Goal: Task Accomplishment & Management: Manage account settings

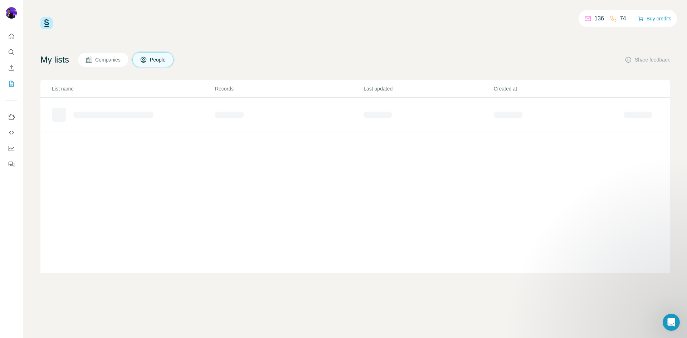
click at [162, 59] on span "People" at bounding box center [158, 59] width 16 height 7
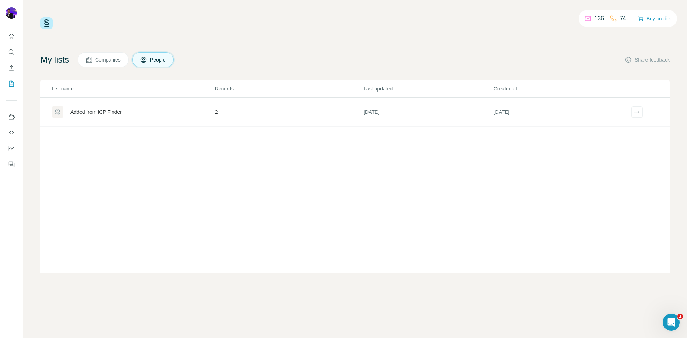
click at [92, 112] on div "Added from ICP Finder" at bounding box center [95, 111] width 51 height 7
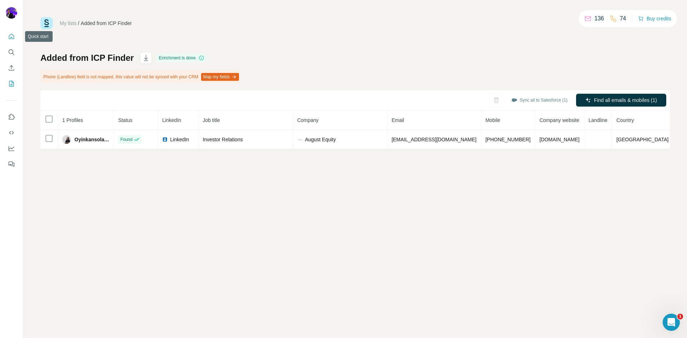
click at [16, 34] on button "Quick start" at bounding box center [11, 36] width 11 height 13
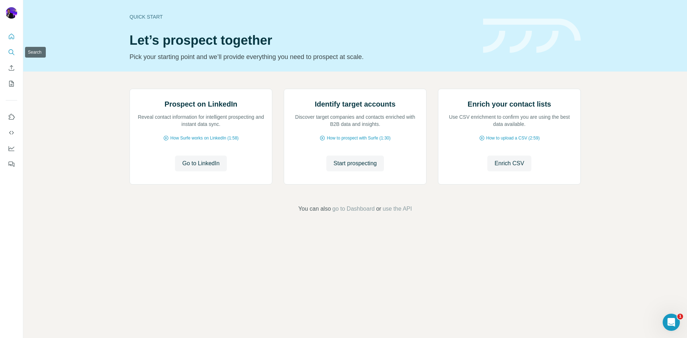
click at [10, 56] on button "Search" at bounding box center [11, 52] width 11 height 13
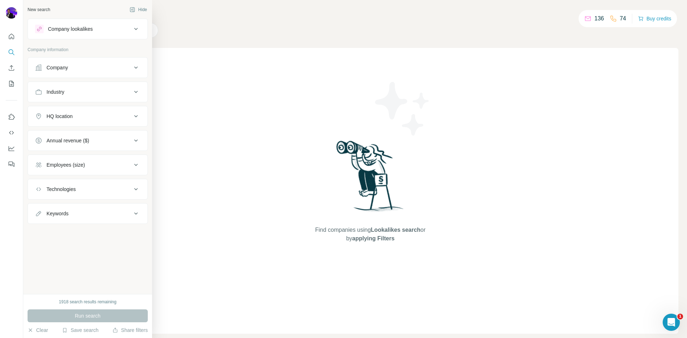
click at [59, 25] on button "Company lookalikes" at bounding box center [88, 28] width 120 height 17
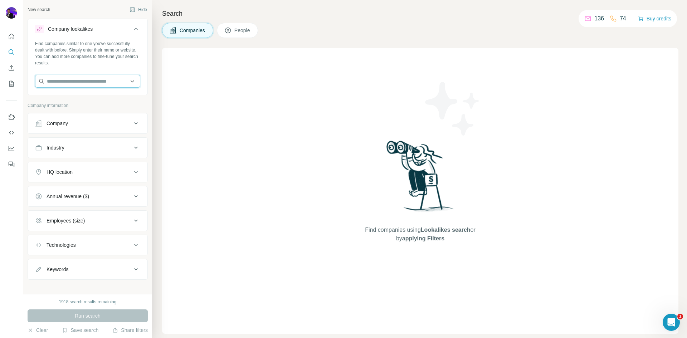
click at [78, 79] on input "text" at bounding box center [87, 81] width 105 height 13
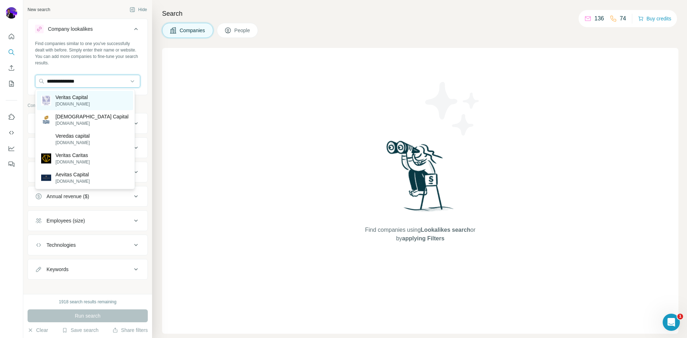
type input "**********"
click at [87, 98] on p "Veritas Capital" at bounding box center [72, 97] width 34 height 7
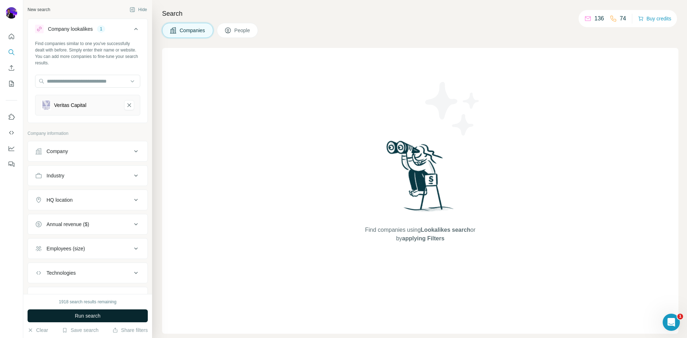
click at [85, 315] on span "Run search" at bounding box center [88, 315] width 26 height 7
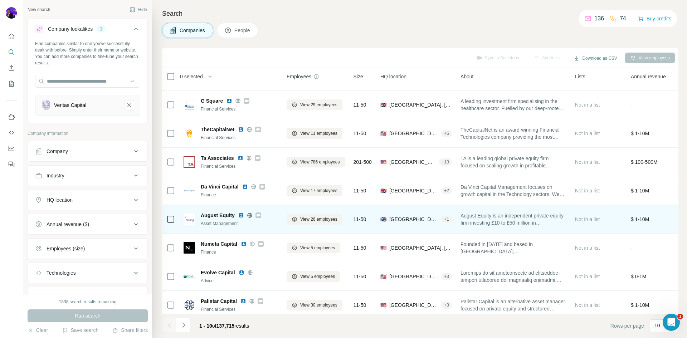
scroll to position [36, 0]
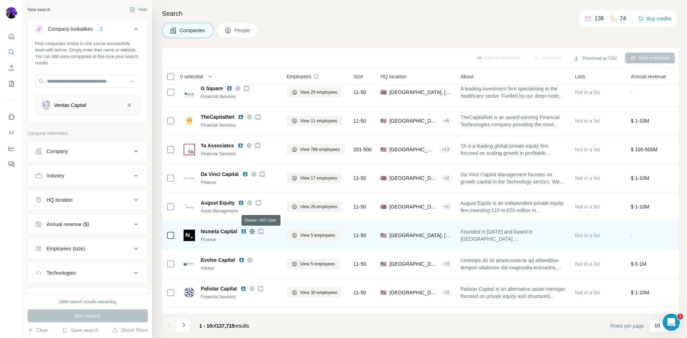
click at [262, 233] on icon at bounding box center [261, 232] width 4 height 6
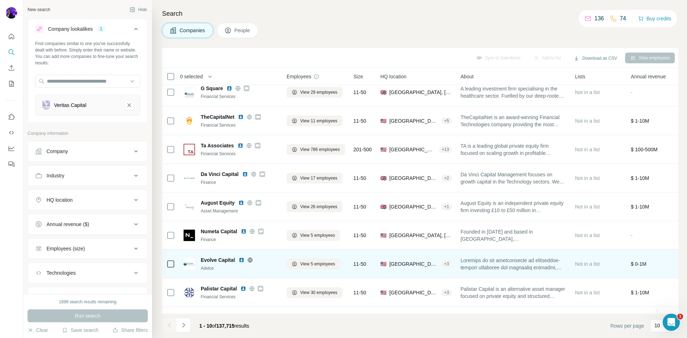
scroll to position [61, 0]
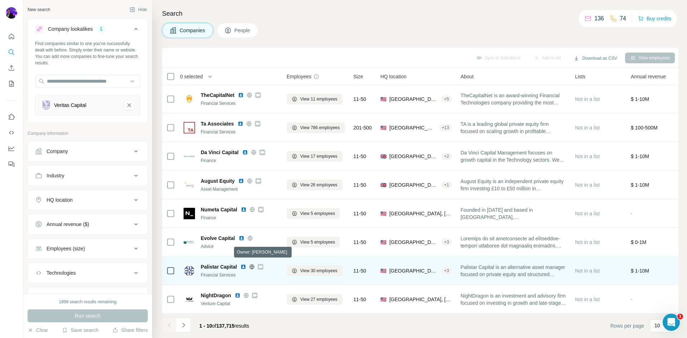
click at [261, 264] on icon at bounding box center [260, 267] width 4 height 6
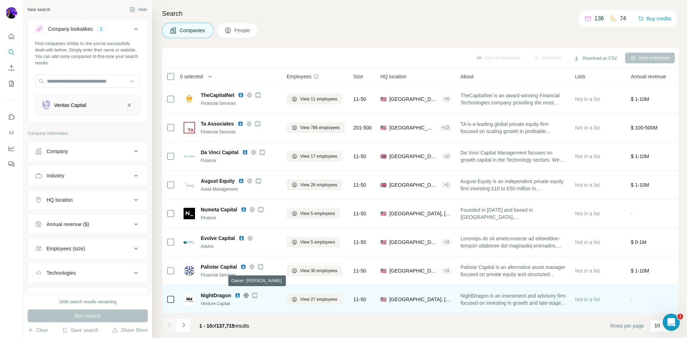
click at [254, 294] on icon at bounding box center [255, 295] width 4 height 3
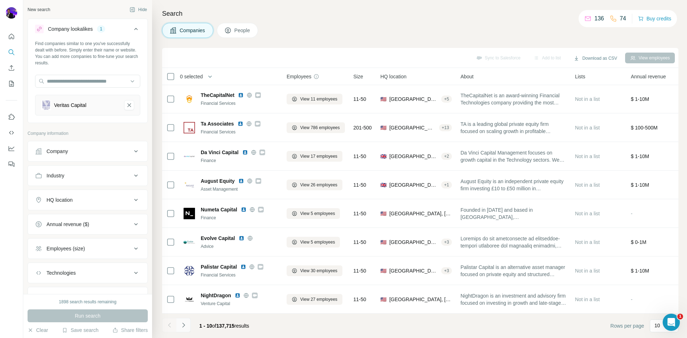
click at [184, 325] on icon "Navigate to next page" at bounding box center [183, 325] width 3 height 5
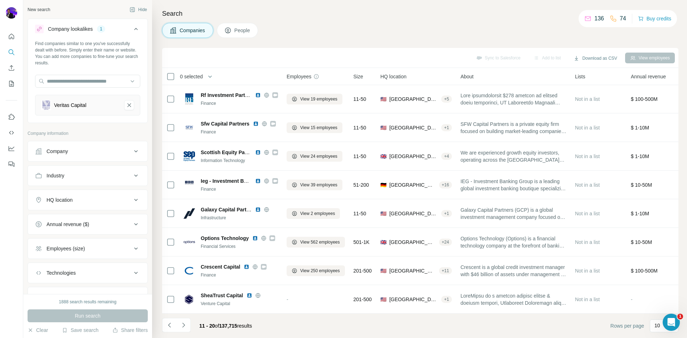
click at [170, 326] on icon "Navigate to previous page" at bounding box center [169, 325] width 7 height 7
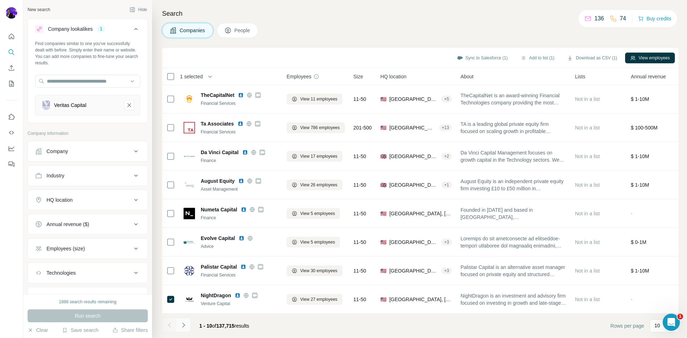
click at [186, 326] on icon "Navigate to next page" at bounding box center [183, 325] width 7 height 7
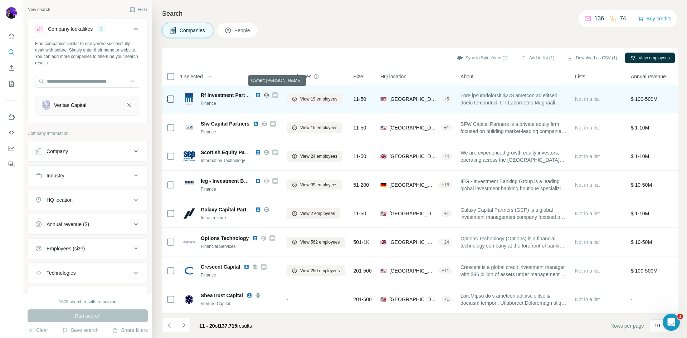
click at [275, 94] on icon at bounding box center [275, 95] width 4 height 3
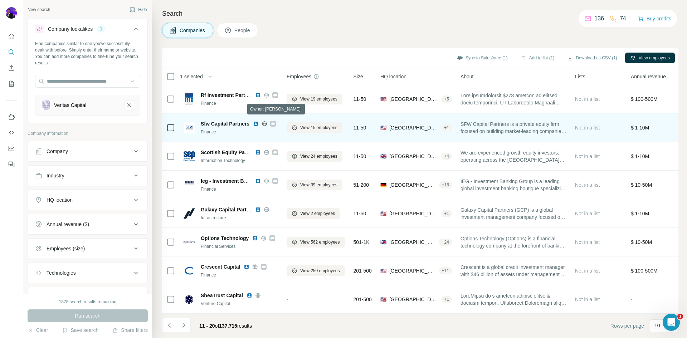
click at [273, 122] on icon at bounding box center [273, 123] width 4 height 3
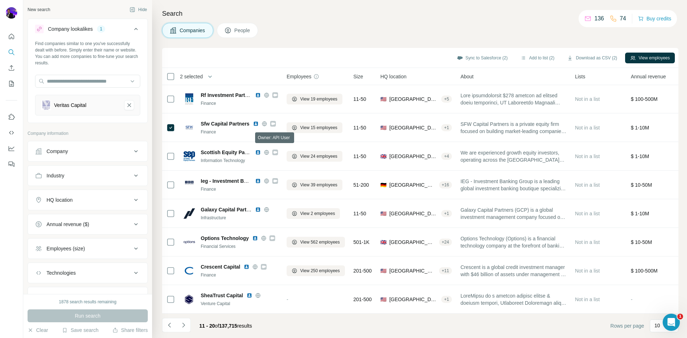
drag, startPoint x: 276, startPoint y: 149, endPoint x: 352, endPoint y: 23, distance: 147.2
click at [352, 23] on div "Companies People" at bounding box center [420, 30] width 516 height 15
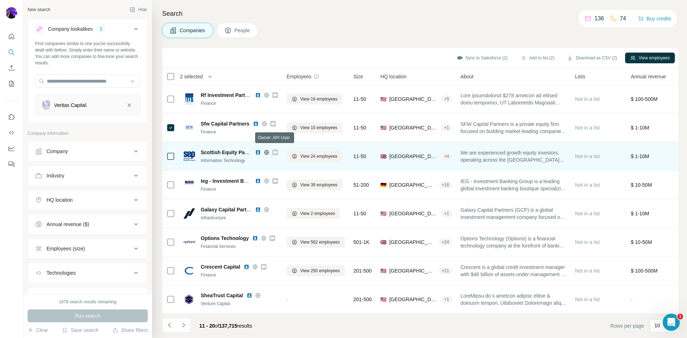
click at [277, 150] on icon at bounding box center [275, 153] width 4 height 6
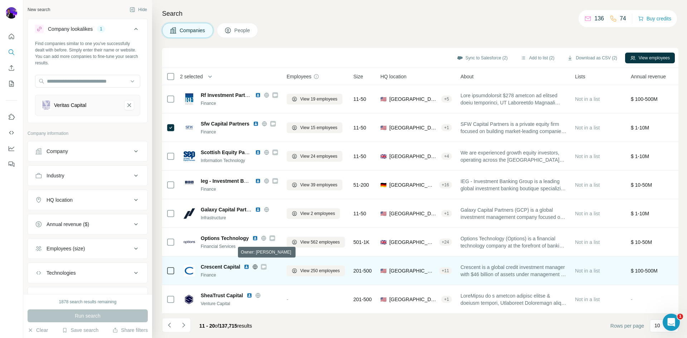
click at [266, 265] on icon at bounding box center [264, 266] width 4 height 3
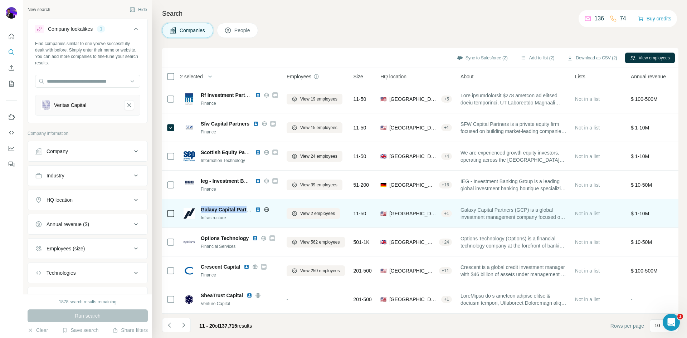
drag, startPoint x: 200, startPoint y: 205, endPoint x: 252, endPoint y: 207, distance: 51.9
click at [252, 207] on div "Galaxy Capital Partners Infrastructure" at bounding box center [231, 213] width 94 height 15
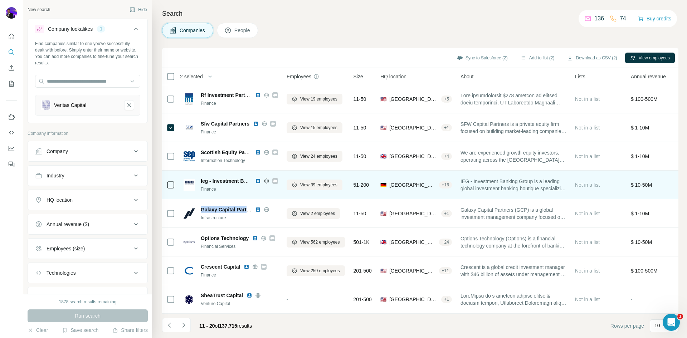
copy span "Galaxy Capital Partne"
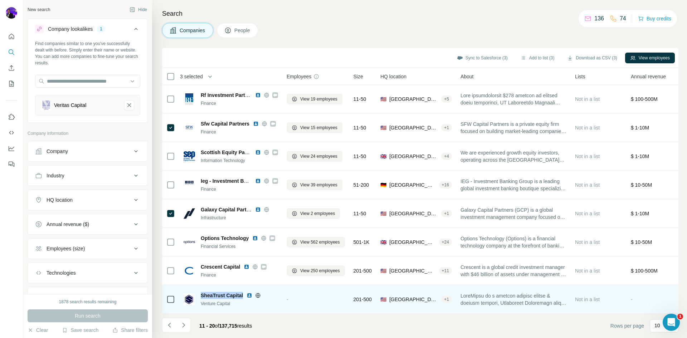
drag, startPoint x: 199, startPoint y: 291, endPoint x: 244, endPoint y: 294, distance: 45.6
click at [244, 294] on div "SheaTrust Capital Venture Capital" at bounding box center [231, 299] width 94 height 15
copy span "SheaTrust Capital"
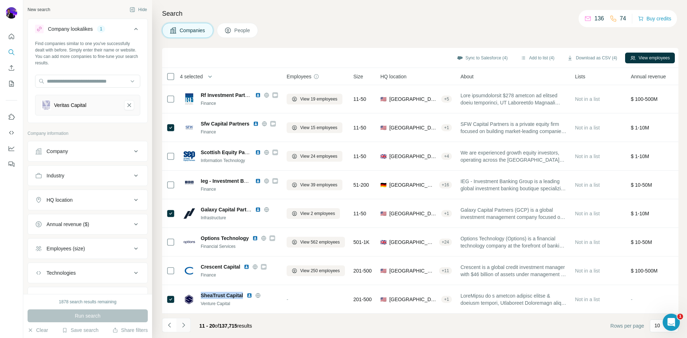
click at [185, 325] on icon "Navigate to next page" at bounding box center [183, 325] width 7 height 7
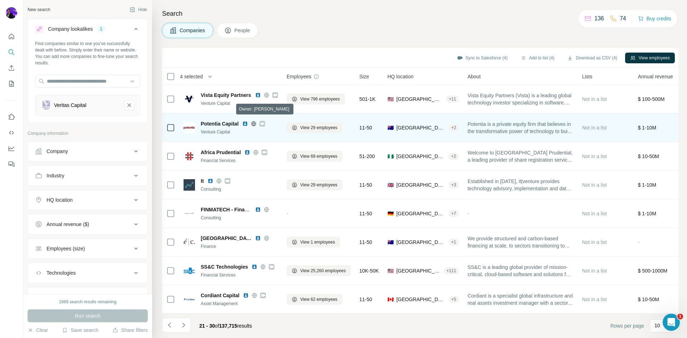
click at [265, 121] on div at bounding box center [262, 124] width 6 height 6
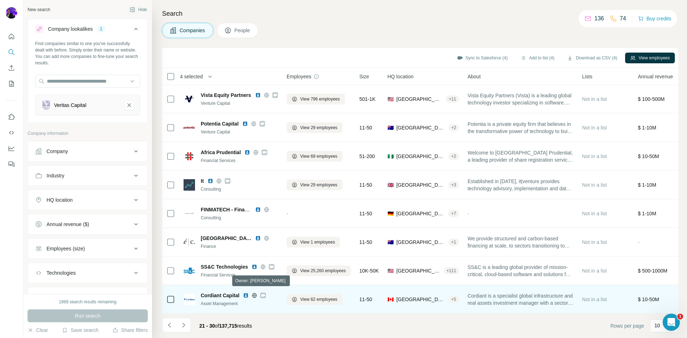
click at [266, 293] on div at bounding box center [263, 296] width 6 height 6
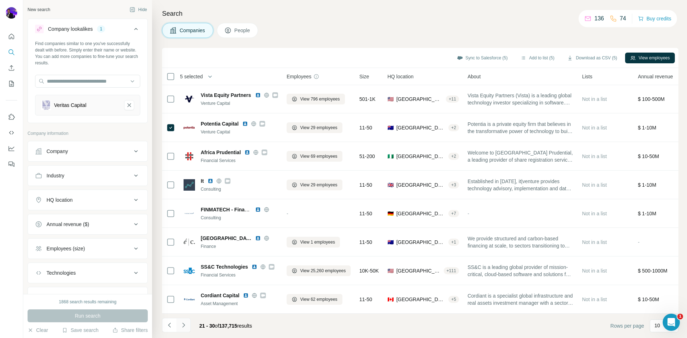
click at [185, 324] on icon "Navigate to next page" at bounding box center [183, 325] width 7 height 7
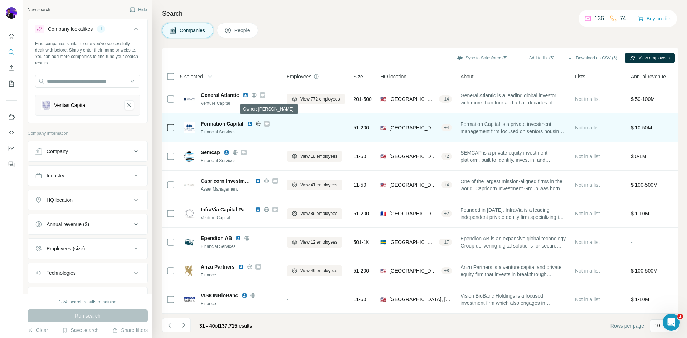
click at [267, 122] on icon at bounding box center [267, 123] width 4 height 3
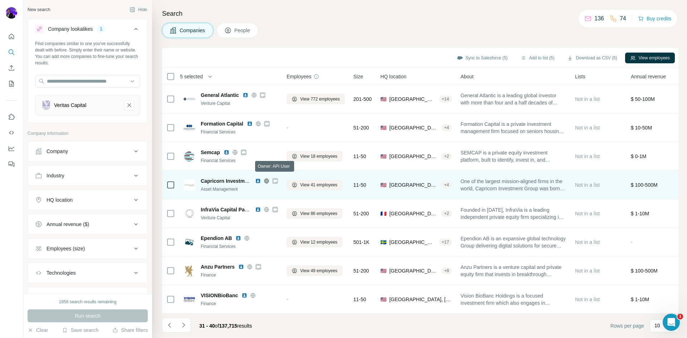
click at [274, 179] on icon at bounding box center [275, 181] width 4 height 6
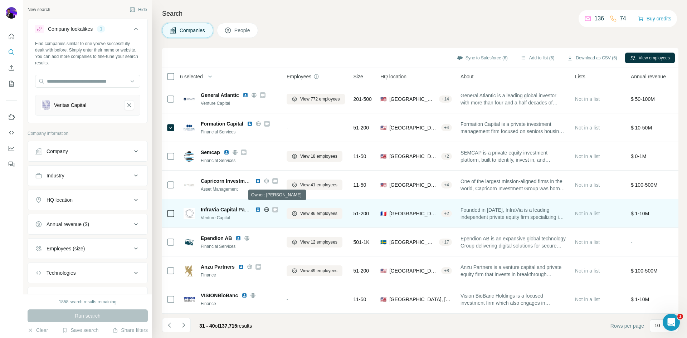
click at [275, 208] on icon at bounding box center [275, 209] width 4 height 3
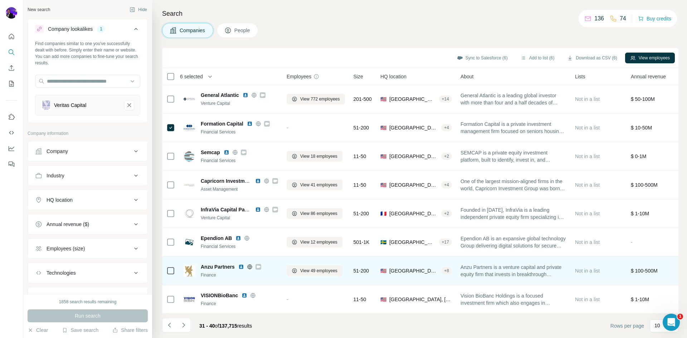
click at [259, 265] on icon at bounding box center [259, 266] width 4 height 3
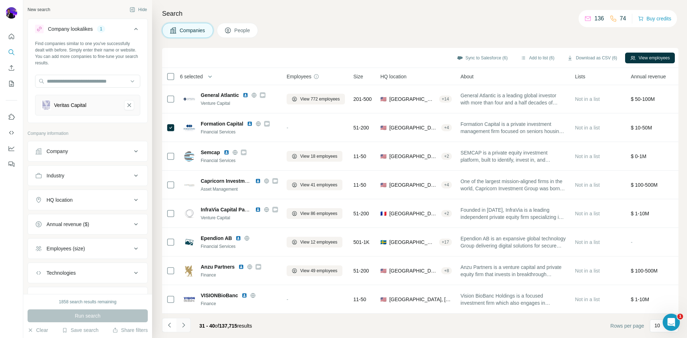
click at [184, 325] on icon "Navigate to next page" at bounding box center [183, 325] width 7 height 7
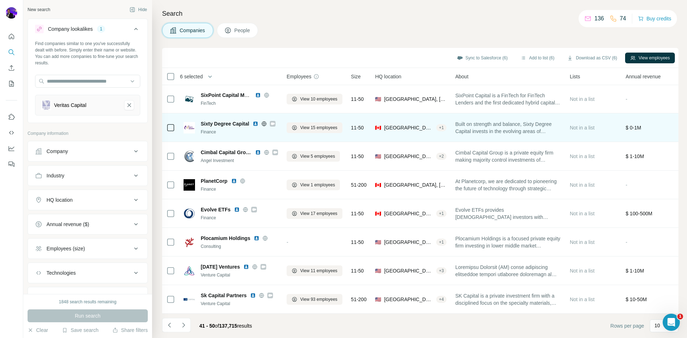
click at [273, 122] on icon at bounding box center [273, 123] width 4 height 3
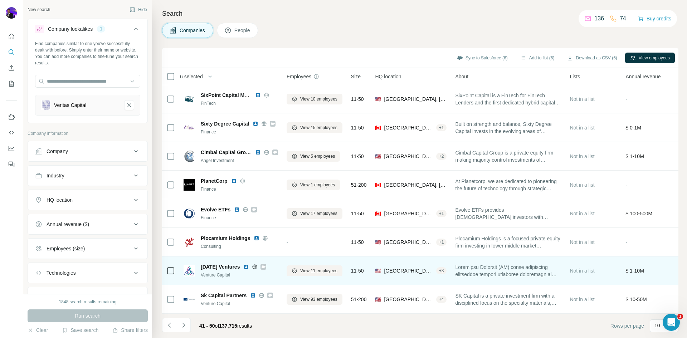
click at [265, 265] on icon at bounding box center [264, 266] width 4 height 3
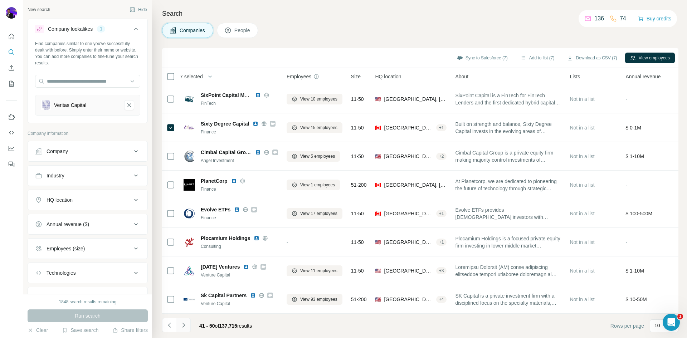
click at [184, 325] on icon "Navigate to next page" at bounding box center [183, 325] width 3 height 5
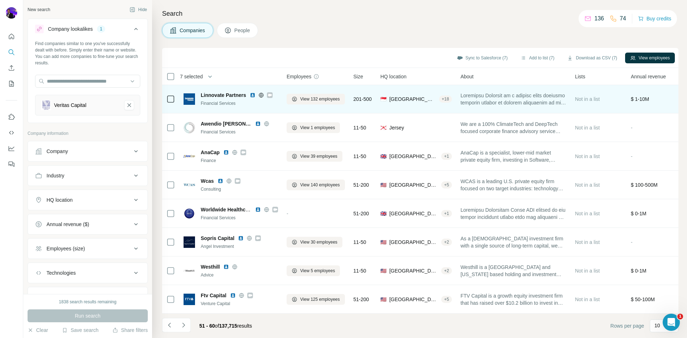
click at [272, 92] on icon at bounding box center [270, 95] width 4 height 6
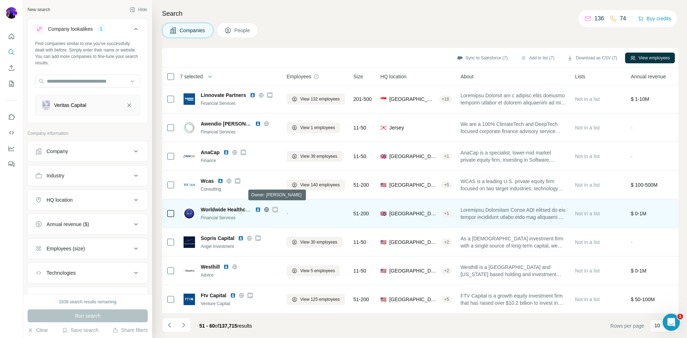
click at [274, 208] on icon at bounding box center [275, 209] width 4 height 3
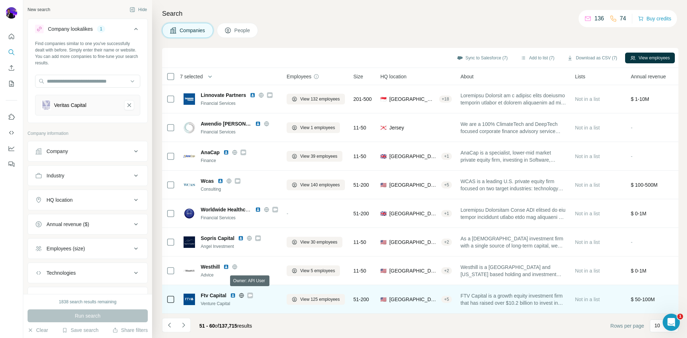
click at [250, 294] on icon at bounding box center [250, 295] width 4 height 3
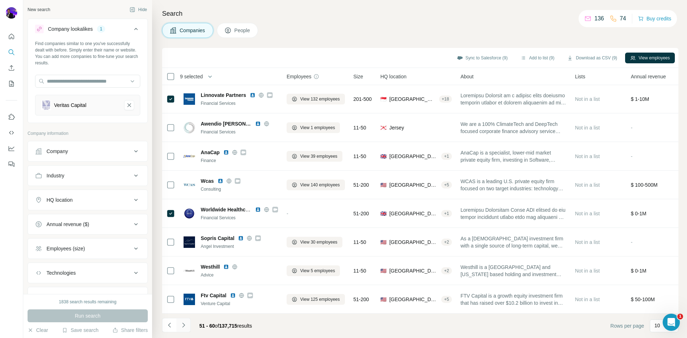
click at [181, 325] on icon "Navigate to next page" at bounding box center [183, 325] width 7 height 7
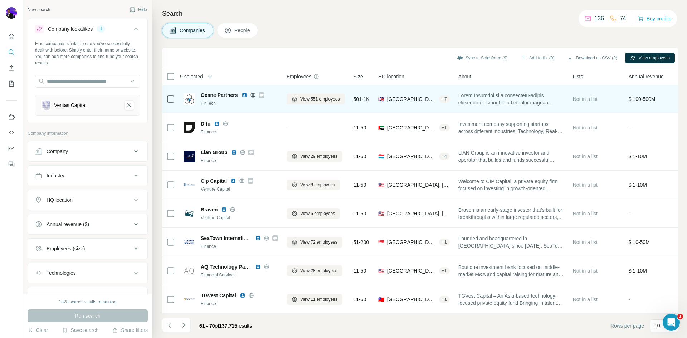
click at [262, 94] on icon at bounding box center [261, 95] width 4 height 3
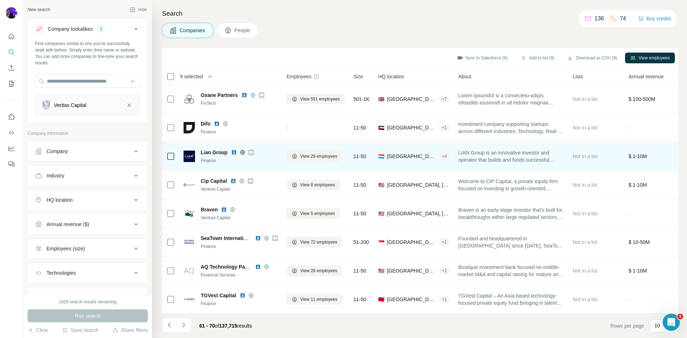
click at [251, 151] on icon at bounding box center [251, 152] width 4 height 3
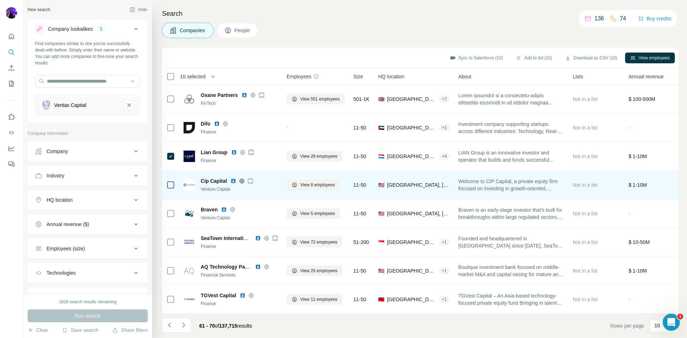
click at [253, 179] on icon at bounding box center [250, 181] width 4 height 6
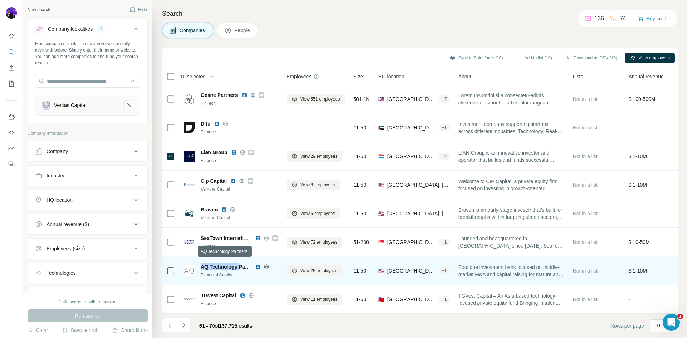
drag, startPoint x: 201, startPoint y: 262, endPoint x: 239, endPoint y: 262, distance: 38.3
click at [239, 264] on span "AQ Technology Partners" at bounding box center [230, 267] width 58 height 6
copy span "AQ Technology"
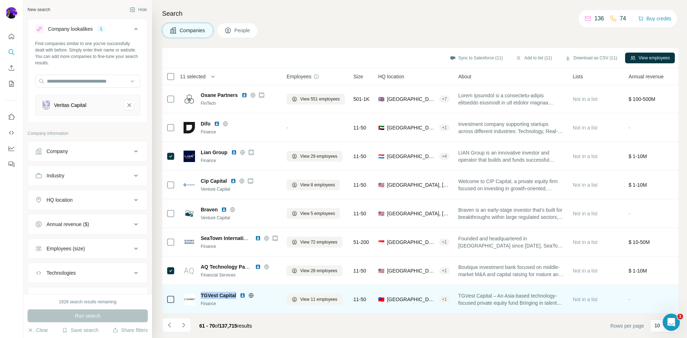
drag, startPoint x: 200, startPoint y: 291, endPoint x: 236, endPoint y: 289, distance: 36.9
click at [236, 292] on div "TGVest Capital Finance" at bounding box center [231, 299] width 94 height 15
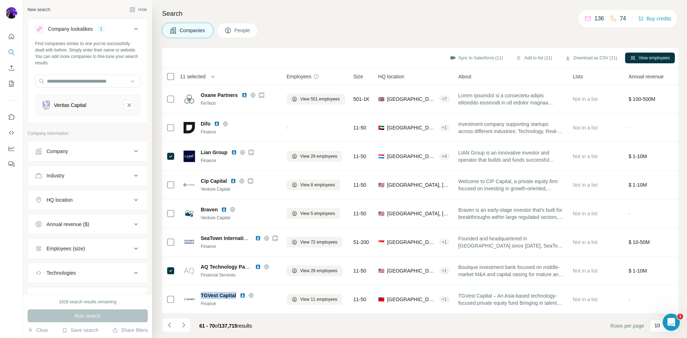
copy span "TGVest Capital"
drag, startPoint x: 183, startPoint y: 322, endPoint x: 202, endPoint y: 317, distance: 19.7
click at [183, 322] on icon "Navigate to next page" at bounding box center [183, 325] width 7 height 7
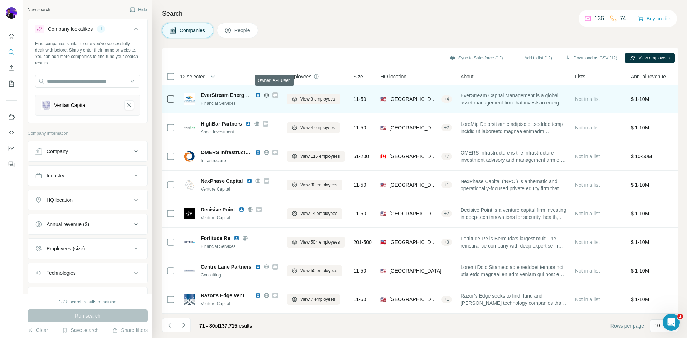
click at [277, 93] on icon at bounding box center [275, 95] width 4 height 6
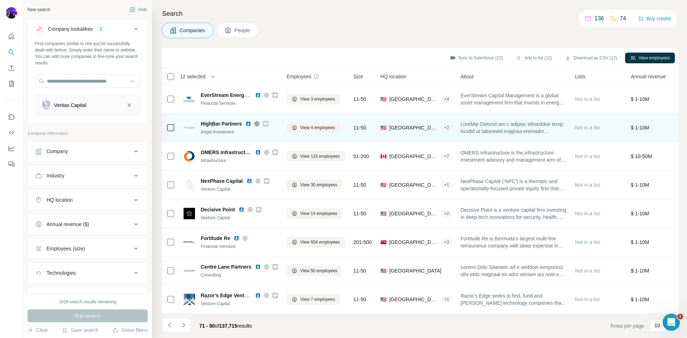
click at [267, 122] on icon at bounding box center [266, 123] width 4 height 3
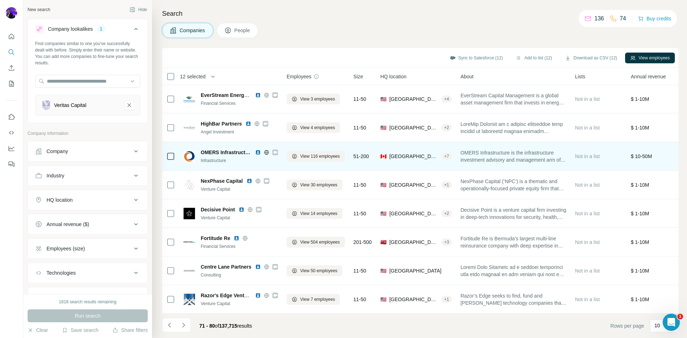
click at [277, 150] on icon at bounding box center [275, 153] width 4 height 6
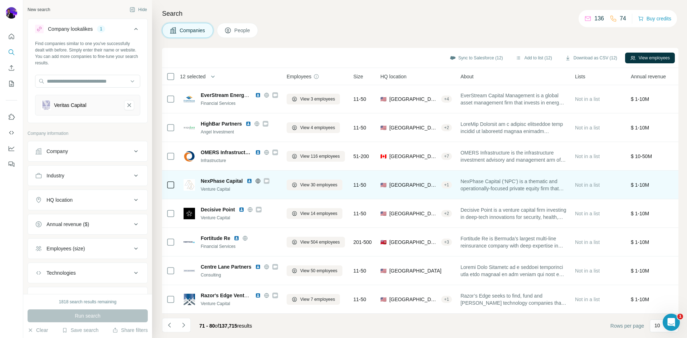
click at [267, 180] on icon at bounding box center [266, 181] width 4 height 3
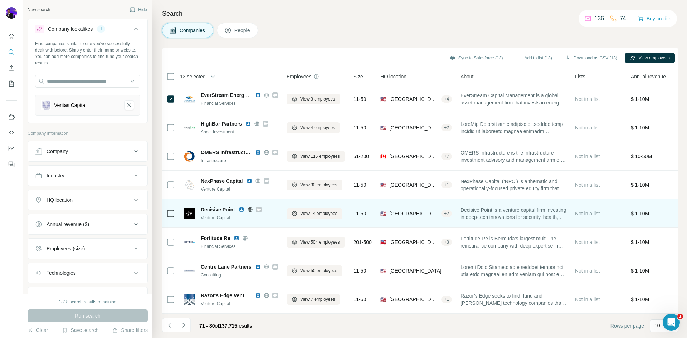
click at [258, 208] on icon at bounding box center [259, 209] width 4 height 3
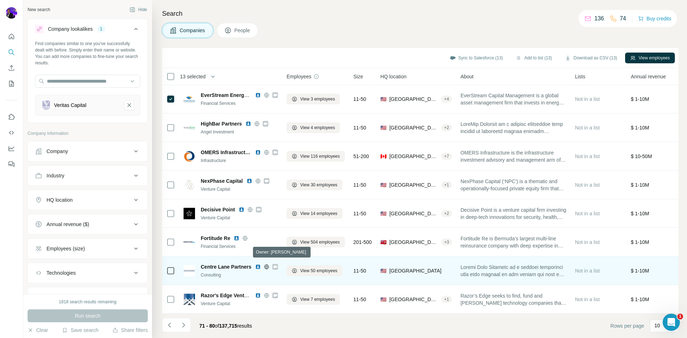
click at [277, 264] on div at bounding box center [275, 267] width 6 height 6
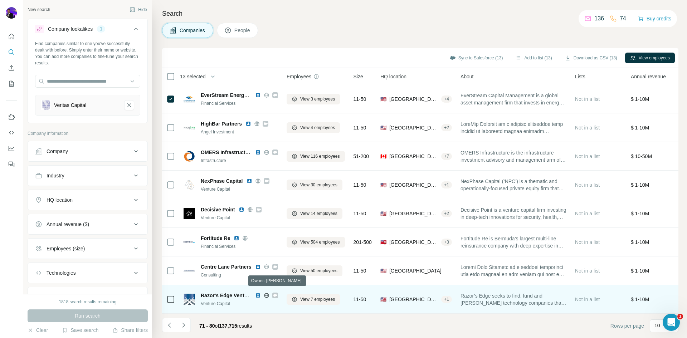
click at [273, 293] on icon at bounding box center [275, 296] width 4 height 6
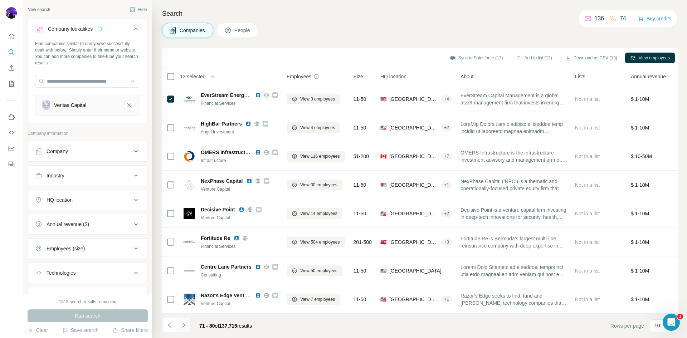
click at [184, 325] on icon "Navigate to next page" at bounding box center [183, 325] width 7 height 7
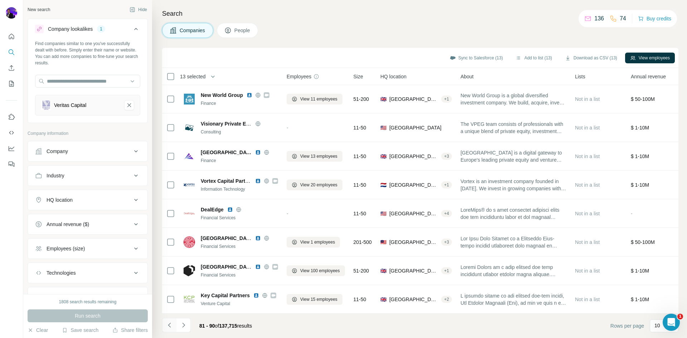
click at [166, 323] on icon "Navigate to previous page" at bounding box center [169, 325] width 7 height 7
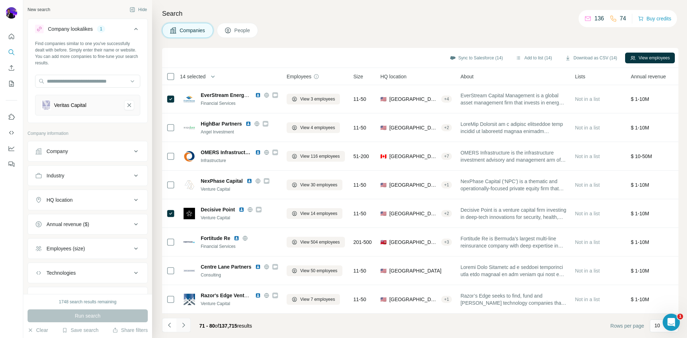
click at [184, 326] on icon "Navigate to next page" at bounding box center [183, 325] width 7 height 7
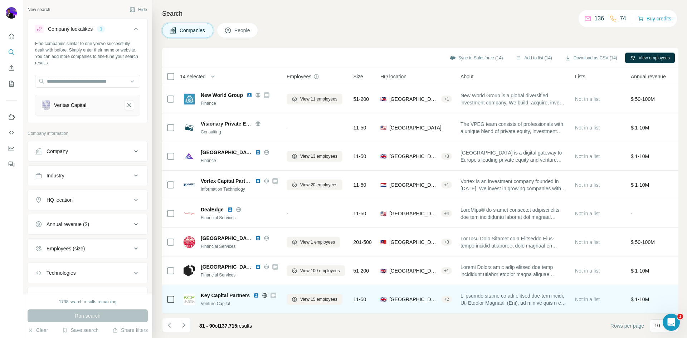
click at [275, 294] on icon at bounding box center [274, 295] width 4 height 3
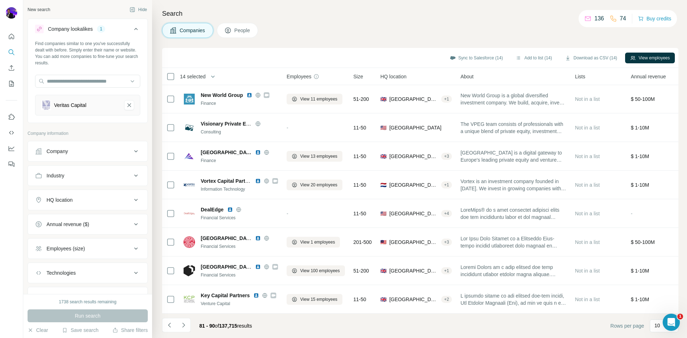
click at [123, 201] on div "HQ location" at bounding box center [83, 199] width 97 height 7
click at [96, 217] on input "text" at bounding box center [87, 217] width 105 height 13
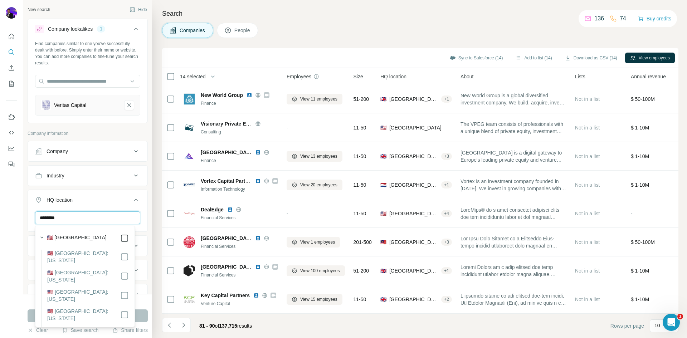
type input "********"
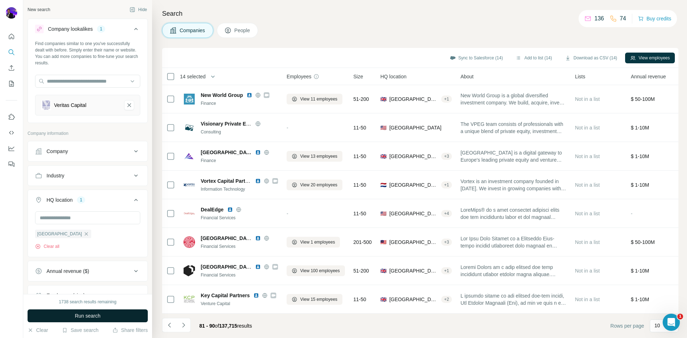
click at [146, 319] on button "Run search" at bounding box center [88, 315] width 120 height 13
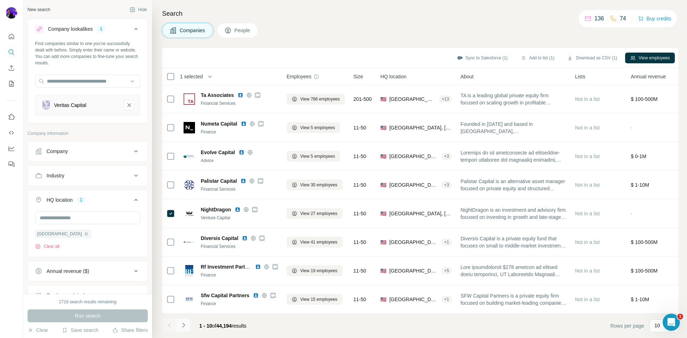
click at [184, 327] on icon "Navigate to next page" at bounding box center [183, 325] width 7 height 7
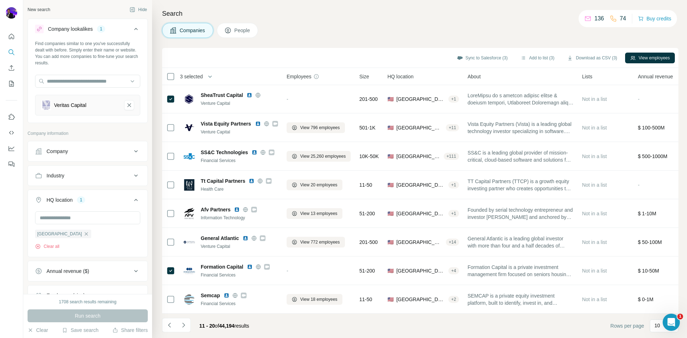
click at [187, 325] on icon "Navigate to next page" at bounding box center [183, 325] width 7 height 7
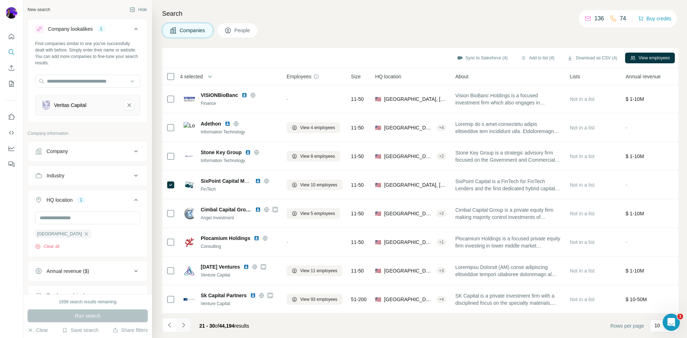
click at [183, 326] on icon "Navigate to next page" at bounding box center [183, 325] width 3 height 5
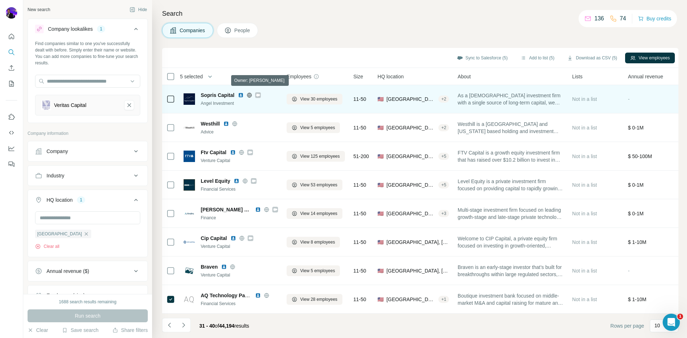
click at [259, 94] on icon at bounding box center [258, 95] width 4 height 3
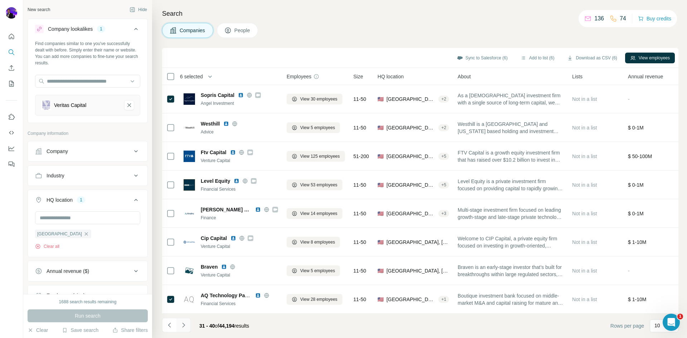
click at [183, 325] on icon "Navigate to next page" at bounding box center [183, 325] width 7 height 7
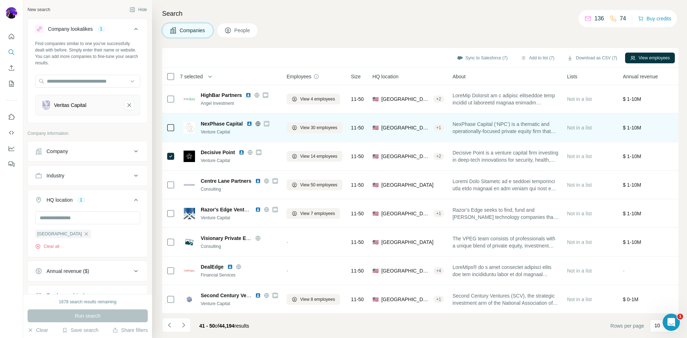
click at [265, 121] on icon at bounding box center [266, 124] width 4 height 6
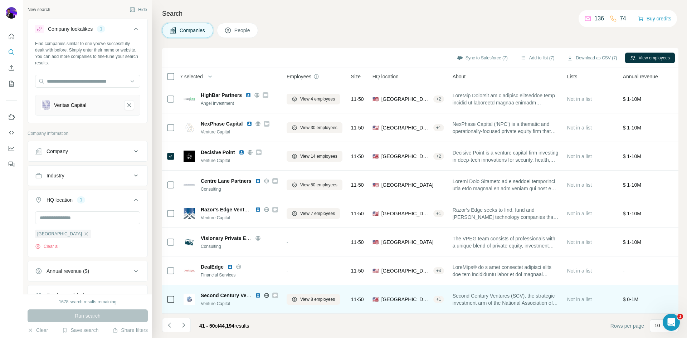
click at [276, 294] on icon at bounding box center [275, 296] width 4 height 6
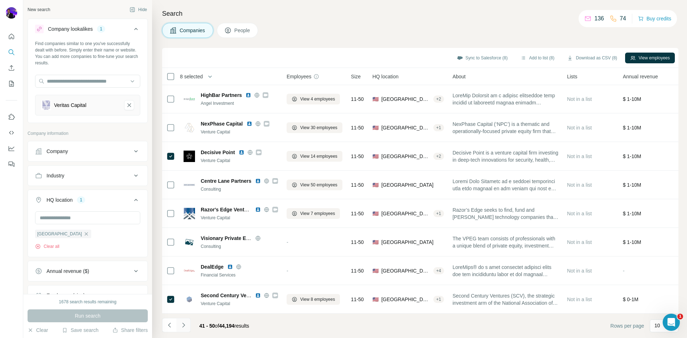
click at [184, 325] on icon "Navigate to next page" at bounding box center [183, 325] width 7 height 7
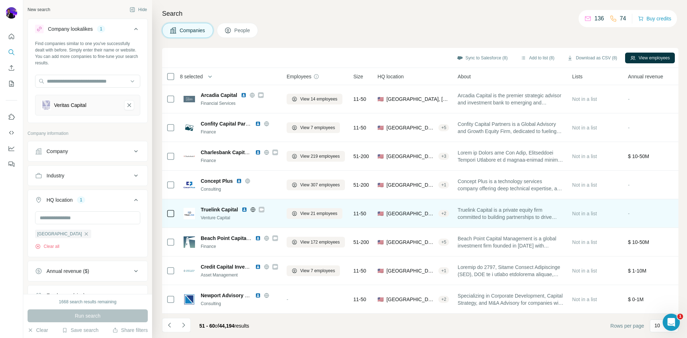
click at [262, 208] on icon at bounding box center [262, 209] width 4 height 3
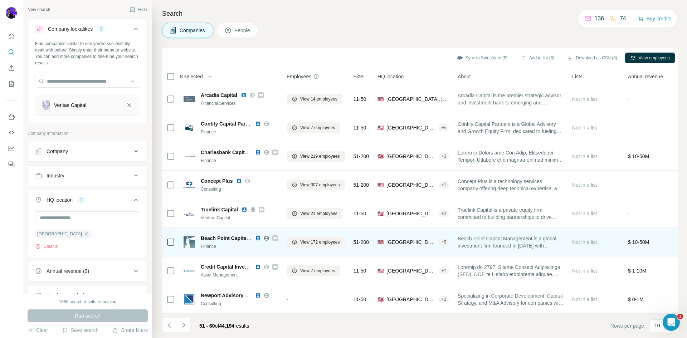
click at [275, 237] on icon at bounding box center [275, 238] width 4 height 3
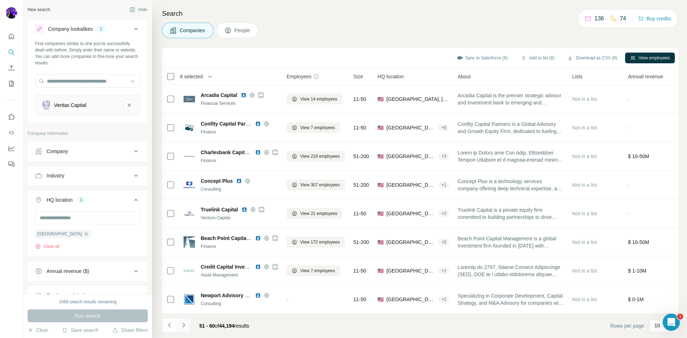
click at [186, 326] on icon "Navigate to next page" at bounding box center [183, 325] width 7 height 7
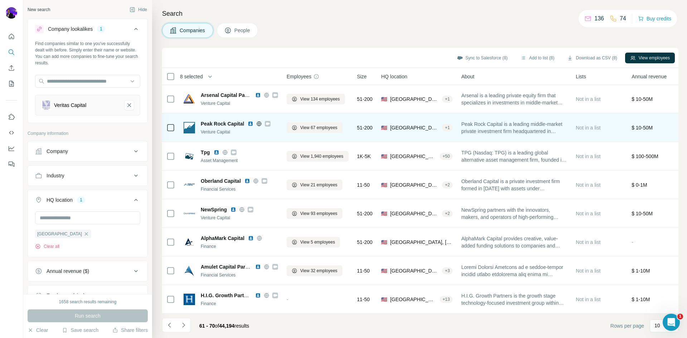
click at [269, 121] on icon at bounding box center [267, 124] width 4 height 6
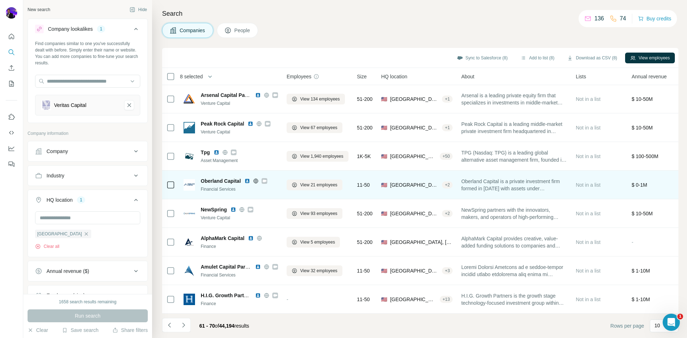
click at [263, 178] on icon at bounding box center [264, 181] width 4 height 6
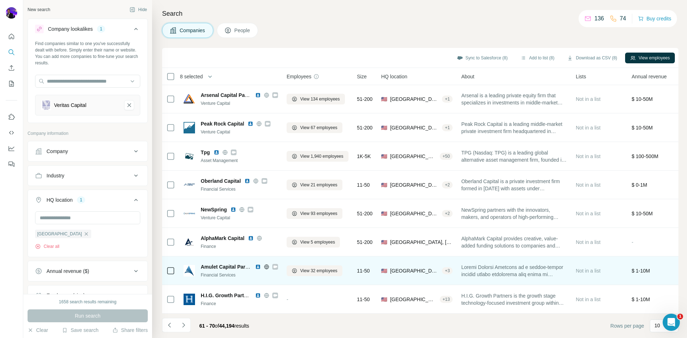
click at [275, 265] on icon at bounding box center [275, 266] width 4 height 3
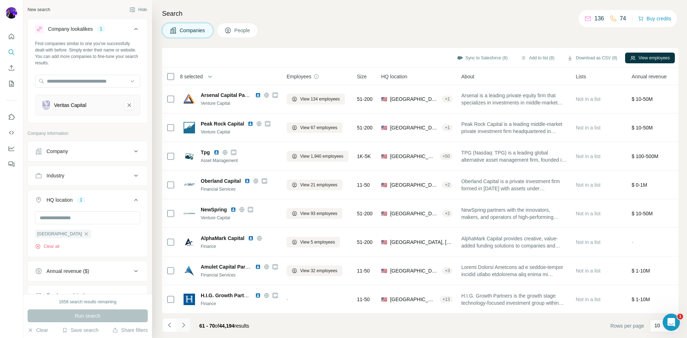
click at [181, 325] on icon "Navigate to next page" at bounding box center [183, 325] width 7 height 7
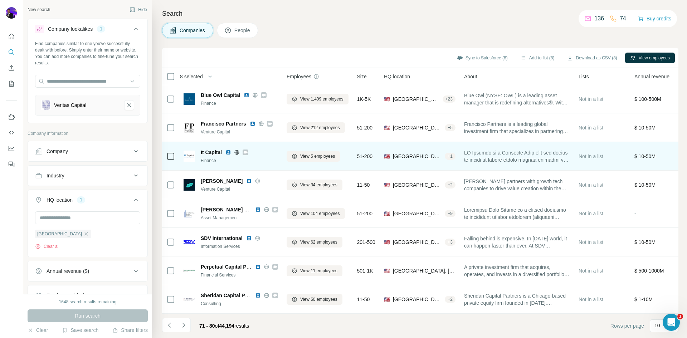
click at [245, 151] on icon at bounding box center [246, 152] width 4 height 3
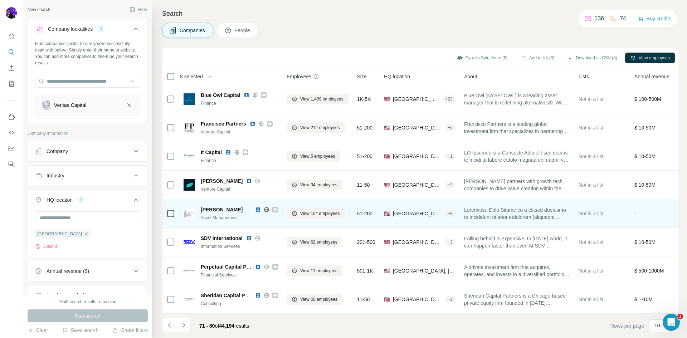
click at [275, 208] on icon at bounding box center [275, 209] width 4 height 3
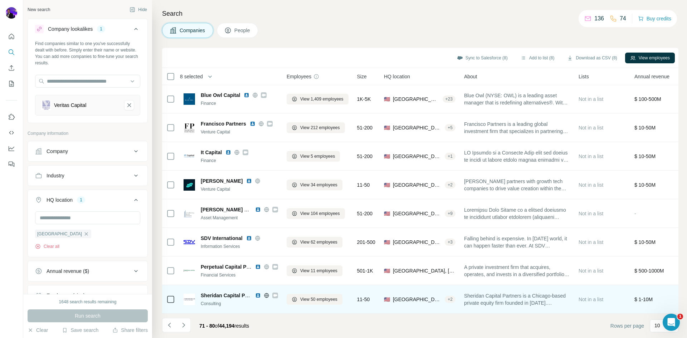
click at [274, 293] on icon at bounding box center [275, 296] width 4 height 6
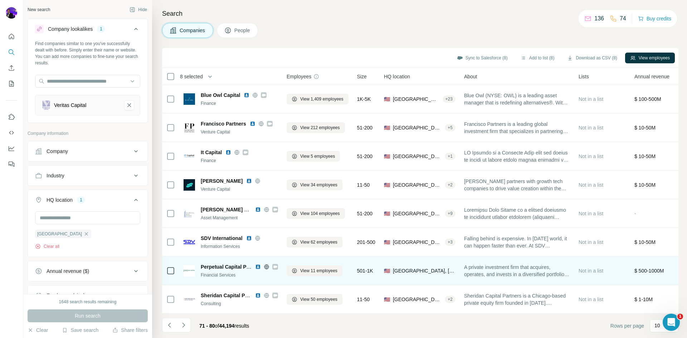
click at [274, 264] on icon at bounding box center [275, 267] width 4 height 6
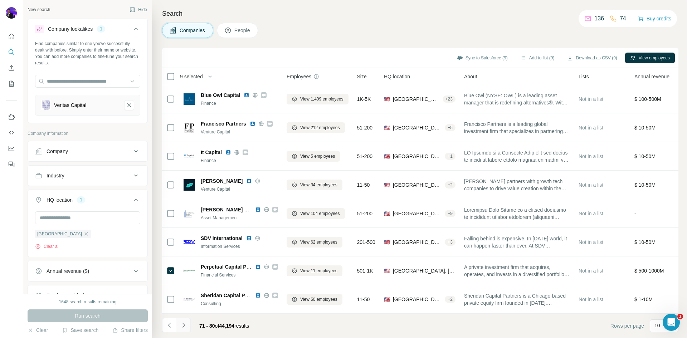
click at [185, 323] on icon "Navigate to next page" at bounding box center [183, 325] width 7 height 7
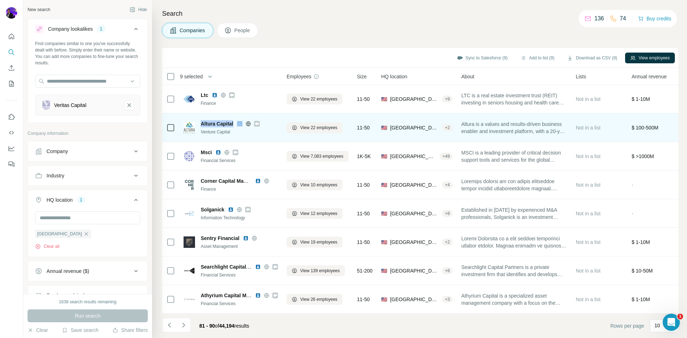
drag, startPoint x: 200, startPoint y: 119, endPoint x: 234, endPoint y: 122, distance: 34.5
click at [235, 122] on div "Altura Capital Venture Capital" at bounding box center [231, 127] width 94 height 15
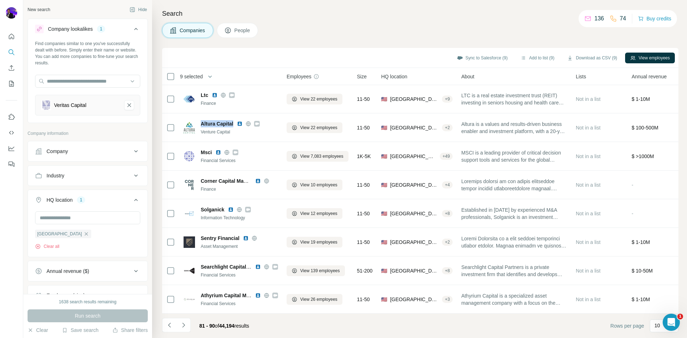
copy span "Altura Capital"
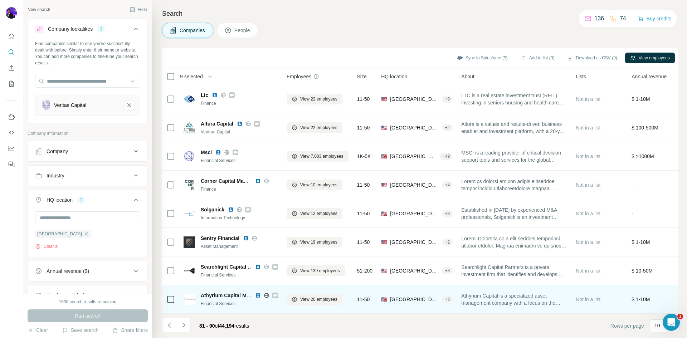
click at [200, 292] on div "Athyrium Capital Management, LP Financial Services" at bounding box center [231, 299] width 94 height 15
click at [274, 294] on icon at bounding box center [275, 295] width 4 height 3
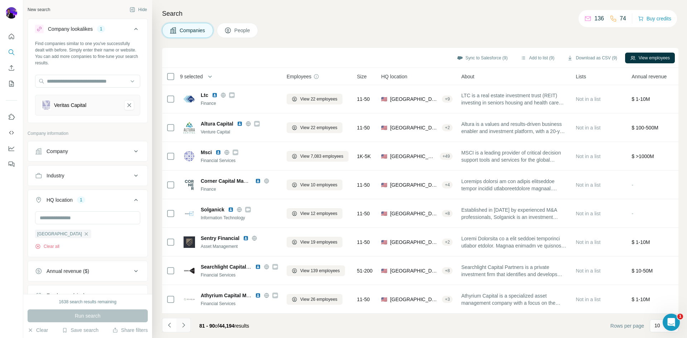
click at [185, 325] on icon "Navigate to next page" at bounding box center [183, 325] width 3 height 5
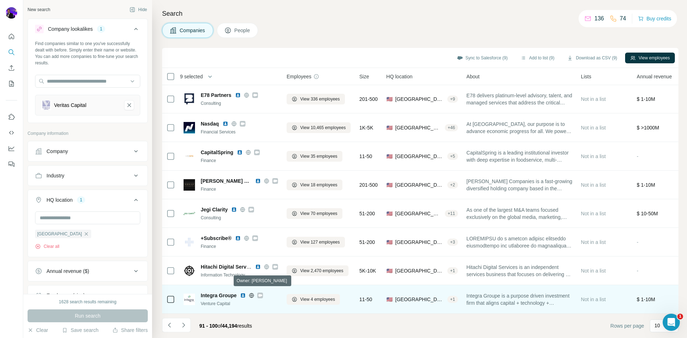
click at [260, 294] on icon at bounding box center [260, 295] width 4 height 3
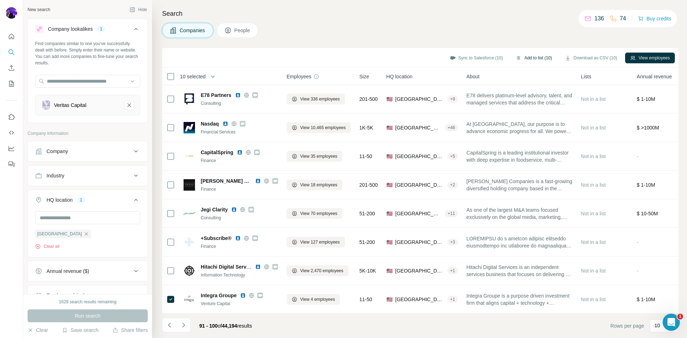
click at [536, 53] on button "Add to list (10)" at bounding box center [534, 58] width 46 height 11
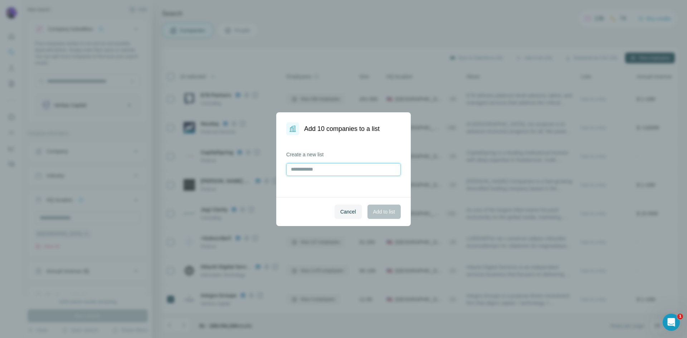
click at [321, 174] on input "text" at bounding box center [343, 169] width 114 height 13
type input "*******"
click at [382, 207] on button "Add to list" at bounding box center [383, 212] width 33 height 14
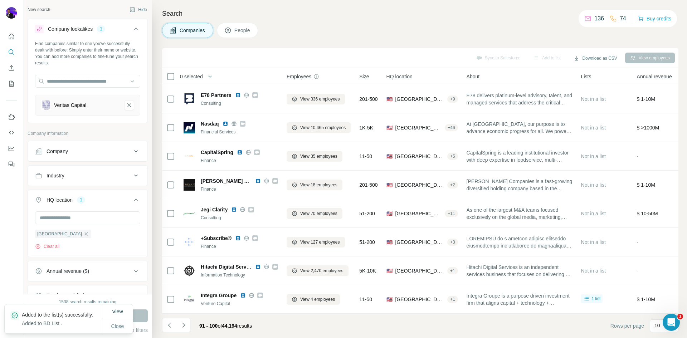
click at [94, 172] on div "Industry" at bounding box center [83, 175] width 97 height 7
click at [75, 193] on input at bounding box center [84, 194] width 88 height 8
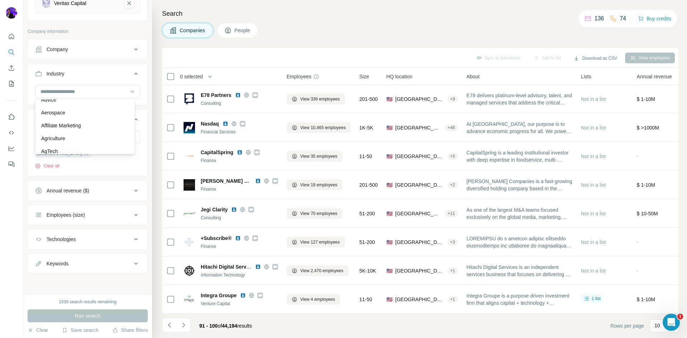
scroll to position [131, 0]
click at [73, 92] on input at bounding box center [84, 92] width 88 height 8
click at [304, 20] on div "Search Companies People Sync to Salesforce Add to list Download as CSV View emp…" at bounding box center [419, 169] width 535 height 338
click at [77, 96] on div at bounding box center [84, 92] width 88 height 12
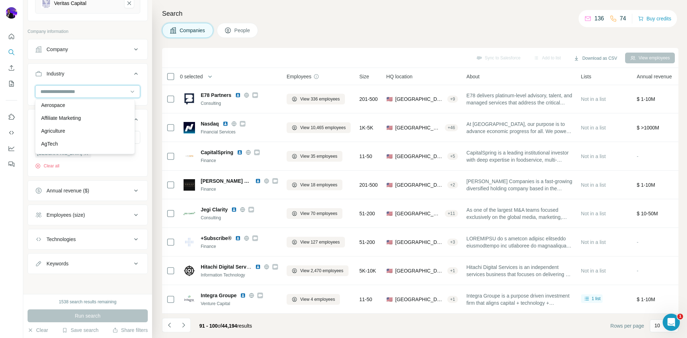
click at [78, 93] on input at bounding box center [84, 92] width 88 height 8
click at [83, 91] on input at bounding box center [84, 92] width 88 height 8
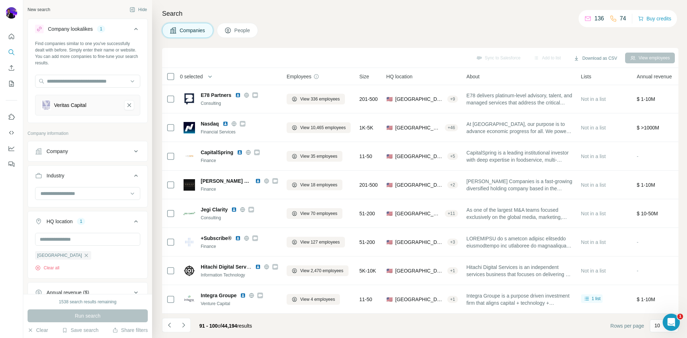
click at [133, 138] on div "Company information" at bounding box center [88, 135] width 120 height 11
click at [132, 175] on icon at bounding box center [136, 175] width 9 height 9
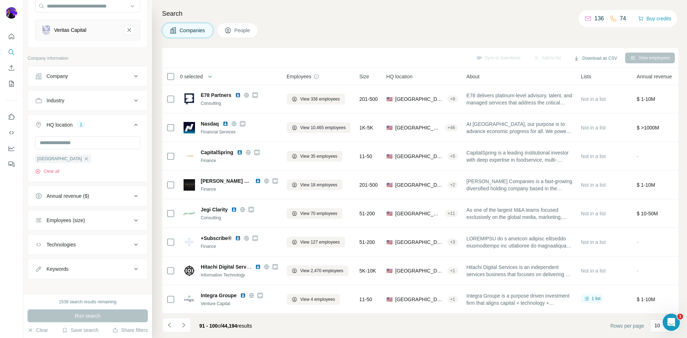
scroll to position [81, 0]
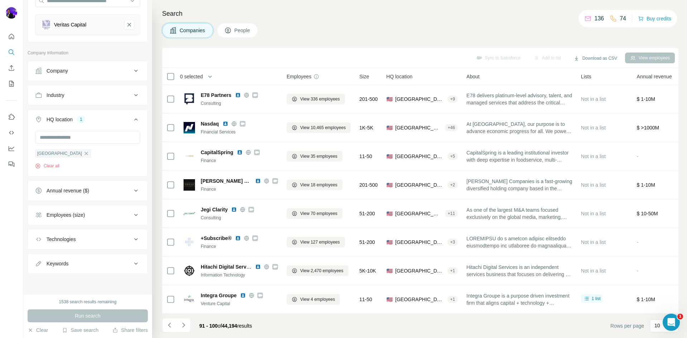
click at [132, 242] on icon at bounding box center [136, 239] width 9 height 9
click at [132, 238] on icon at bounding box center [136, 239] width 9 height 9
click at [128, 258] on button "Keywords" at bounding box center [88, 263] width 120 height 17
click at [89, 279] on input "text" at bounding box center [80, 281] width 91 height 13
type input "*"
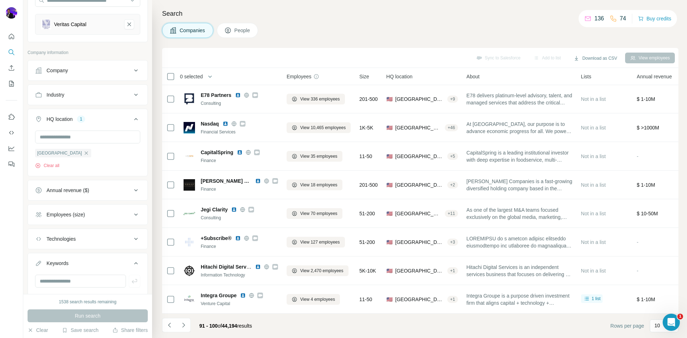
click at [82, 95] on div "Industry" at bounding box center [83, 94] width 97 height 7
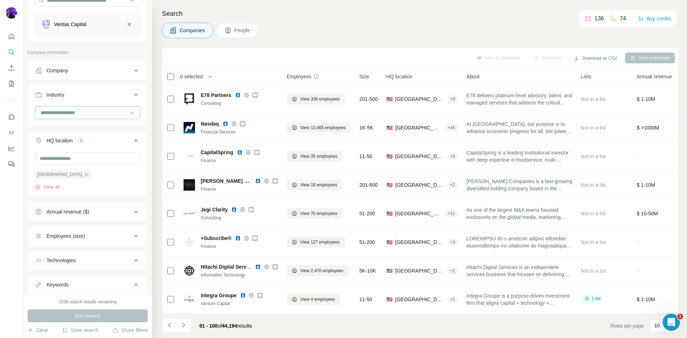
click at [72, 113] on input at bounding box center [84, 113] width 88 height 8
click at [99, 137] on div "Asset Management" at bounding box center [85, 133] width 88 height 7
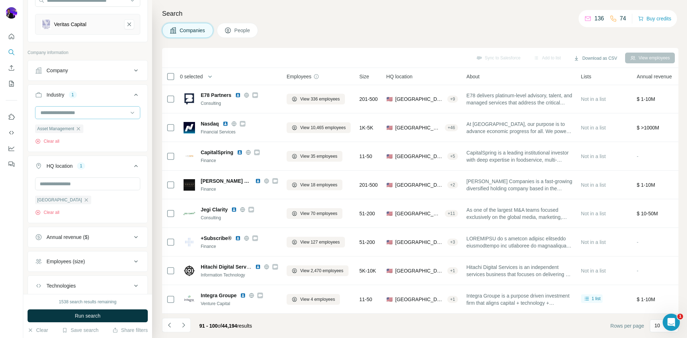
click at [99, 114] on input at bounding box center [84, 113] width 88 height 8
click at [82, 123] on div "Venture Capital" at bounding box center [85, 119] width 88 height 7
click at [101, 318] on span "Run search" at bounding box center [88, 315] width 26 height 7
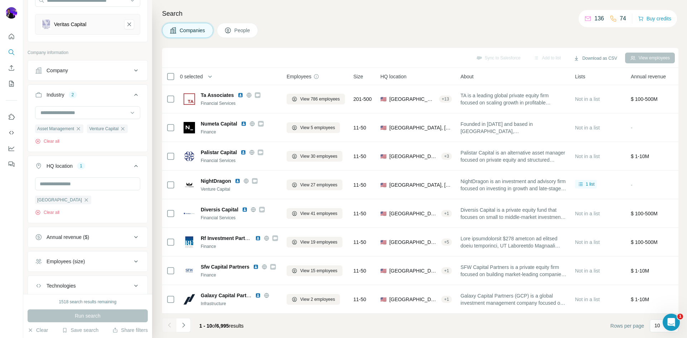
drag, startPoint x: 185, startPoint y: 325, endPoint x: 254, endPoint y: 321, distance: 69.1
click at [249, 322] on div "1 - 10 of 6,995 results" at bounding box center [205, 326] width 87 height 16
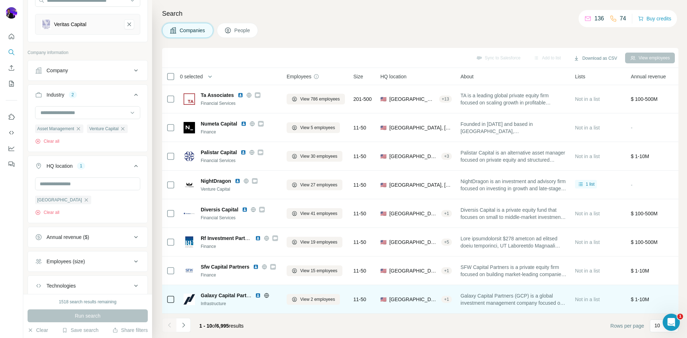
click at [171, 300] on icon at bounding box center [170, 299] width 9 height 9
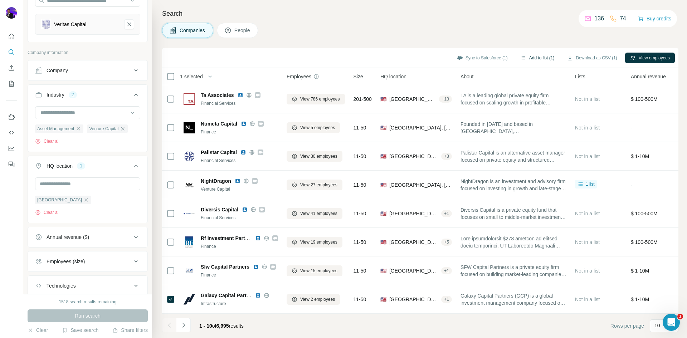
click at [531, 55] on button "Add to list (1)" at bounding box center [538, 58] width 44 height 11
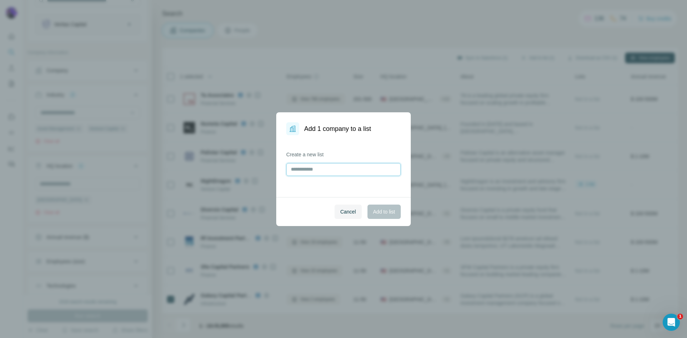
click at [330, 172] on input "text" at bounding box center [343, 169] width 114 height 13
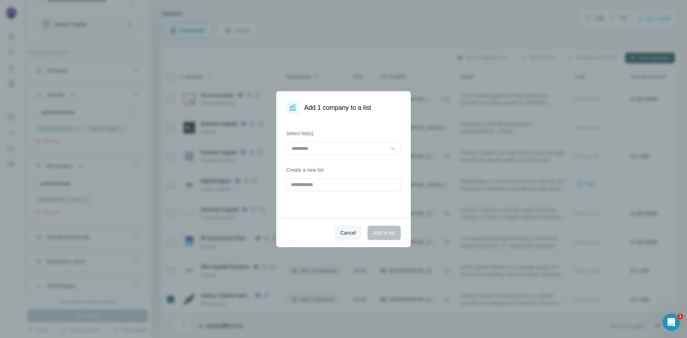
click at [335, 129] on div "Select list(s) Create a new list" at bounding box center [343, 166] width 135 height 104
click at [335, 148] on input at bounding box center [339, 149] width 97 height 8
click at [316, 166] on div "BD List" at bounding box center [343, 164] width 102 height 7
click at [386, 227] on button "Add to list" at bounding box center [383, 233] width 33 height 14
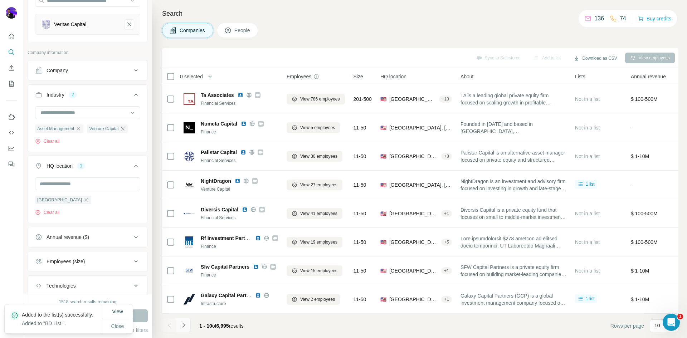
click at [185, 322] on icon "Navigate to next page" at bounding box center [183, 325] width 7 height 7
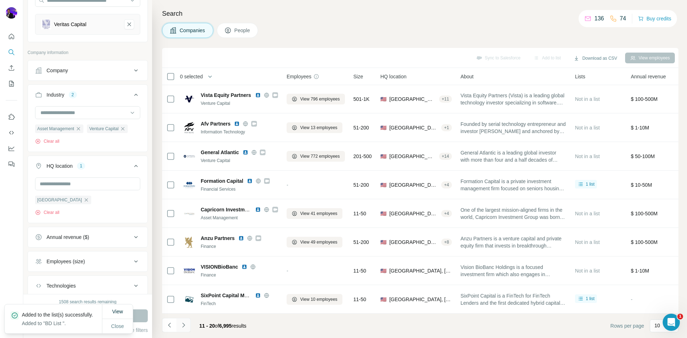
click at [183, 326] on icon "Navigate to next page" at bounding box center [183, 325] width 7 height 7
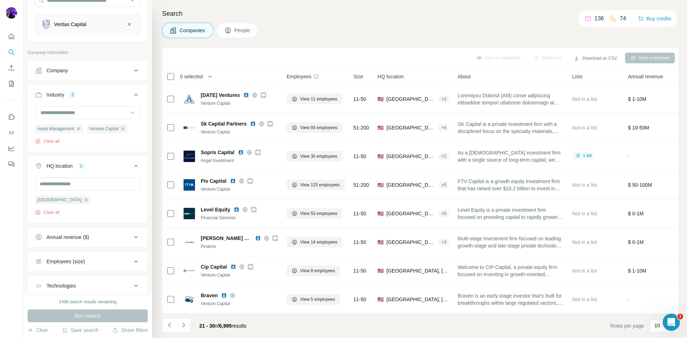
click at [183, 326] on icon "Navigate to next page" at bounding box center [183, 325] width 3 height 5
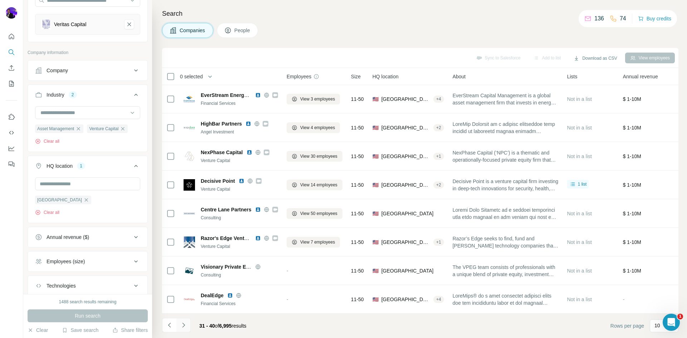
click at [181, 327] on icon "Navigate to next page" at bounding box center [183, 325] width 7 height 7
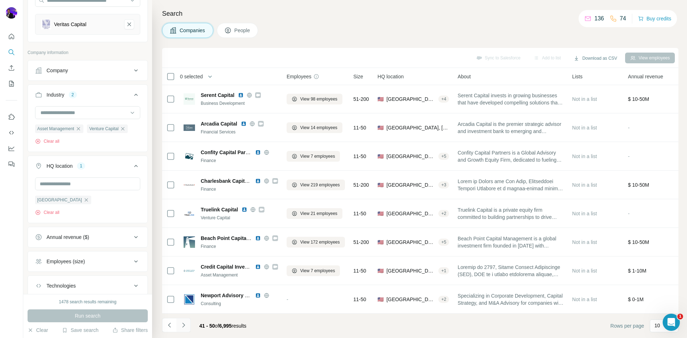
click at [185, 325] on icon "Navigate to next page" at bounding box center [183, 325] width 7 height 7
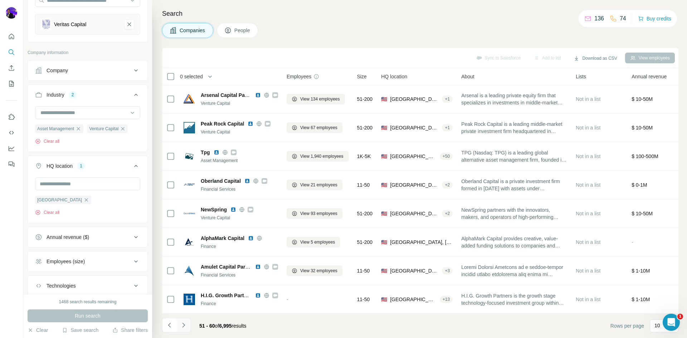
click at [183, 322] on icon "Navigate to next page" at bounding box center [183, 325] width 7 height 7
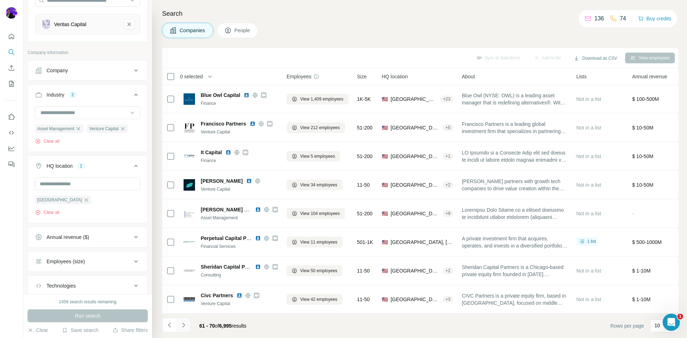
click at [185, 319] on footer "61 - 70 of 6,995 results Rows per page 10" at bounding box center [420, 326] width 516 height 24
click at [184, 325] on icon "Navigate to next page" at bounding box center [183, 325] width 3 height 5
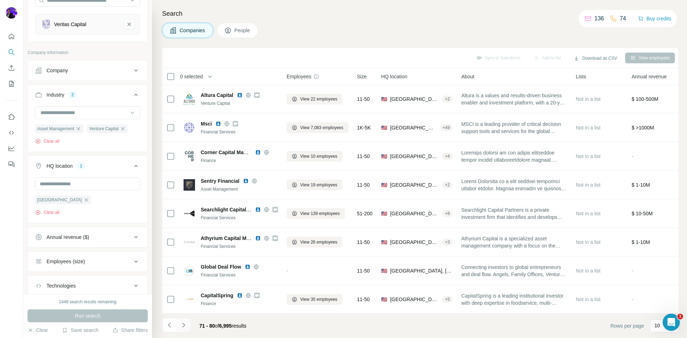
click at [186, 326] on icon "Navigate to next page" at bounding box center [183, 325] width 7 height 7
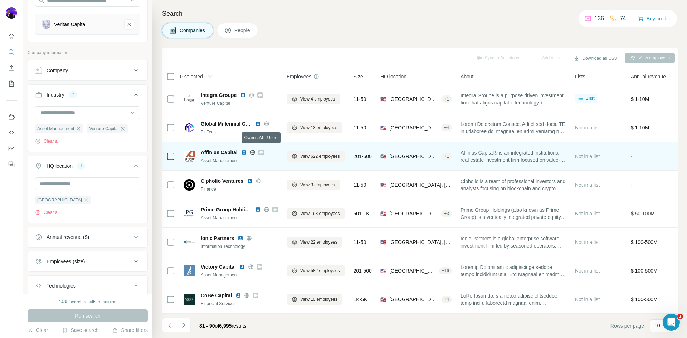
click at [262, 151] on icon at bounding box center [261, 152] width 4 height 3
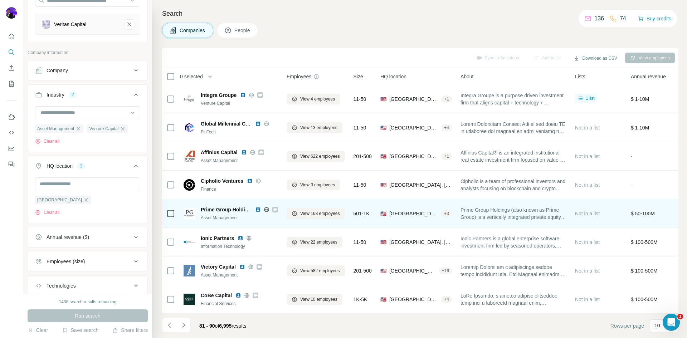
click at [276, 208] on icon at bounding box center [275, 209] width 4 height 3
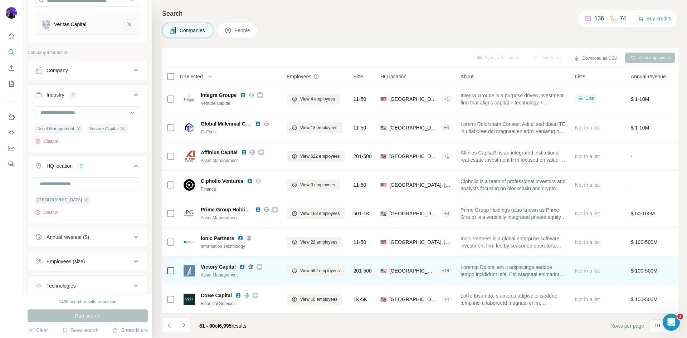
click at [261, 265] on icon at bounding box center [260, 266] width 4 height 3
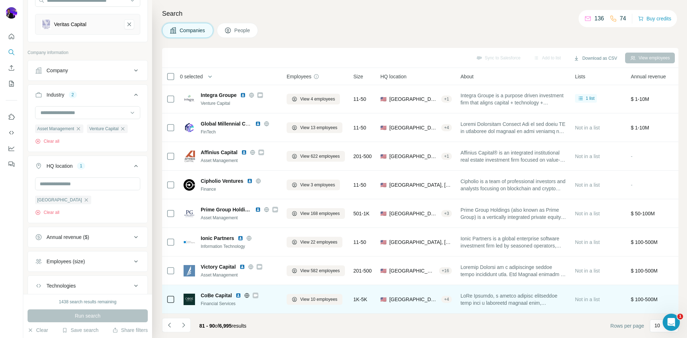
click at [257, 294] on icon at bounding box center [256, 295] width 4 height 3
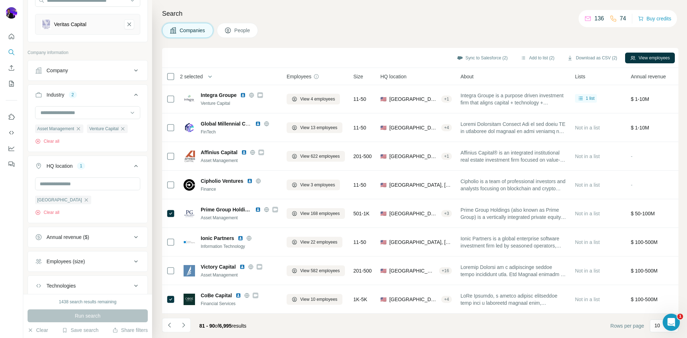
click at [183, 323] on icon "Navigate to next page" at bounding box center [183, 325] width 7 height 7
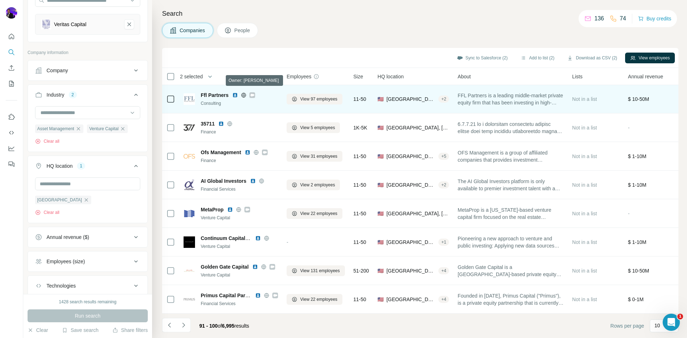
click at [254, 94] on icon at bounding box center [252, 95] width 4 height 3
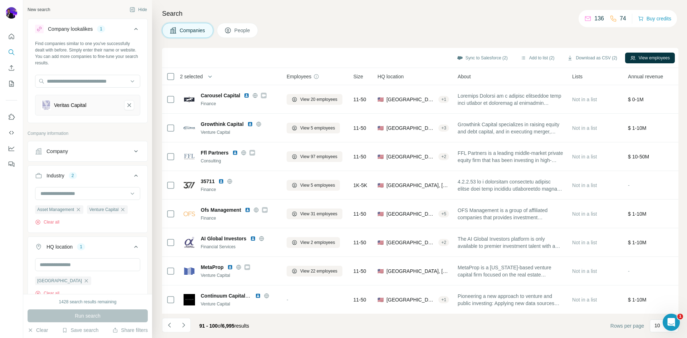
scroll to position [7539, 0]
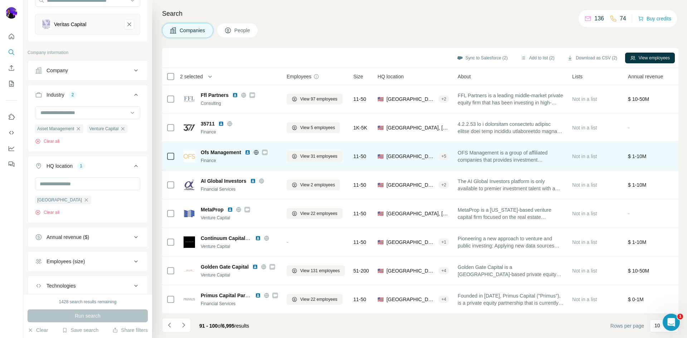
click at [267, 150] on icon at bounding box center [265, 153] width 4 height 6
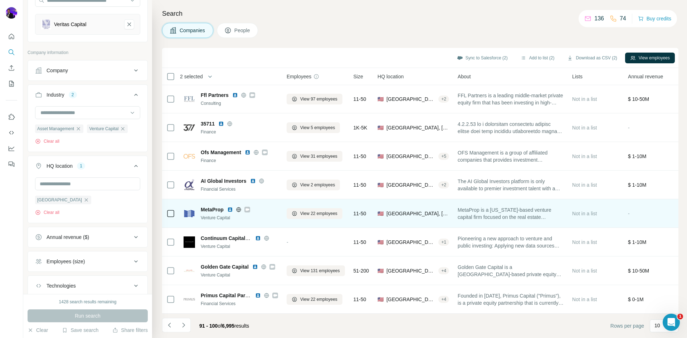
click at [249, 207] on icon at bounding box center [247, 210] width 4 height 6
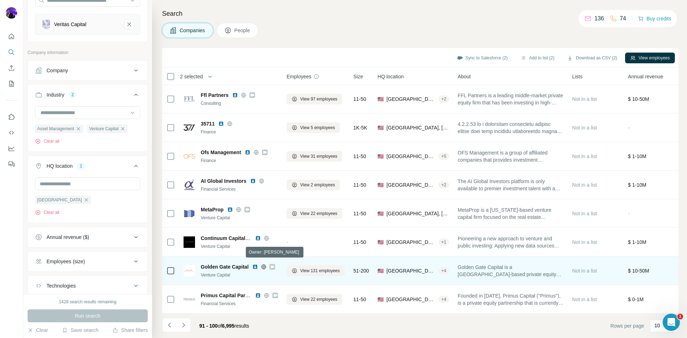
click at [272, 265] on icon at bounding box center [272, 266] width 4 height 3
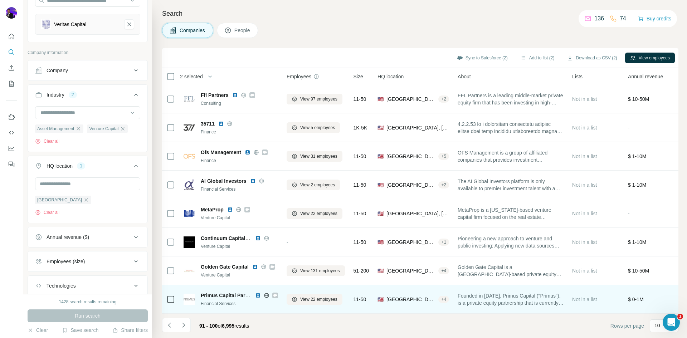
click at [275, 294] on icon at bounding box center [275, 295] width 4 height 3
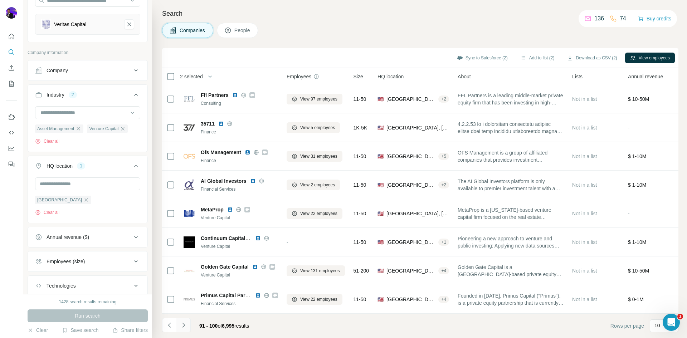
click at [184, 325] on icon "Navigate to next page" at bounding box center [183, 325] width 7 height 7
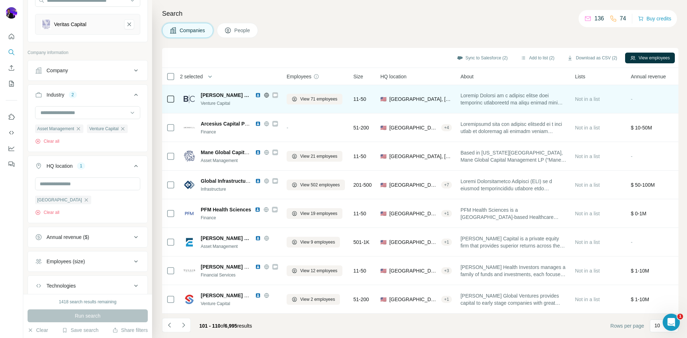
click at [273, 94] on icon at bounding box center [275, 95] width 4 height 3
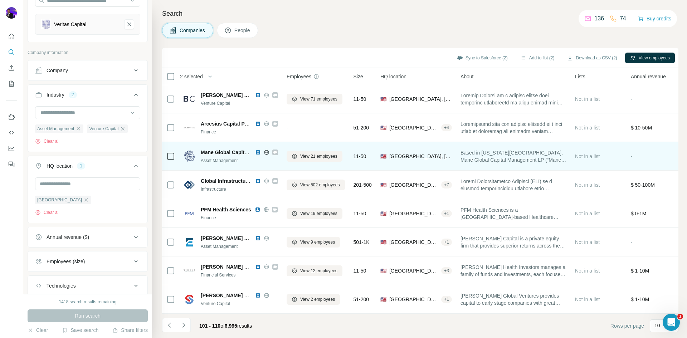
click at [274, 151] on icon at bounding box center [275, 152] width 4 height 3
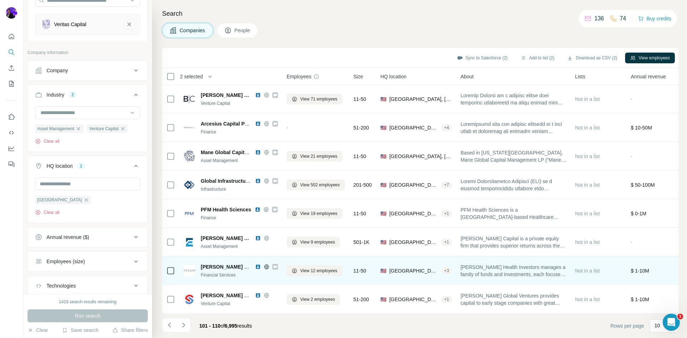
click at [274, 266] on div at bounding box center [275, 267] width 6 height 6
click at [275, 265] on icon at bounding box center [275, 266] width 4 height 3
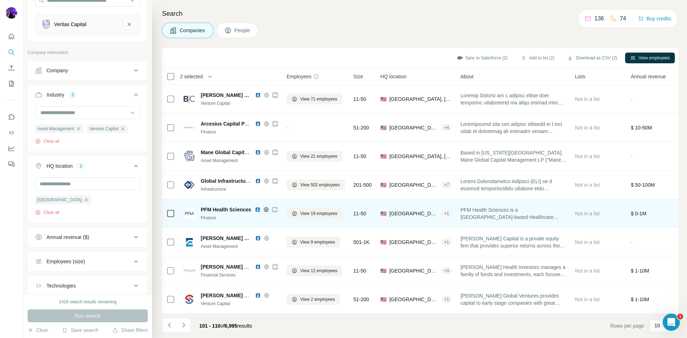
click at [277, 207] on div at bounding box center [275, 210] width 6 height 6
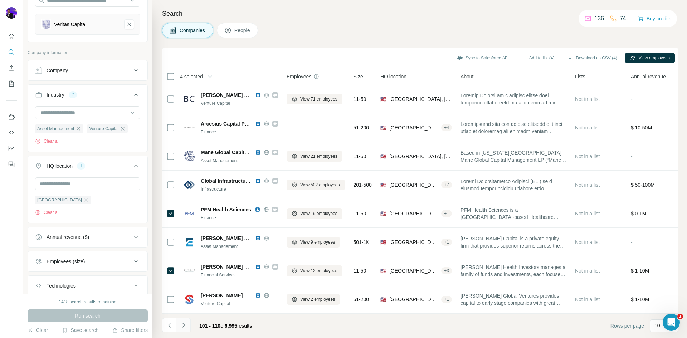
click at [184, 325] on icon "Navigate to next page" at bounding box center [183, 325] width 3 height 5
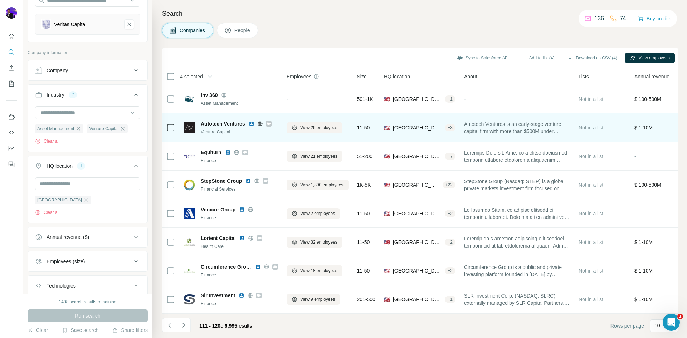
click at [270, 122] on icon at bounding box center [269, 123] width 4 height 3
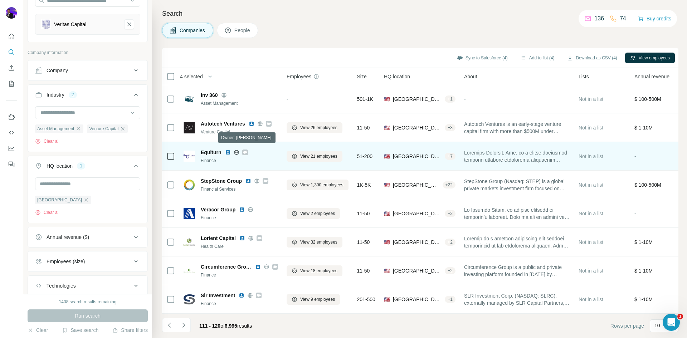
click at [244, 151] on icon at bounding box center [245, 152] width 4 height 3
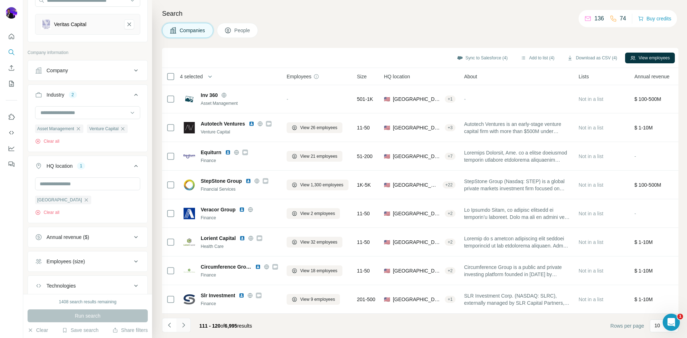
click at [185, 325] on icon "Navigate to next page" at bounding box center [183, 325] width 3 height 5
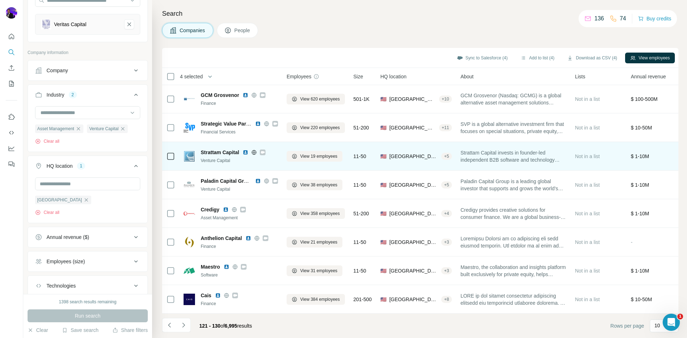
click at [264, 150] on icon at bounding box center [262, 153] width 4 height 6
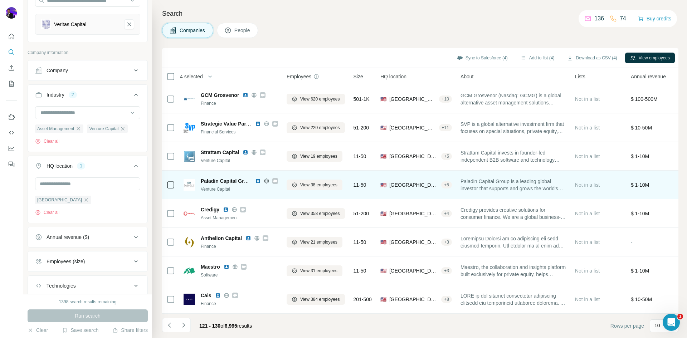
click at [277, 179] on icon at bounding box center [275, 181] width 4 height 6
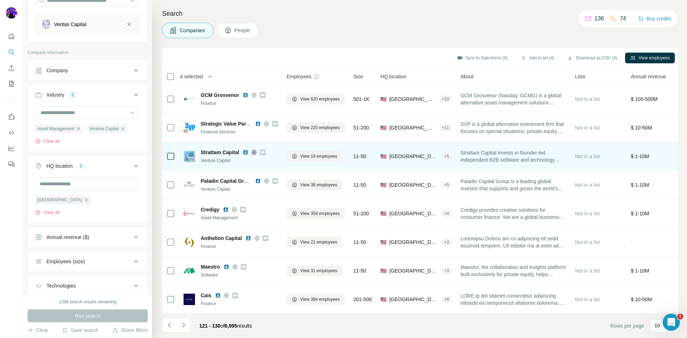
click at [264, 151] on icon at bounding box center [263, 152] width 4 height 3
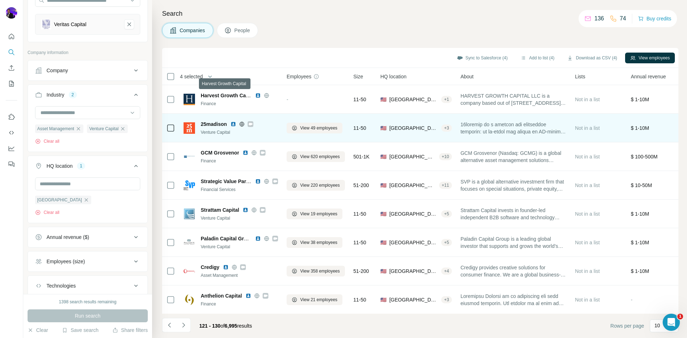
scroll to position [61, 0]
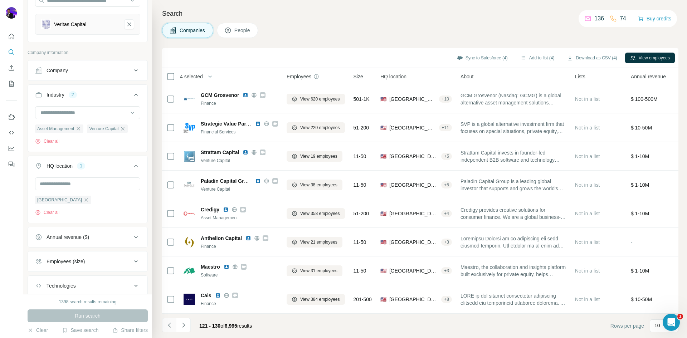
click at [166, 324] on icon "Navigate to previous page" at bounding box center [169, 325] width 7 height 7
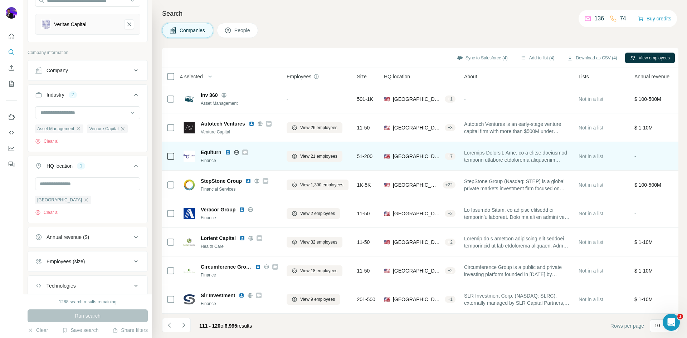
click at [244, 151] on icon at bounding box center [245, 152] width 4 height 3
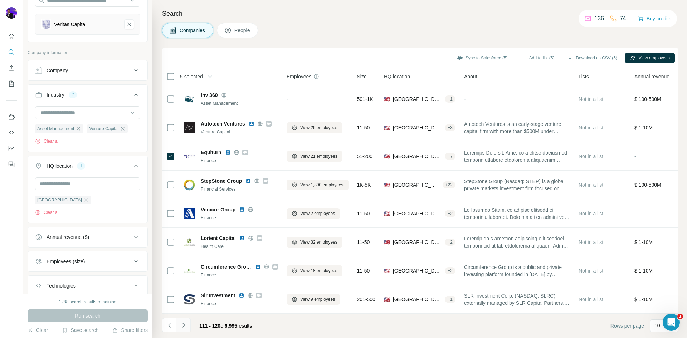
click at [184, 326] on icon "Navigate to next page" at bounding box center [183, 325] width 3 height 5
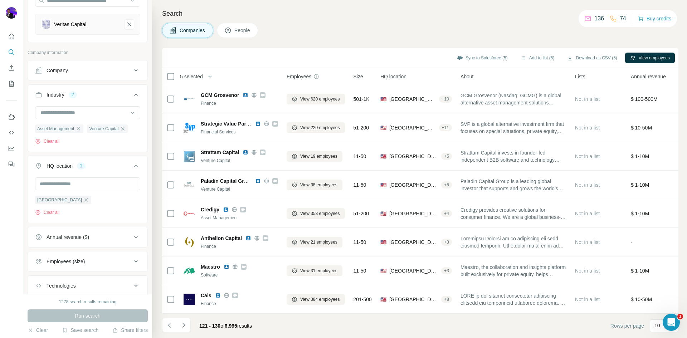
drag, startPoint x: 169, startPoint y: 326, endPoint x: 177, endPoint y: 313, distance: 15.0
click at [169, 326] on icon "Navigate to previous page" at bounding box center [169, 325] width 3 height 5
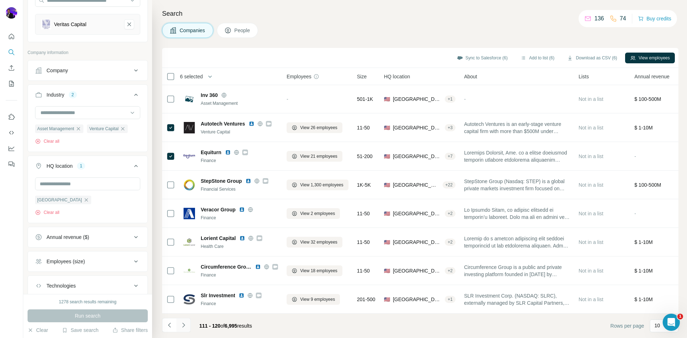
click at [185, 326] on icon "Navigate to next page" at bounding box center [183, 325] width 7 height 7
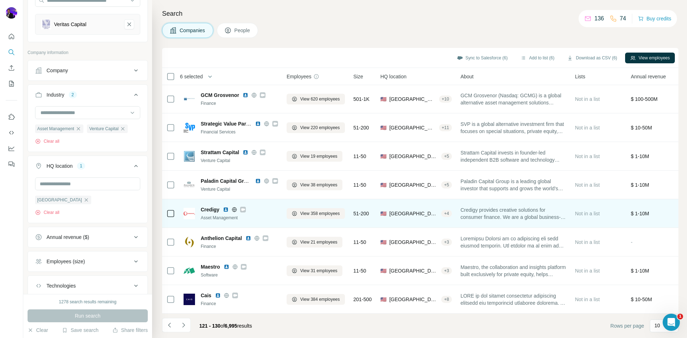
click at [245, 207] on icon at bounding box center [243, 210] width 4 height 6
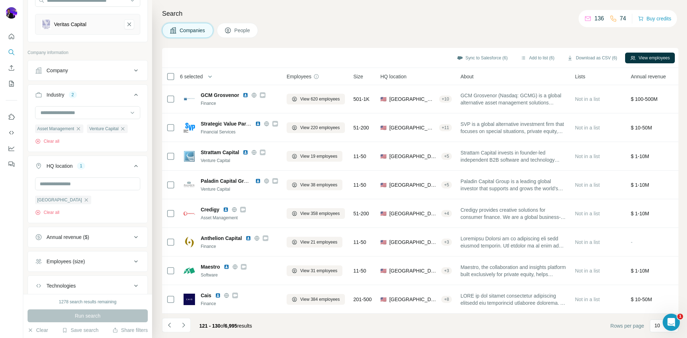
drag, startPoint x: 266, startPoint y: 235, endPoint x: 338, endPoint y: 33, distance: 214.0
click at [267, 232] on div "Anthelion Capital Finance" at bounding box center [231, 242] width 94 height 20
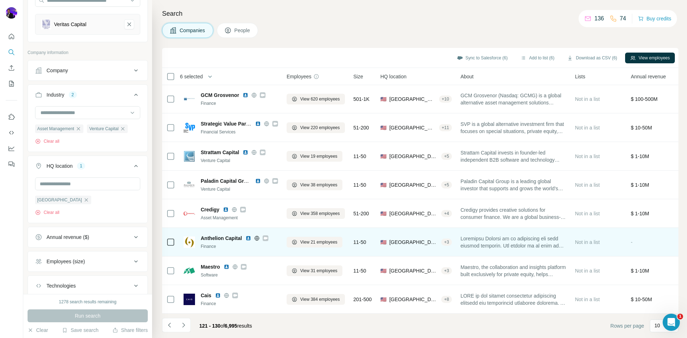
click at [267, 237] on icon at bounding box center [266, 238] width 4 height 3
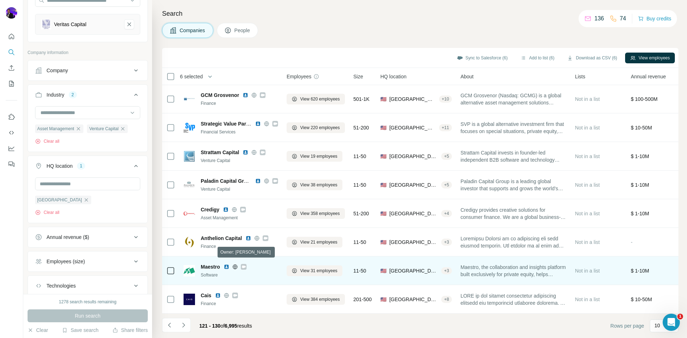
click at [247, 264] on div at bounding box center [244, 267] width 6 height 6
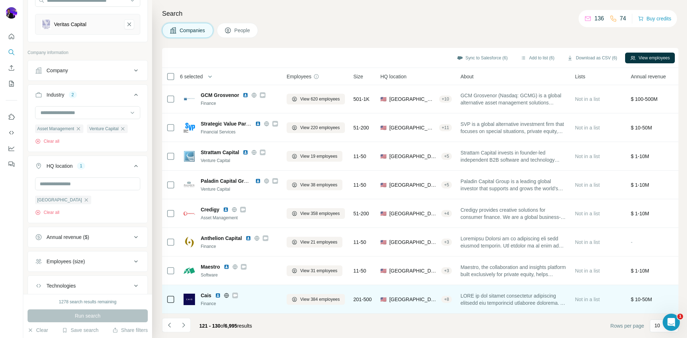
click at [234, 294] on icon at bounding box center [235, 295] width 4 height 3
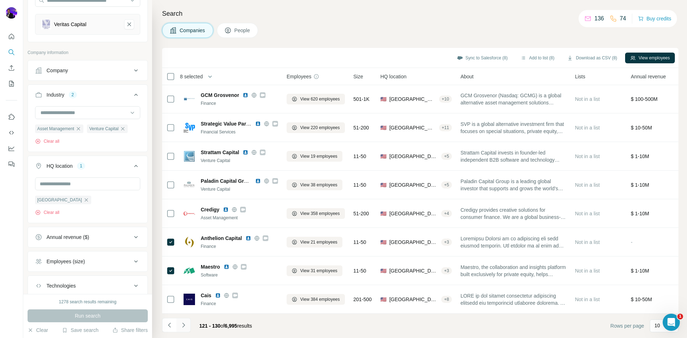
click at [184, 325] on icon "Navigate to next page" at bounding box center [183, 325] width 7 height 7
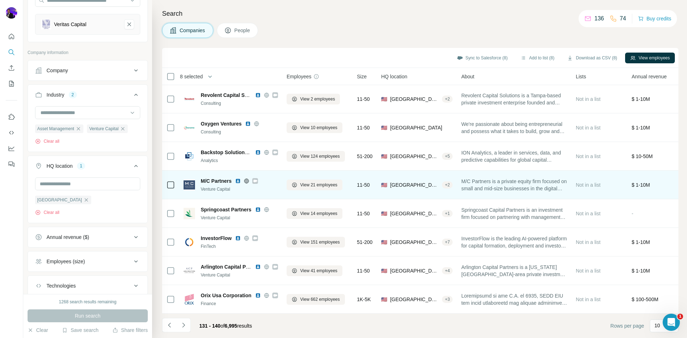
click at [257, 180] on icon at bounding box center [255, 181] width 4 height 3
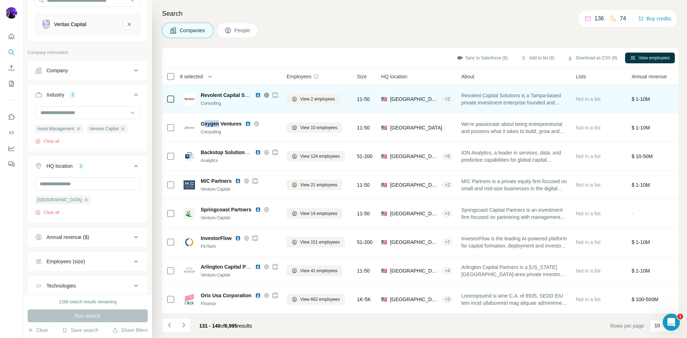
drag, startPoint x: 203, startPoint y: 121, endPoint x: 254, endPoint y: 102, distance: 54.1
click at [219, 120] on span "Oxygen Ventures" at bounding box center [221, 123] width 41 height 7
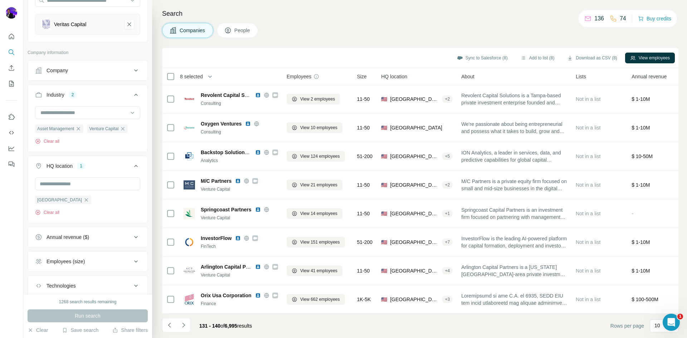
click at [426, 11] on h4 "Search" at bounding box center [420, 14] width 516 height 10
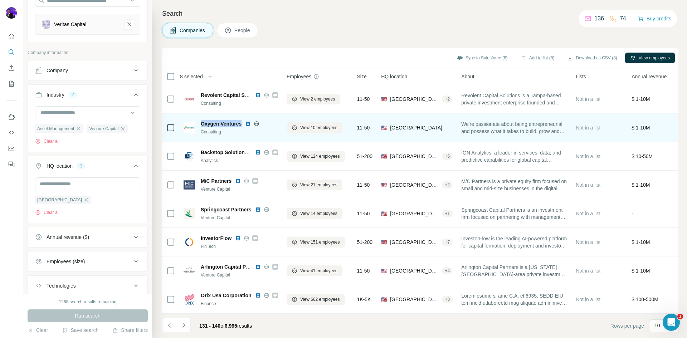
drag, startPoint x: 201, startPoint y: 118, endPoint x: 242, endPoint y: 117, distance: 40.4
click at [242, 120] on span "Oxygen Ventures" at bounding box center [221, 123] width 41 height 7
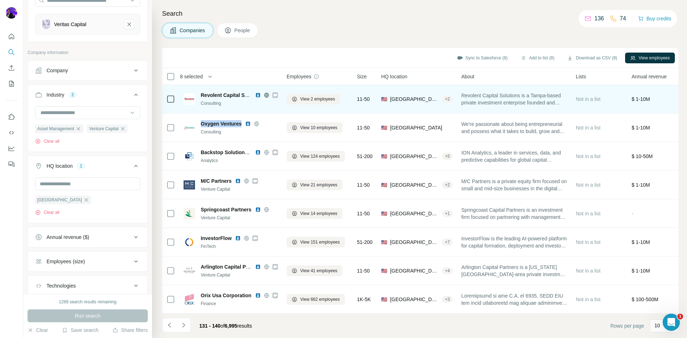
copy span "Oxygen Ventures"
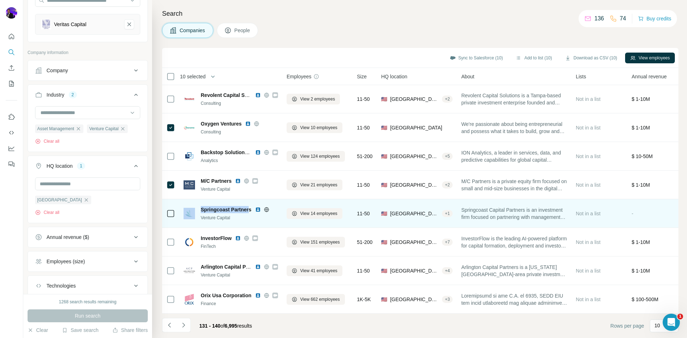
drag, startPoint x: 198, startPoint y: 205, endPoint x: 250, endPoint y: 208, distance: 52.3
click at [250, 208] on div "Springcoast Partners Venture Capital" at bounding box center [231, 213] width 94 height 15
copy div "Springcoast Partner"
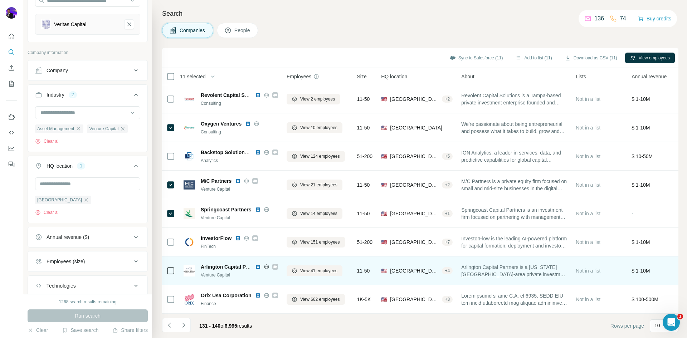
click at [275, 265] on icon at bounding box center [275, 266] width 4 height 3
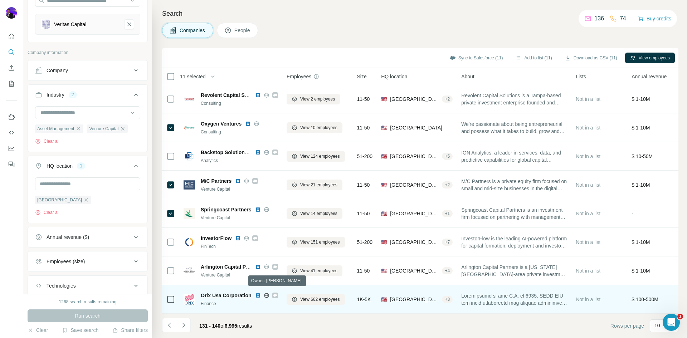
click at [275, 294] on icon at bounding box center [275, 295] width 4 height 3
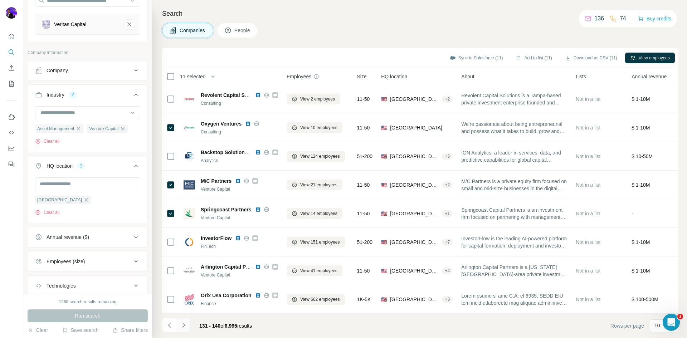
click at [183, 326] on icon "Navigate to next page" at bounding box center [183, 325] width 7 height 7
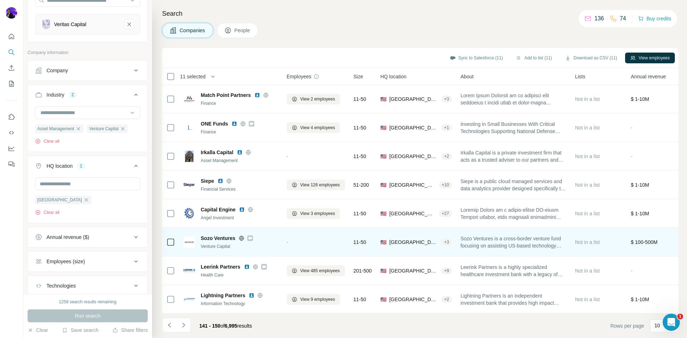
click at [251, 236] on icon at bounding box center [250, 238] width 4 height 6
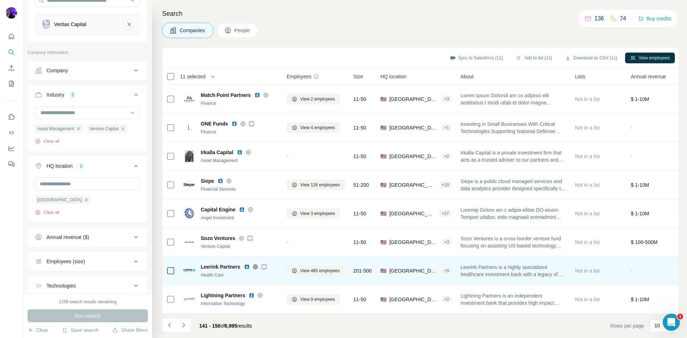
click at [265, 265] on icon at bounding box center [264, 266] width 4 height 3
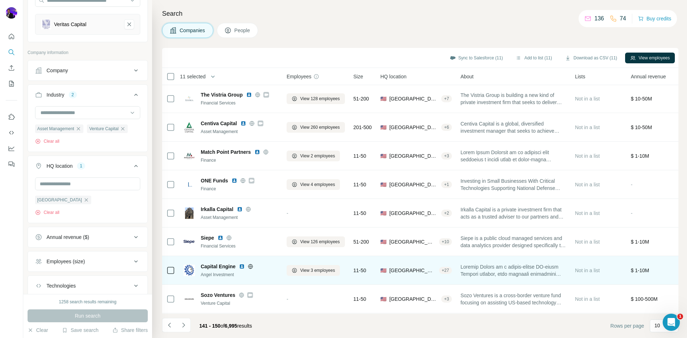
scroll to position [0, 0]
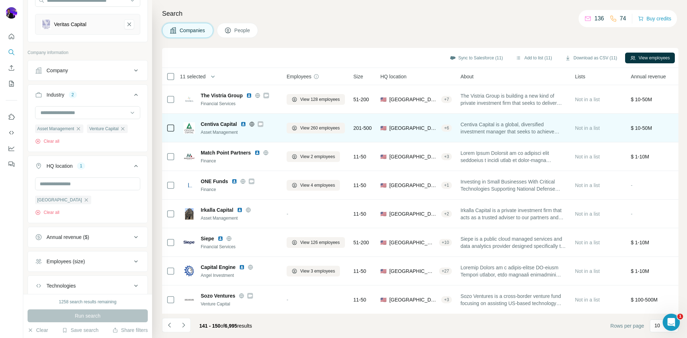
click at [263, 126] on div at bounding box center [261, 124] width 6 height 6
click at [262, 125] on icon at bounding box center [261, 124] width 4 height 3
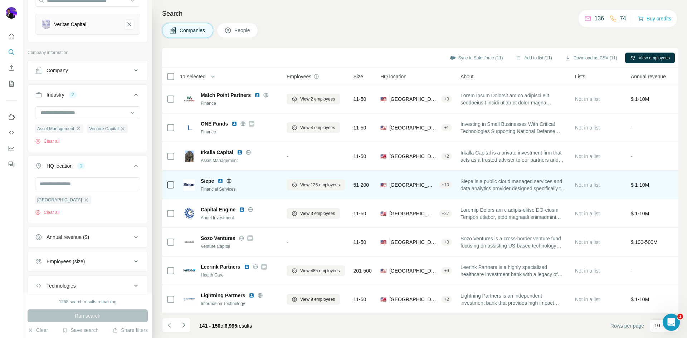
scroll to position [61, 0]
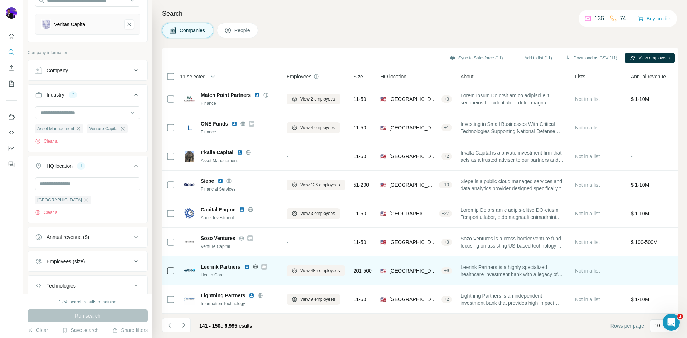
click at [266, 264] on icon at bounding box center [264, 267] width 4 height 6
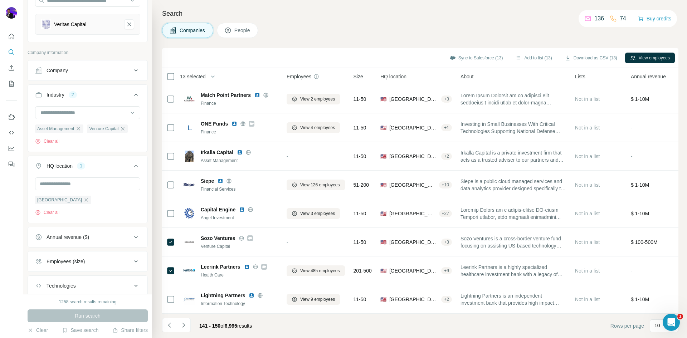
drag, startPoint x: 183, startPoint y: 325, endPoint x: 210, endPoint y: 311, distance: 30.9
click at [183, 324] on icon "Navigate to next page" at bounding box center [183, 325] width 7 height 7
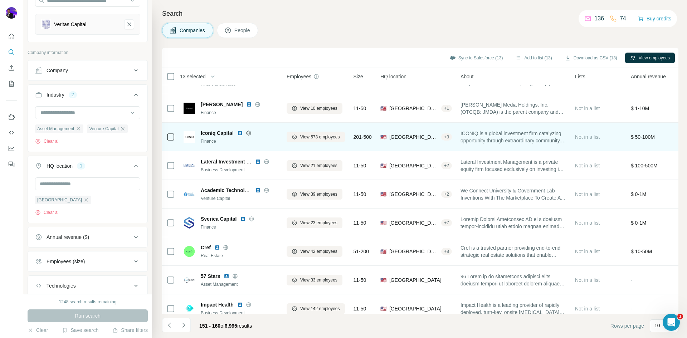
scroll to position [0, 0]
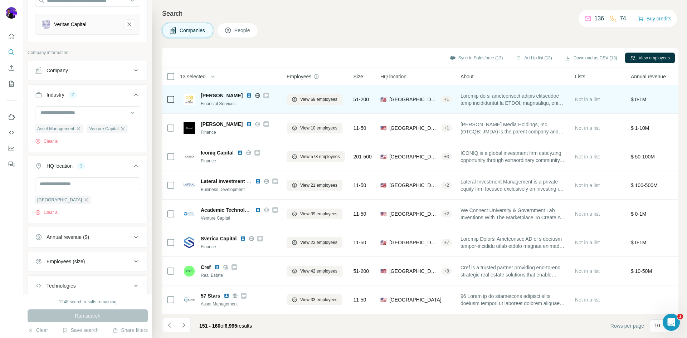
click at [264, 96] on icon at bounding box center [266, 95] width 4 height 3
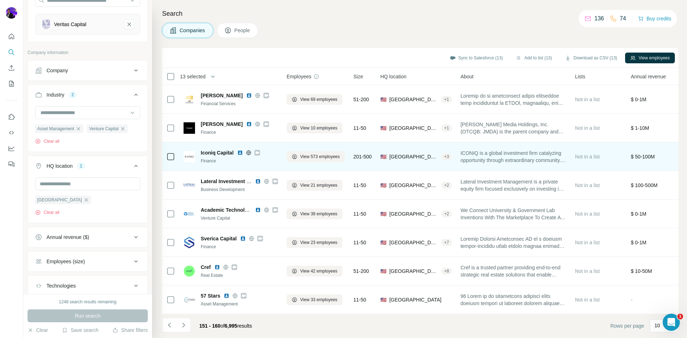
click at [256, 153] on icon at bounding box center [257, 152] width 4 height 3
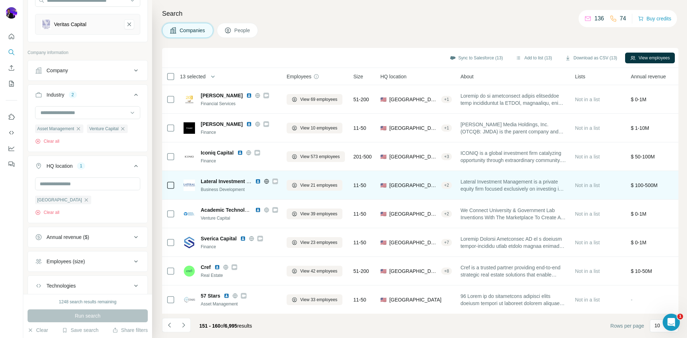
click at [274, 180] on icon at bounding box center [275, 181] width 4 height 3
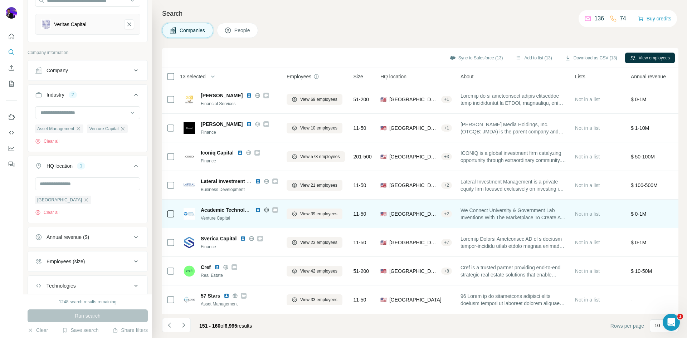
click at [274, 211] on icon at bounding box center [275, 210] width 4 height 6
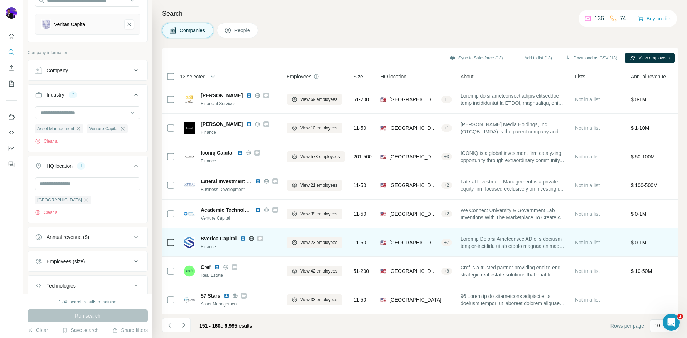
click at [260, 238] on icon at bounding box center [260, 238] width 4 height 3
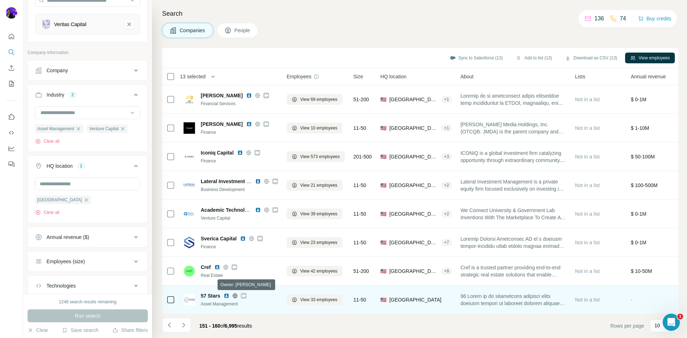
click at [246, 297] on icon at bounding box center [244, 296] width 4 height 6
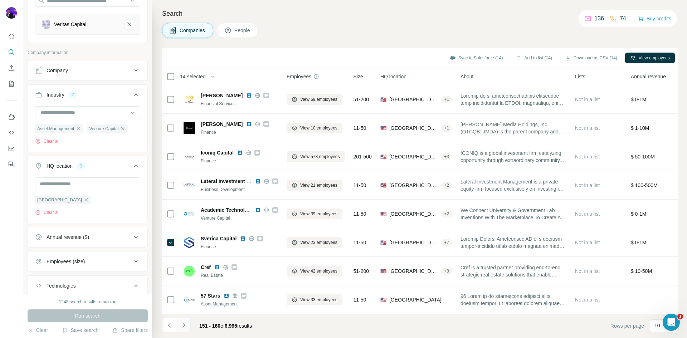
click at [185, 326] on icon "Navigate to next page" at bounding box center [183, 325] width 7 height 7
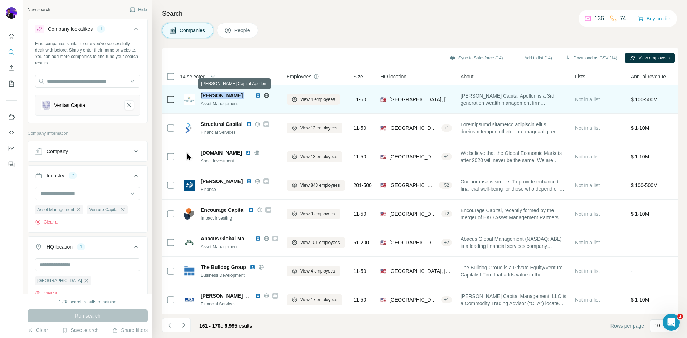
scroll to position [7539, 0]
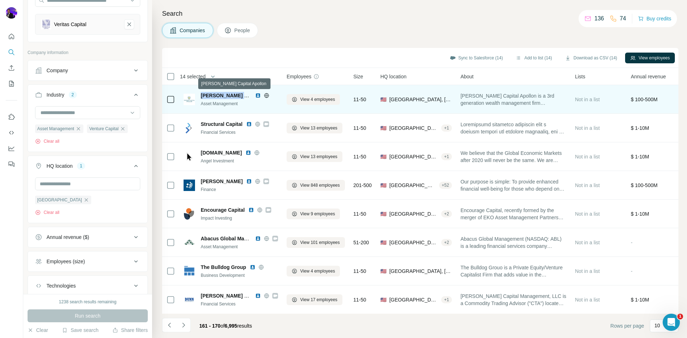
click at [242, 94] on span "Podesta Capital Apollon" at bounding box center [241, 96] width 80 height 6
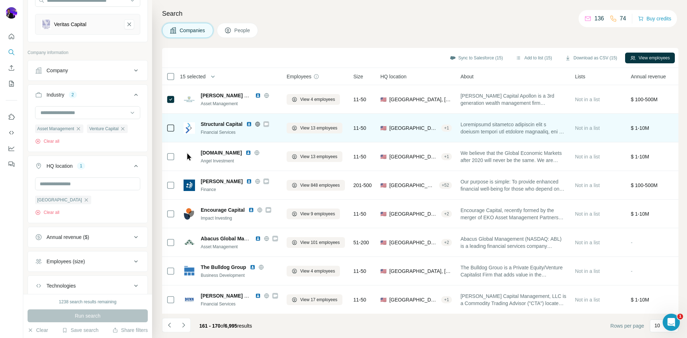
click at [266, 125] on icon at bounding box center [266, 124] width 4 height 3
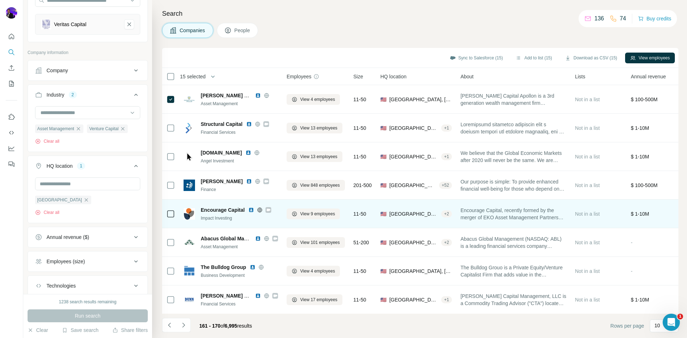
click at [269, 210] on icon at bounding box center [269, 210] width 4 height 3
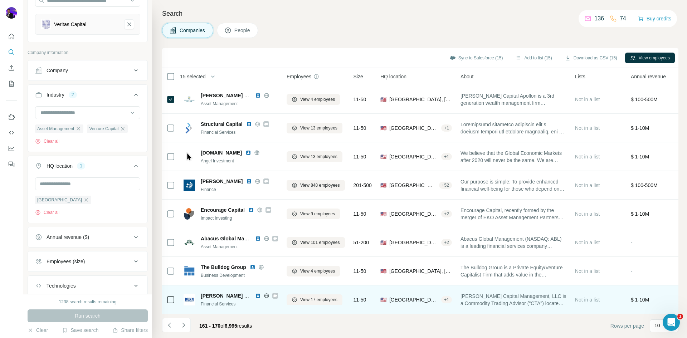
click at [275, 296] on icon at bounding box center [275, 295] width 4 height 3
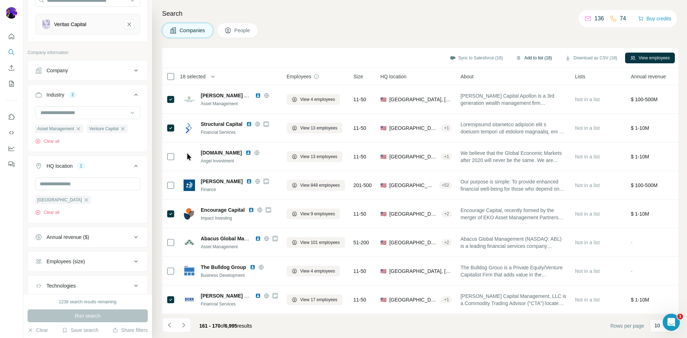
click at [531, 56] on button "Add to list (18)" at bounding box center [534, 58] width 46 height 11
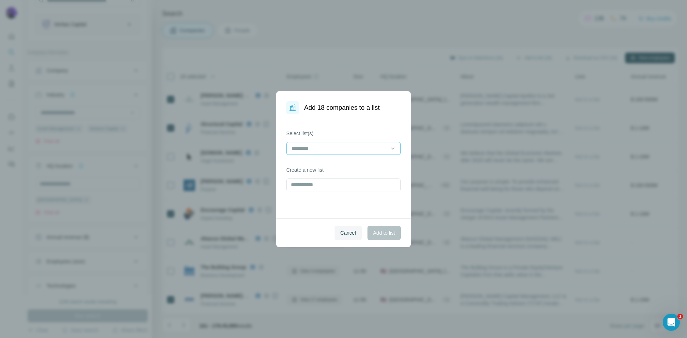
click at [323, 146] on input at bounding box center [339, 149] width 97 height 8
click at [310, 166] on div "BD List" at bounding box center [343, 164] width 102 height 7
drag, startPoint x: 387, startPoint y: 230, endPoint x: 388, endPoint y: 226, distance: 4.0
click at [388, 226] on button "Add to list" at bounding box center [383, 233] width 33 height 14
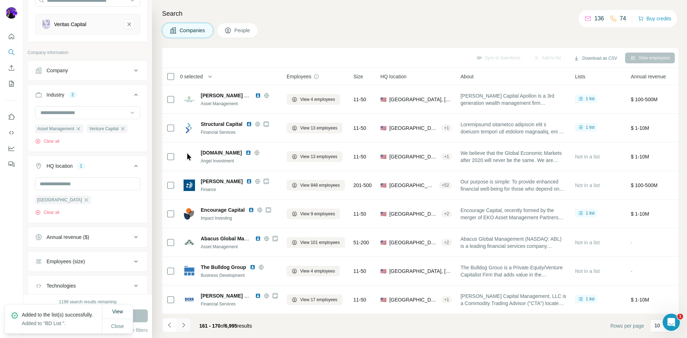
click at [182, 325] on icon "Navigate to next page" at bounding box center [183, 325] width 7 height 7
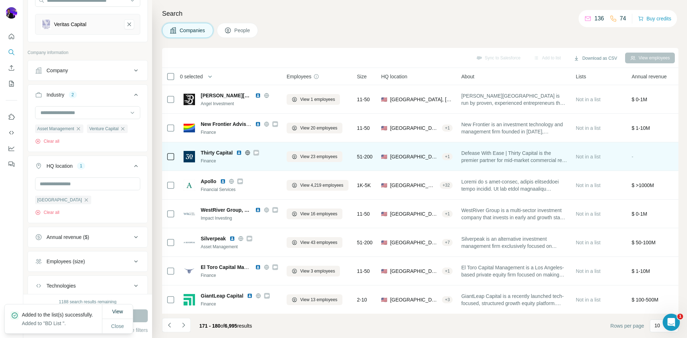
click at [258, 152] on icon at bounding box center [256, 152] width 4 height 3
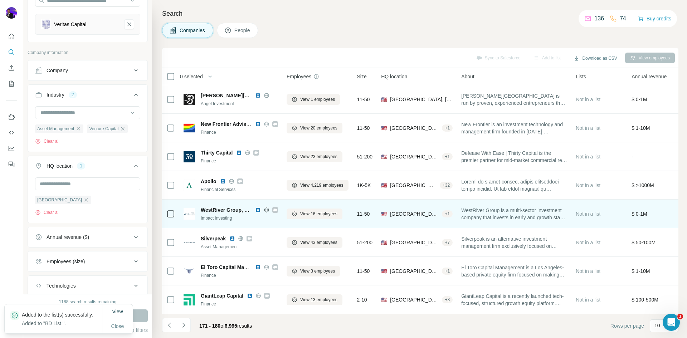
click at [277, 210] on icon at bounding box center [275, 210] width 4 height 3
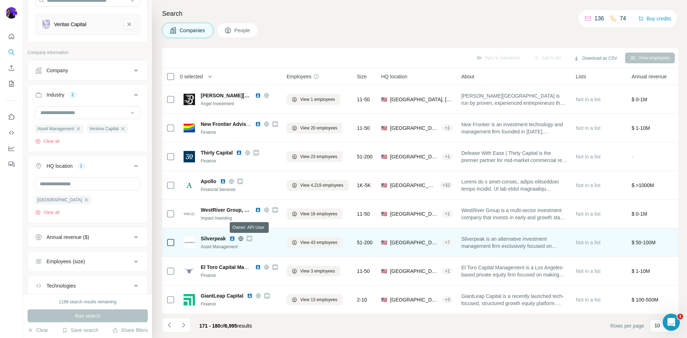
click at [250, 240] on icon at bounding box center [250, 238] width 4 height 3
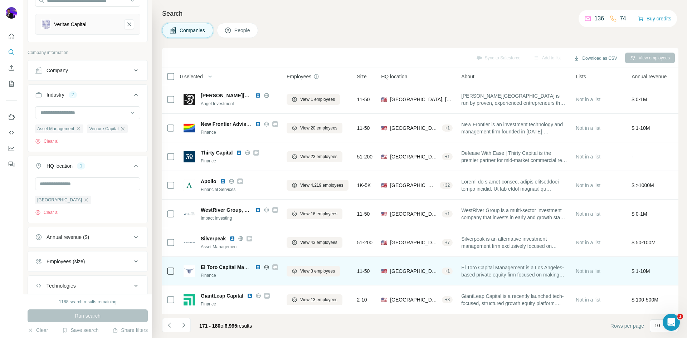
click at [274, 268] on icon at bounding box center [275, 267] width 4 height 3
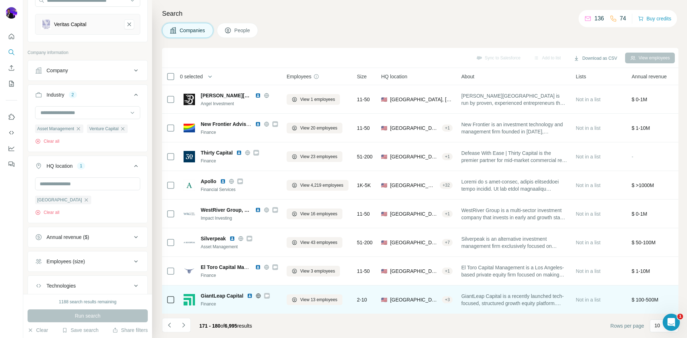
click at [269, 296] on icon at bounding box center [267, 296] width 4 height 6
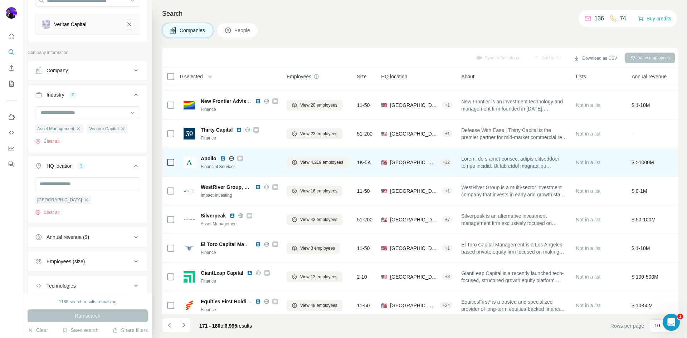
scroll to position [36, 0]
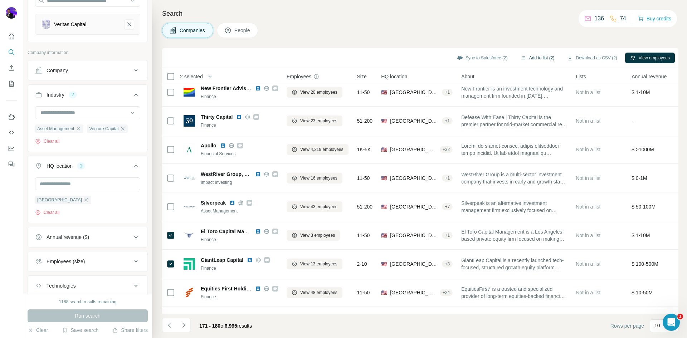
click at [539, 55] on button "Add to list (2)" at bounding box center [538, 58] width 44 height 11
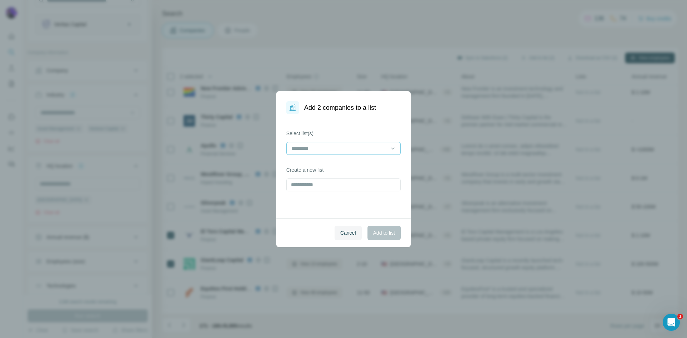
click at [346, 147] on input at bounding box center [339, 149] width 97 height 8
click at [303, 163] on p "BD List" at bounding box center [300, 164] width 16 height 7
click at [377, 229] on span "Add to list" at bounding box center [384, 232] width 22 height 7
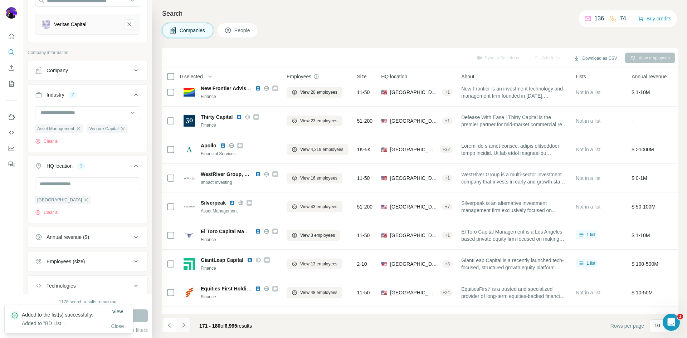
click at [184, 328] on icon "Navigate to next page" at bounding box center [183, 325] width 7 height 7
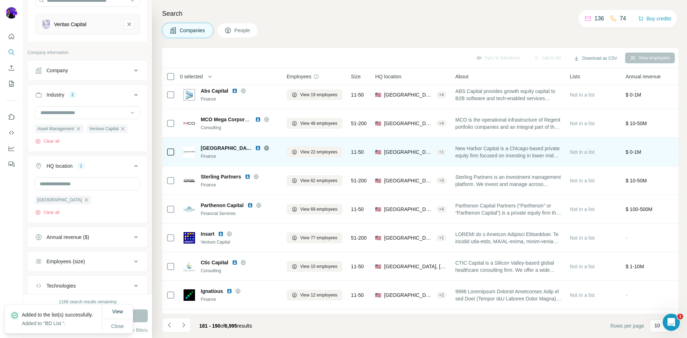
scroll to position [0, 0]
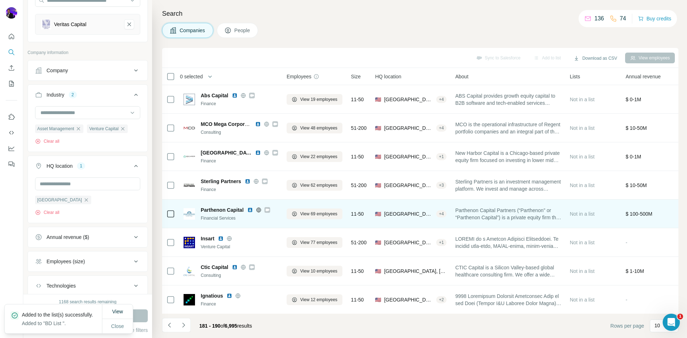
click at [267, 210] on icon at bounding box center [267, 210] width 4 height 3
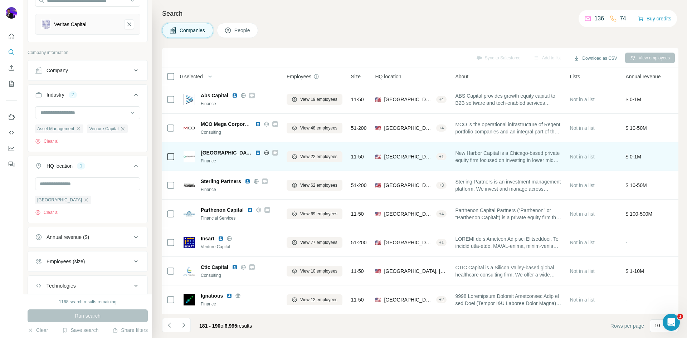
click at [273, 151] on icon at bounding box center [275, 152] width 4 height 3
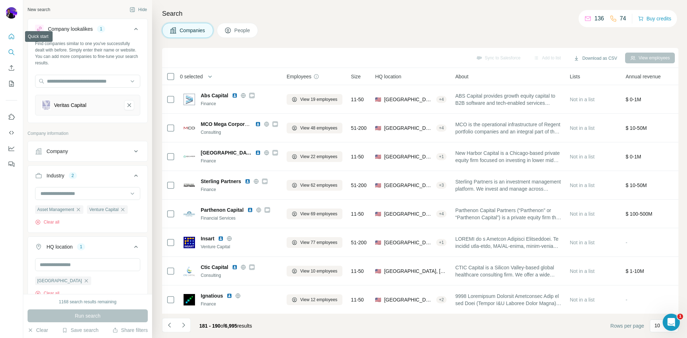
click at [16, 34] on button "Quick start" at bounding box center [11, 36] width 11 height 13
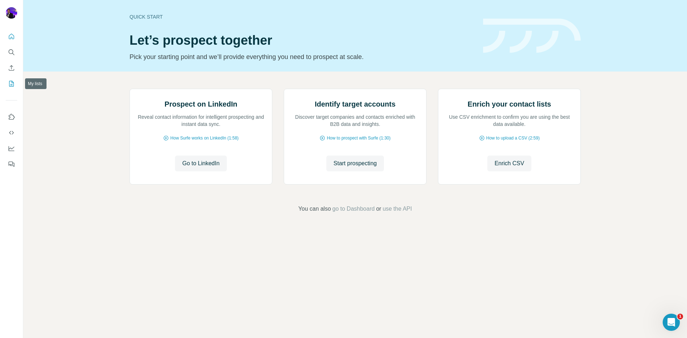
click at [12, 85] on icon "My lists" at bounding box center [12, 83] width 4 height 5
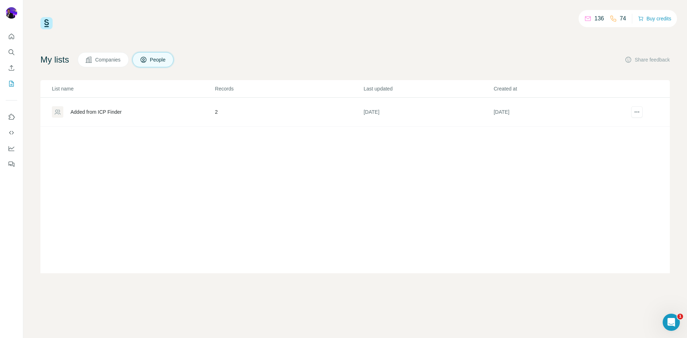
click at [115, 58] on span "Companies" at bounding box center [108, 59] width 26 height 7
click at [156, 53] on button "People" at bounding box center [153, 59] width 42 height 15
click at [636, 112] on icon "actions" at bounding box center [636, 111] width 7 height 7
click at [600, 68] on div "My lists Companies People Share feedback List name Records Last updated Created…" at bounding box center [354, 162] width 629 height 221
drag, startPoint x: 100, startPoint y: 111, endPoint x: 209, endPoint y: 75, distance: 114.6
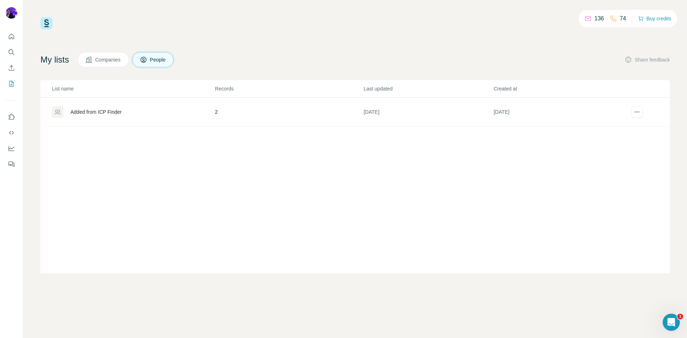
click at [251, 48] on div "136 74 Buy credits My lists Companies People Share feedback List name Records L…" at bounding box center [354, 145] width 629 height 256
click at [98, 112] on div "Added from ICP Finder" at bounding box center [95, 111] width 51 height 7
click at [133, 48] on div "136 74 Buy credits My lists Companies People Share feedback List name Records L…" at bounding box center [354, 145] width 629 height 256
click at [121, 57] on span "Companies" at bounding box center [108, 59] width 26 height 7
click at [97, 110] on div "BD List" at bounding box center [133, 111] width 162 height 11
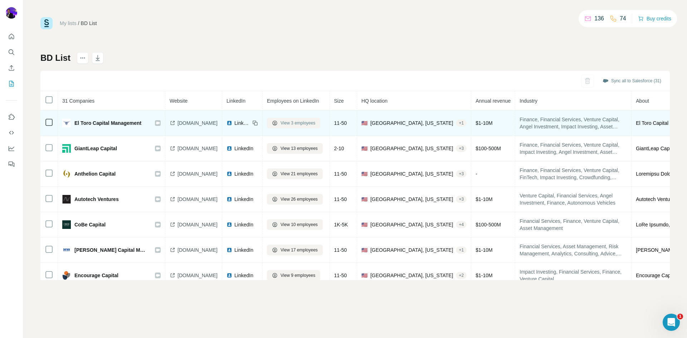
click at [309, 121] on span "View 3 employees" at bounding box center [298, 123] width 35 height 6
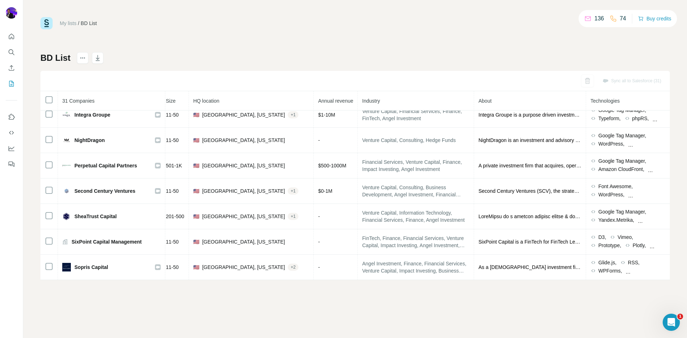
scroll to position [619, 0]
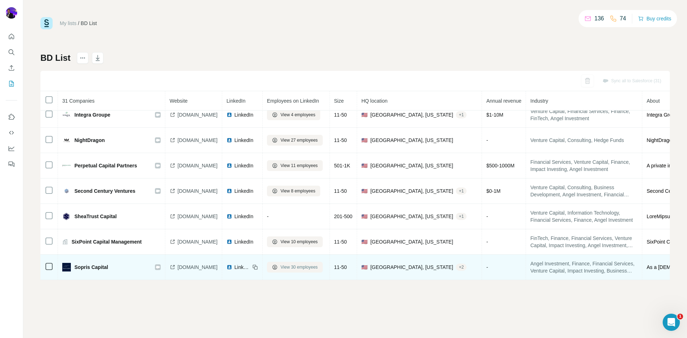
click at [318, 264] on span "View 30 employees" at bounding box center [299, 267] width 37 height 6
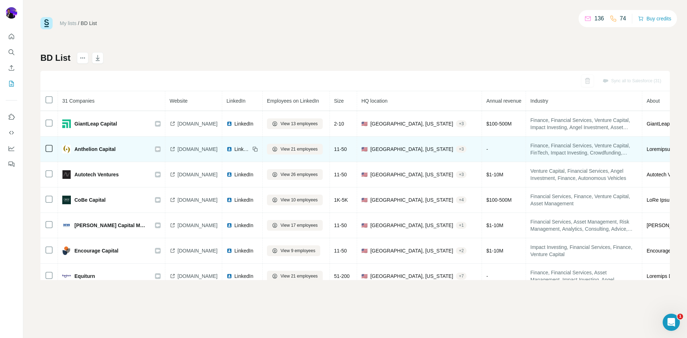
scroll to position [0, 0]
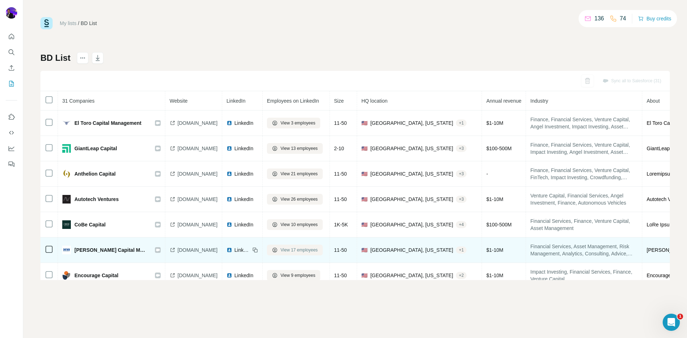
click at [318, 247] on span "View 17 employees" at bounding box center [299, 250] width 37 height 6
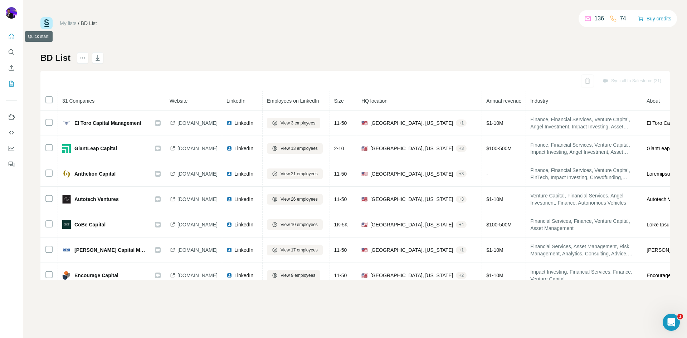
click at [15, 38] on icon "Quick start" at bounding box center [11, 36] width 7 height 7
click at [15, 39] on button "Quick start" at bounding box center [11, 36] width 11 height 13
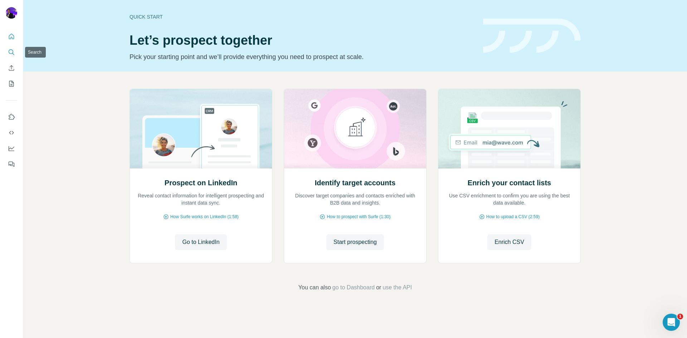
click at [10, 51] on icon "Search" at bounding box center [11, 52] width 7 height 7
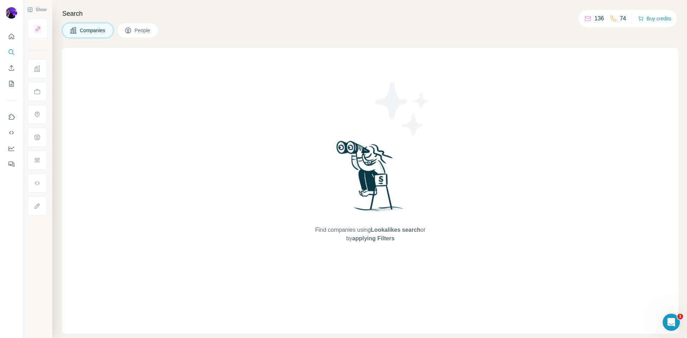
click at [136, 30] on button "People" at bounding box center [138, 30] width 42 height 15
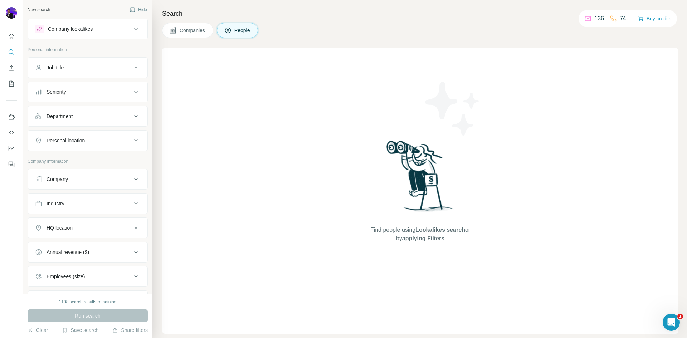
click at [83, 67] on div "Job title" at bounding box center [83, 67] width 97 height 7
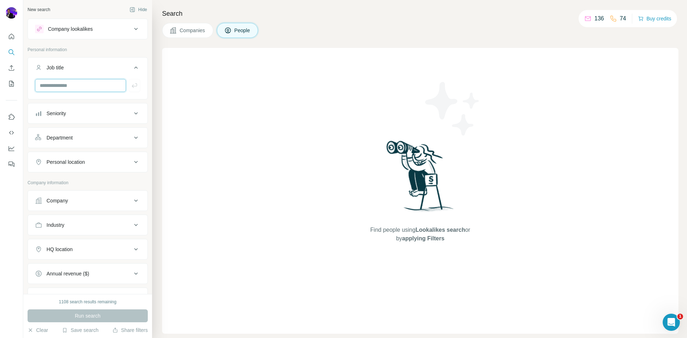
click at [81, 84] on input "text" at bounding box center [80, 85] width 91 height 13
type input "*"
type input "**********"
click at [118, 52] on p "Personal information" at bounding box center [88, 50] width 120 height 6
click at [132, 87] on icon "button" at bounding box center [134, 85] width 7 height 7
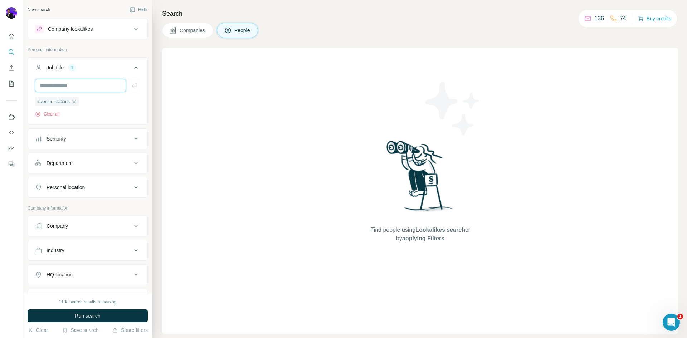
click at [97, 82] on input "text" at bounding box center [80, 85] width 91 height 13
type input "**********"
click at [132, 84] on icon "button" at bounding box center [134, 85] width 7 height 7
click at [102, 85] on input "text" at bounding box center [80, 85] width 91 height 13
type input "**********"
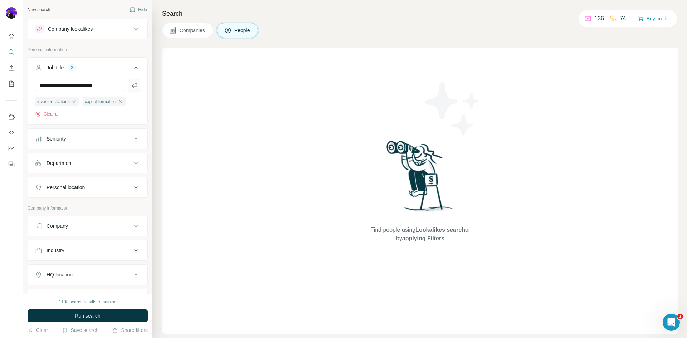
click at [131, 84] on icon "button" at bounding box center [134, 85] width 7 height 7
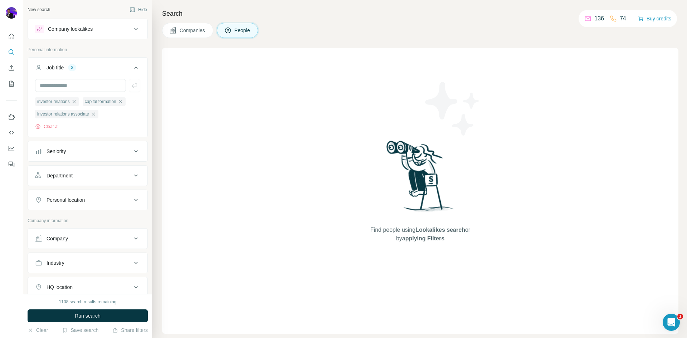
click at [88, 176] on div "Department" at bounding box center [83, 175] width 97 height 7
click at [83, 193] on input at bounding box center [84, 194] width 88 height 8
click at [110, 195] on input at bounding box center [84, 194] width 88 height 8
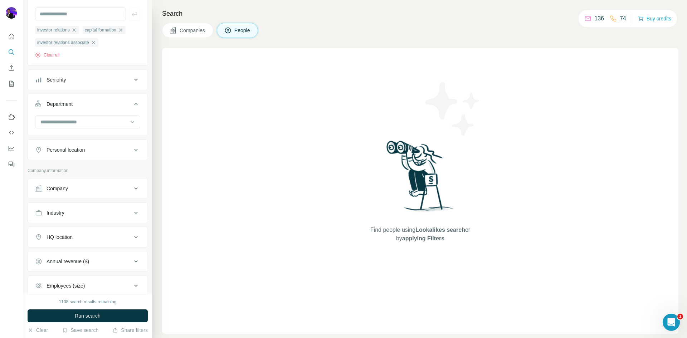
scroll to position [107, 0]
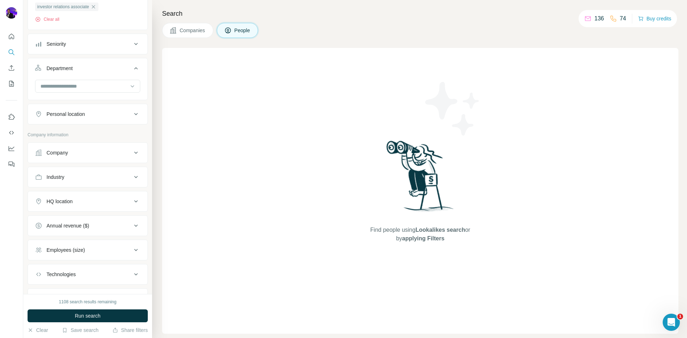
click at [93, 152] on div "Company" at bounding box center [83, 152] width 97 height 7
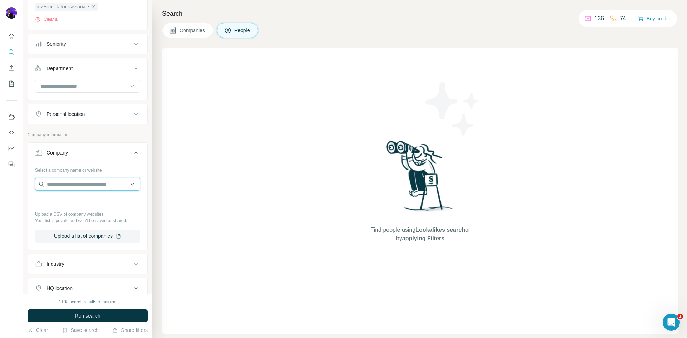
click at [88, 188] on input "text" at bounding box center [87, 184] width 105 height 13
click at [132, 151] on icon at bounding box center [136, 152] width 9 height 9
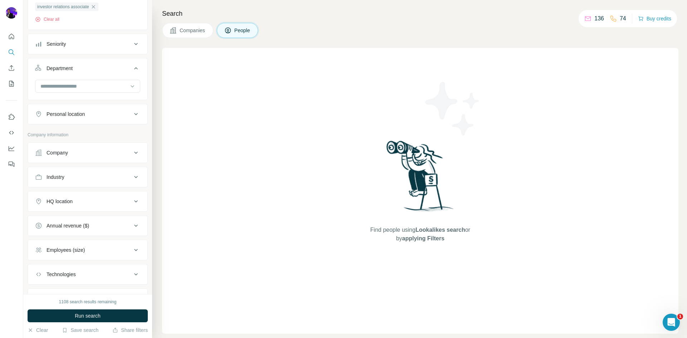
click at [102, 182] on button "Industry" at bounding box center [88, 177] width 120 height 17
click at [87, 193] on input at bounding box center [84, 195] width 88 height 8
type input "*****"
click at [84, 213] on p "Asset Management" at bounding box center [62, 211] width 43 height 7
click at [87, 193] on input at bounding box center [84, 195] width 88 height 8
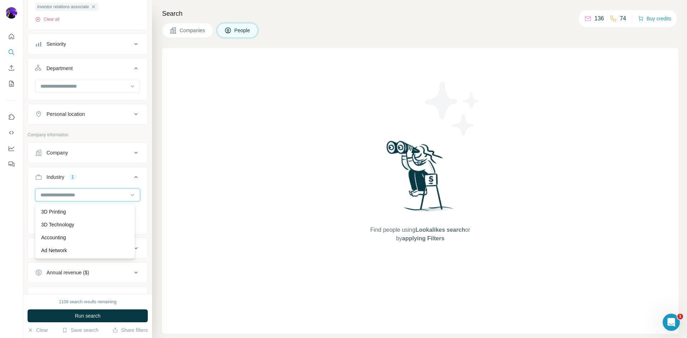
click at [49, 195] on input at bounding box center [84, 195] width 88 height 8
click at [117, 195] on input at bounding box center [84, 195] width 88 height 8
click at [83, 224] on div "Venture Capital" at bounding box center [85, 220] width 88 height 7
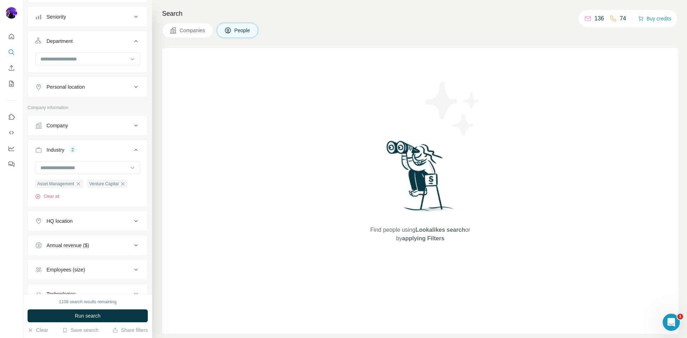
scroll to position [190, 0]
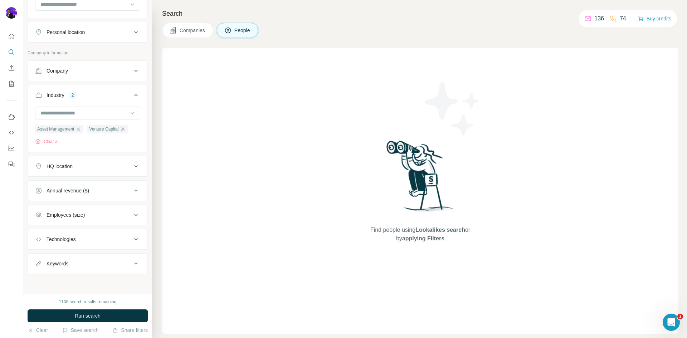
click at [132, 166] on icon at bounding box center [136, 166] width 9 height 9
click at [132, 166] on icon at bounding box center [136, 165] width 9 height 9
click at [84, 164] on div "HQ location" at bounding box center [83, 166] width 97 height 7
click at [68, 186] on input "text" at bounding box center [87, 183] width 105 height 13
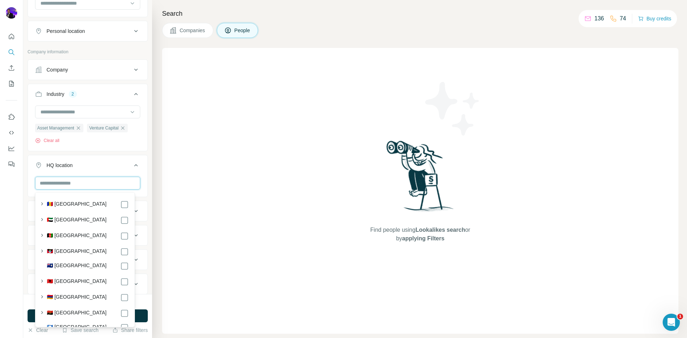
type input "*"
click at [135, 164] on button "HQ location" at bounding box center [88, 167] width 120 height 20
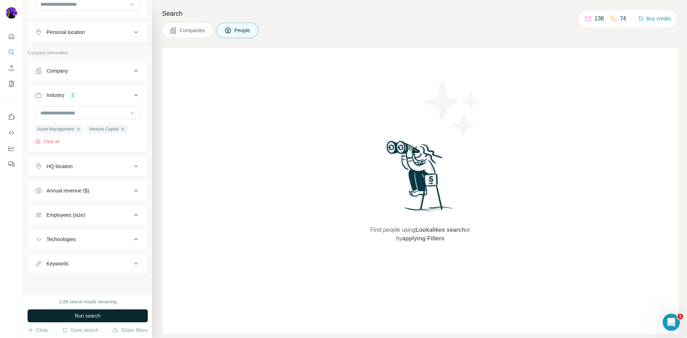
click at [98, 314] on span "Run search" at bounding box center [88, 315] width 26 height 7
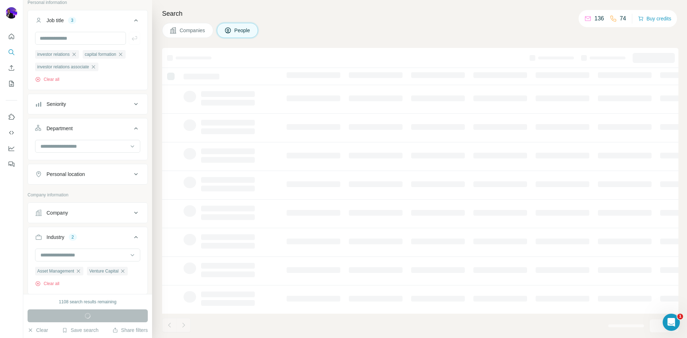
scroll to position [0, 0]
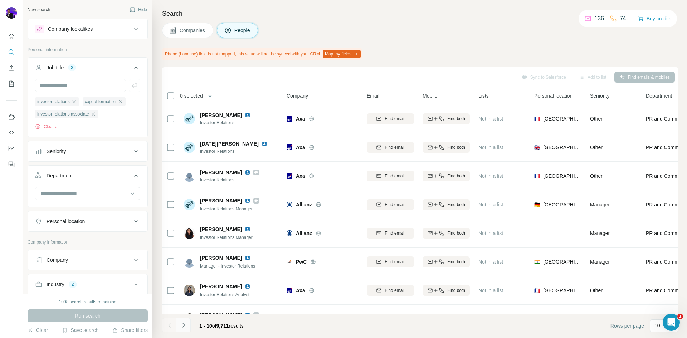
click at [184, 323] on icon "Navigate to next page" at bounding box center [183, 325] width 7 height 7
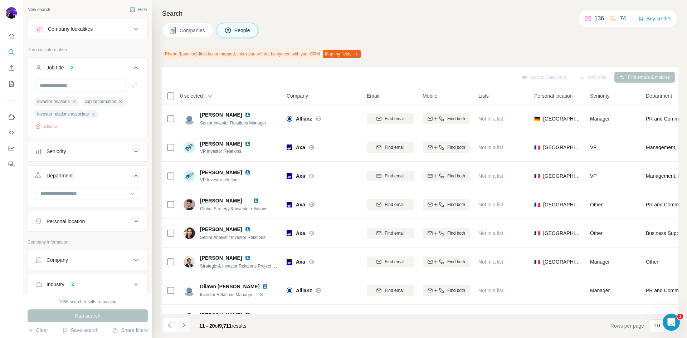
click at [183, 326] on icon "Navigate to next page" at bounding box center [183, 325] width 7 height 7
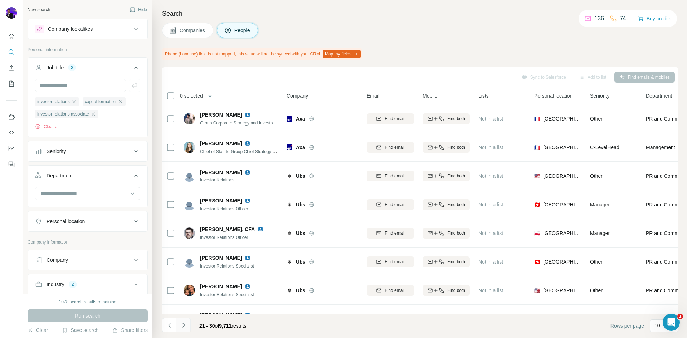
click at [185, 324] on icon "Navigate to next page" at bounding box center [183, 325] width 7 height 7
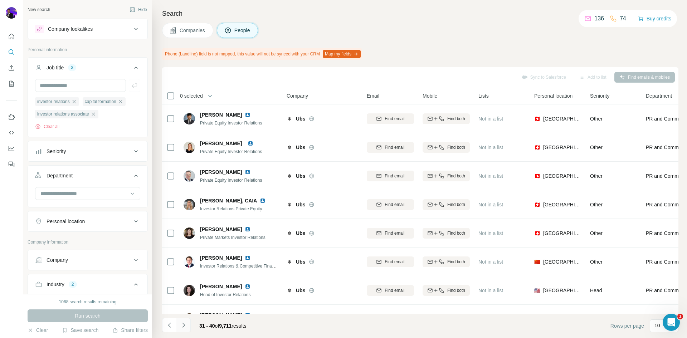
click at [185, 325] on icon "Navigate to next page" at bounding box center [183, 325] width 3 height 5
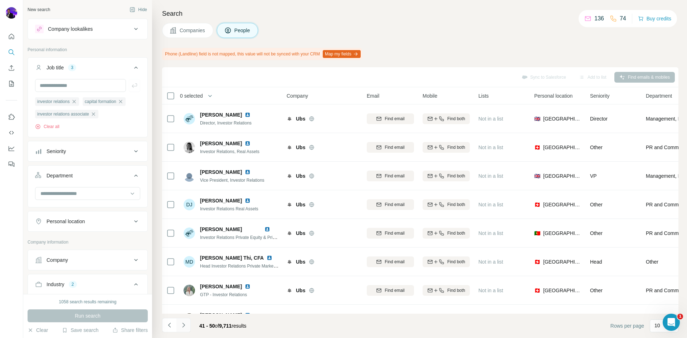
click at [186, 322] on icon "Navigate to next page" at bounding box center [183, 325] width 7 height 7
click at [186, 323] on icon "Navigate to next page" at bounding box center [183, 325] width 7 height 7
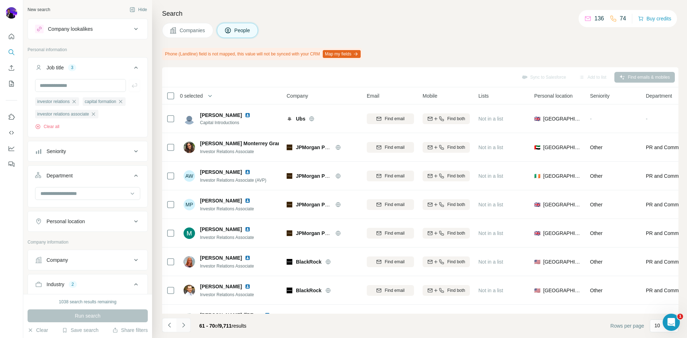
click at [186, 324] on icon "Navigate to next page" at bounding box center [183, 325] width 7 height 7
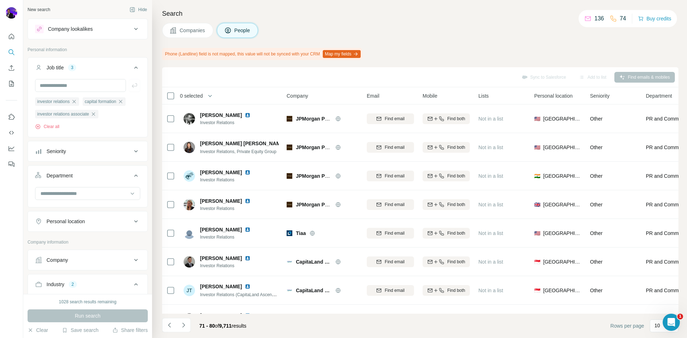
click at [187, 323] on icon "Navigate to next page" at bounding box center [183, 325] width 7 height 7
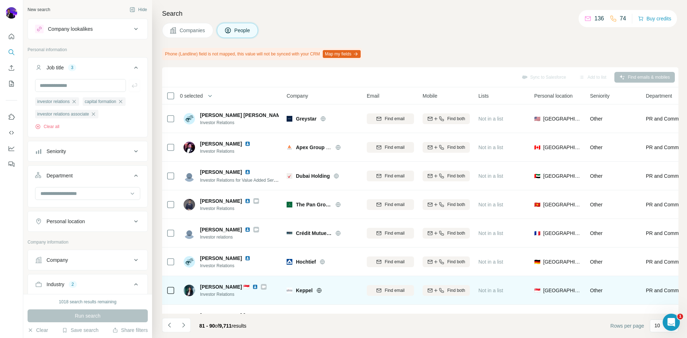
click at [262, 285] on icon at bounding box center [264, 287] width 4 height 6
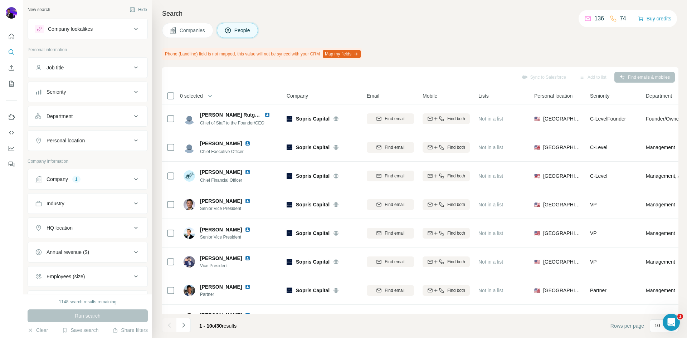
click at [184, 323] on icon "Navigate to next page" at bounding box center [183, 325] width 7 height 7
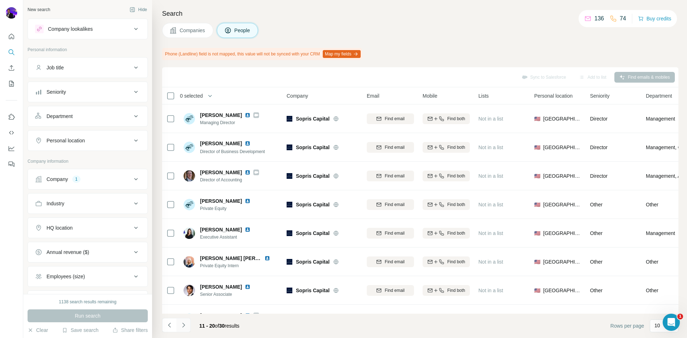
click at [182, 326] on icon "Navigate to next page" at bounding box center [183, 325] width 7 height 7
click at [183, 325] on icon "Navigate to next page" at bounding box center [183, 325] width 7 height 7
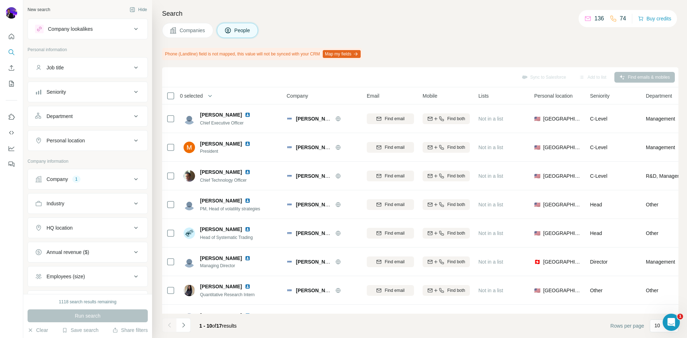
click at [184, 325] on icon "Navigate to next page" at bounding box center [183, 325] width 7 height 7
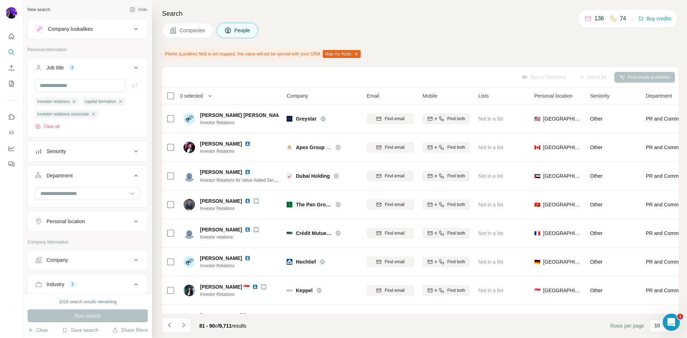
scroll to position [7521, 0]
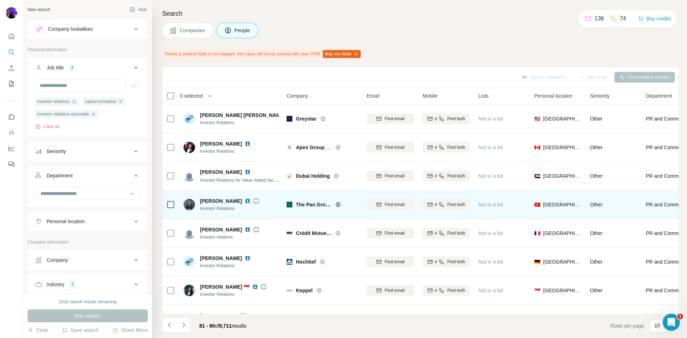
click at [254, 202] on icon at bounding box center [256, 201] width 4 height 3
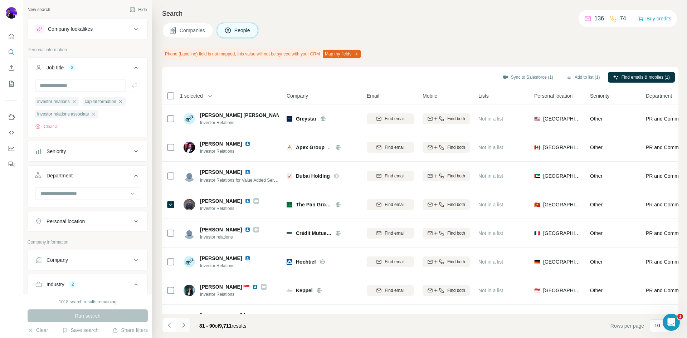
click at [181, 325] on icon "Navigate to next page" at bounding box center [183, 325] width 7 height 7
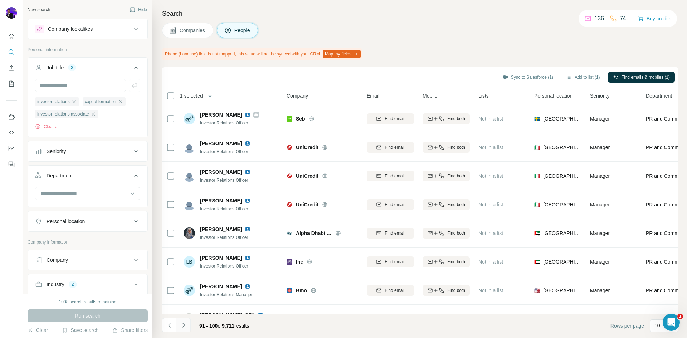
click at [183, 326] on icon "Navigate to next page" at bounding box center [183, 325] width 7 height 7
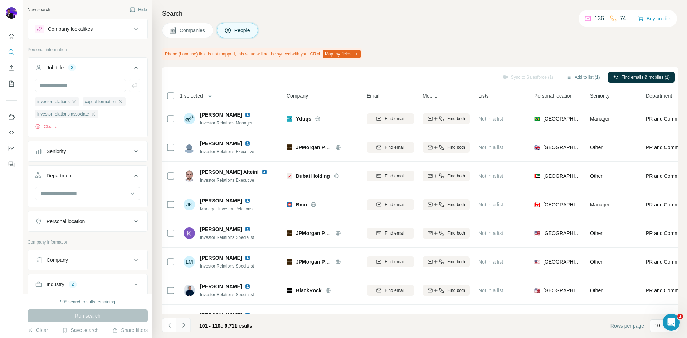
click at [184, 325] on icon "Navigate to next page" at bounding box center [183, 325] width 7 height 7
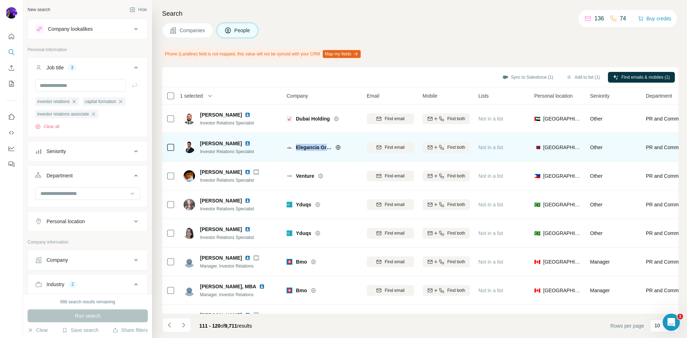
drag, startPoint x: 296, startPoint y: 146, endPoint x: 337, endPoint y: 146, distance: 41.1
click at [337, 146] on div "Elegancia Group" at bounding box center [323, 147] width 72 height 7
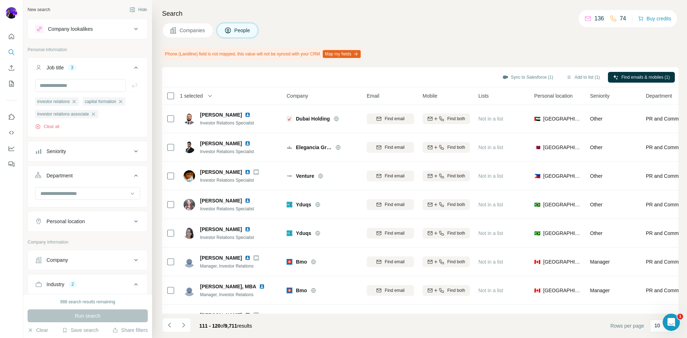
click at [406, 41] on div "Search Companies People Phone (Landline) field is not mapped, this value will n…" at bounding box center [419, 169] width 535 height 338
click at [184, 325] on icon "Navigate to next page" at bounding box center [183, 325] width 3 height 5
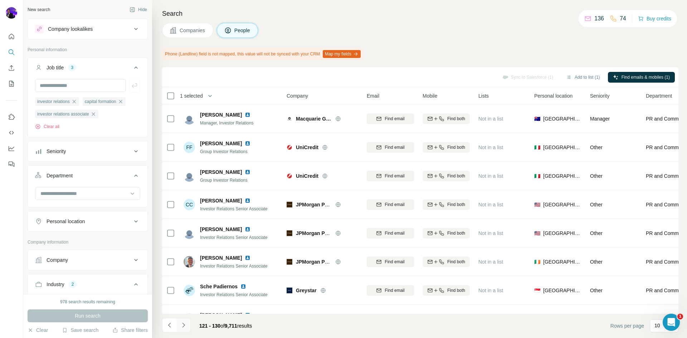
click at [184, 325] on icon "Navigate to next page" at bounding box center [183, 325] width 3 height 5
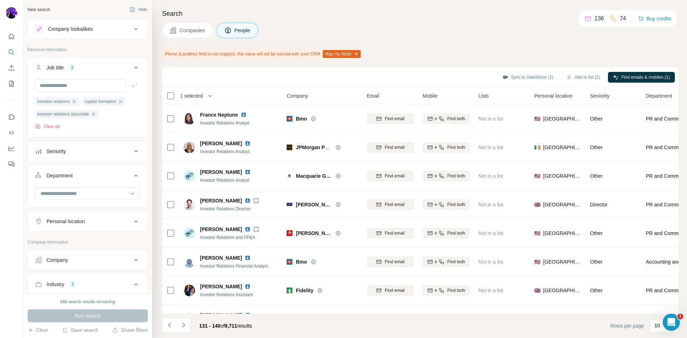
click at [187, 323] on button "Navigate to next page" at bounding box center [183, 325] width 14 height 14
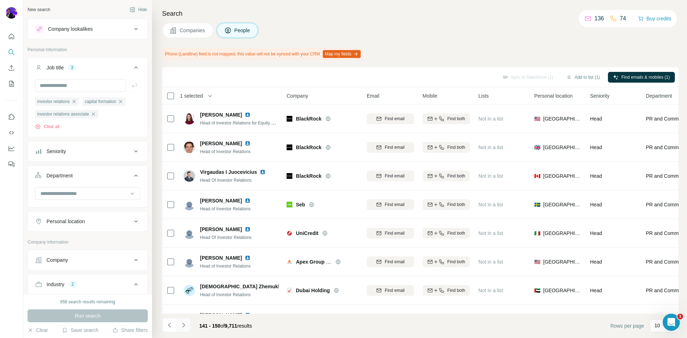
click at [189, 322] on button "Navigate to next page" at bounding box center [183, 325] width 14 height 14
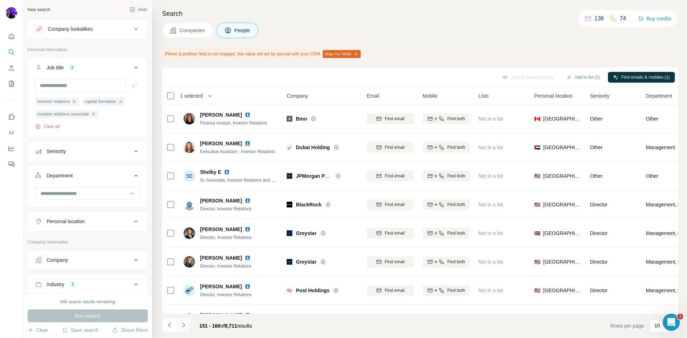
click at [186, 325] on icon "Navigate to next page" at bounding box center [183, 325] width 7 height 7
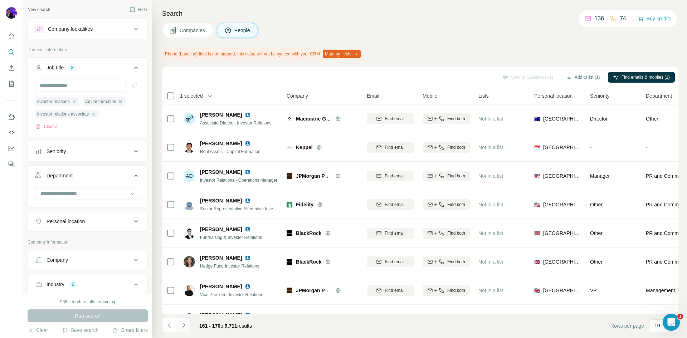
click at [186, 325] on icon "Navigate to next page" at bounding box center [183, 325] width 7 height 7
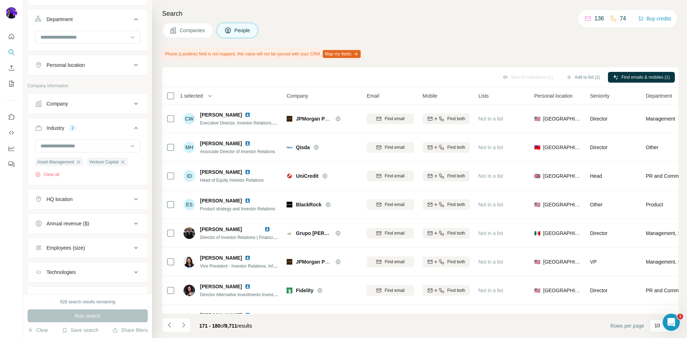
scroll to position [190, 0]
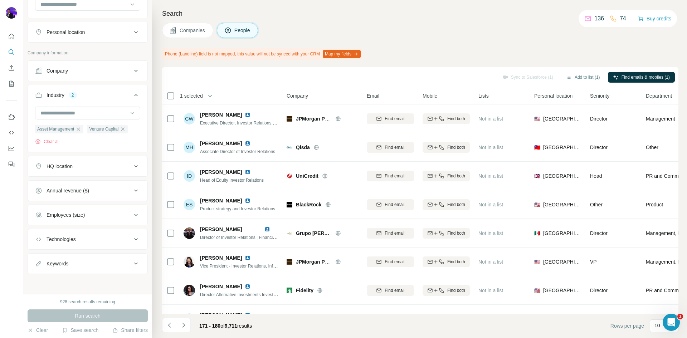
click at [109, 169] on div "HQ location" at bounding box center [83, 166] width 97 height 7
click at [60, 184] on input "text" at bounding box center [87, 183] width 105 height 13
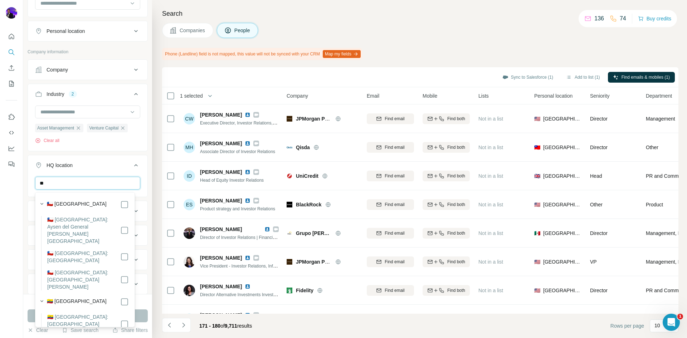
type input "*"
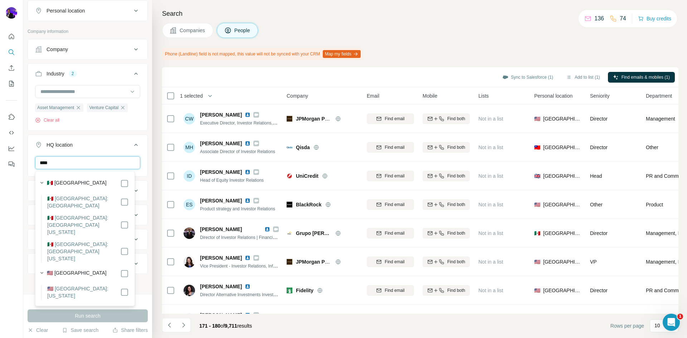
scroll to position [212, 0]
type input "****"
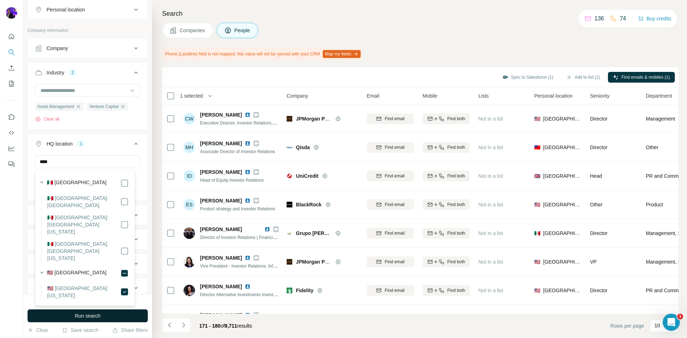
click at [100, 316] on span "Run search" at bounding box center [88, 315] width 26 height 7
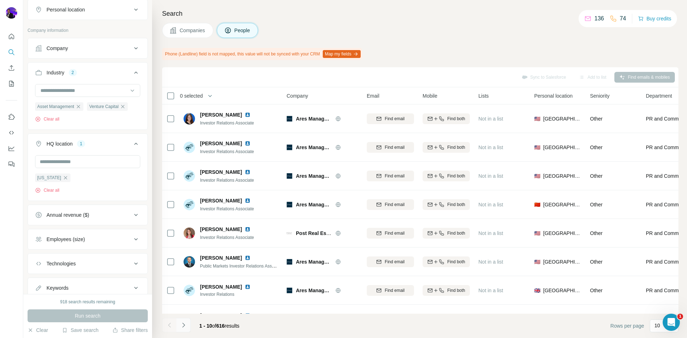
click at [184, 324] on icon "Navigate to next page" at bounding box center [183, 325] width 7 height 7
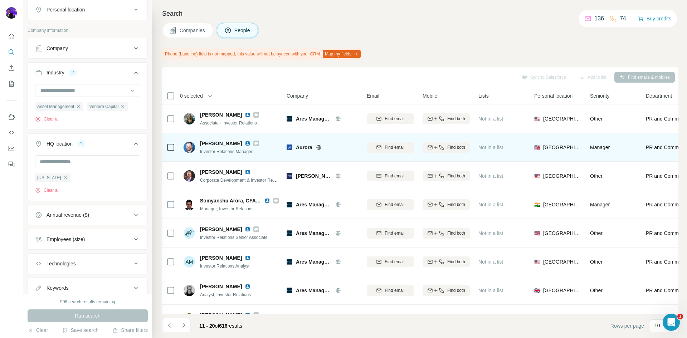
click at [254, 143] on icon at bounding box center [256, 143] width 4 height 3
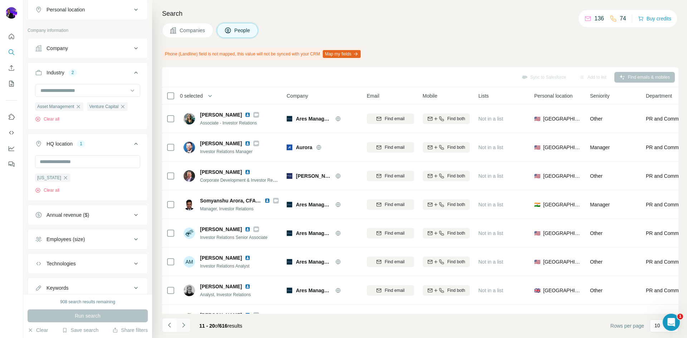
click at [183, 323] on icon "Navigate to next page" at bounding box center [183, 325] width 7 height 7
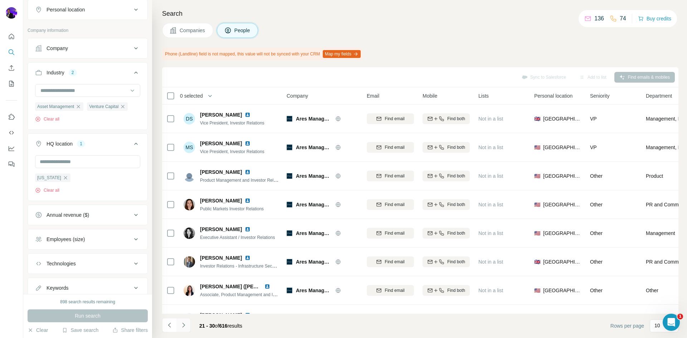
click at [182, 325] on icon "Navigate to next page" at bounding box center [183, 325] width 7 height 7
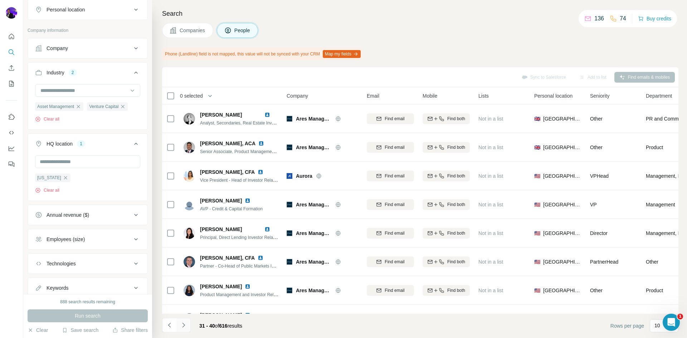
click at [182, 324] on icon "Navigate to next page" at bounding box center [183, 325] width 7 height 7
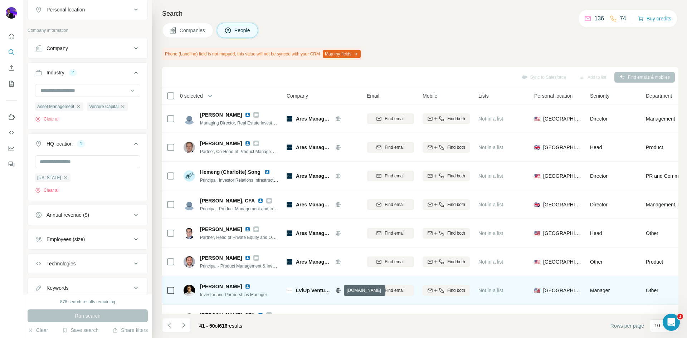
click at [340, 290] on icon at bounding box center [338, 290] width 5 height 0
drag, startPoint x: 296, startPoint y: 289, endPoint x: 328, endPoint y: 291, distance: 32.9
click at [328, 291] on div "LvlUp Ventures" at bounding box center [323, 290] width 72 height 7
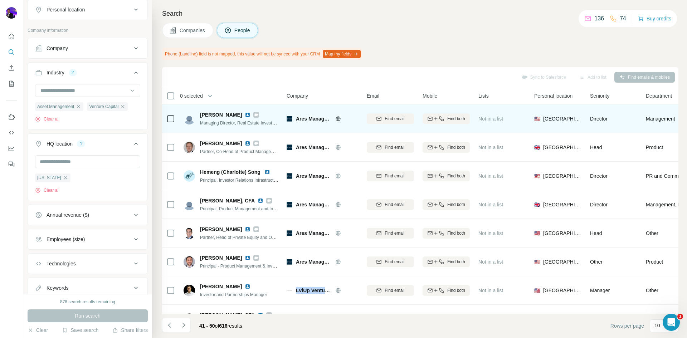
copy span "LvlUp Venture"
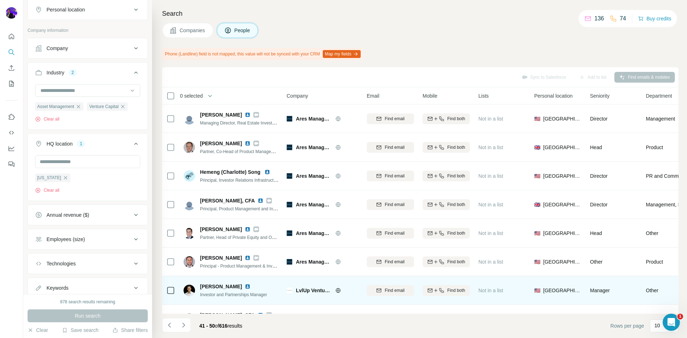
click at [174, 291] on icon at bounding box center [170, 290] width 9 height 9
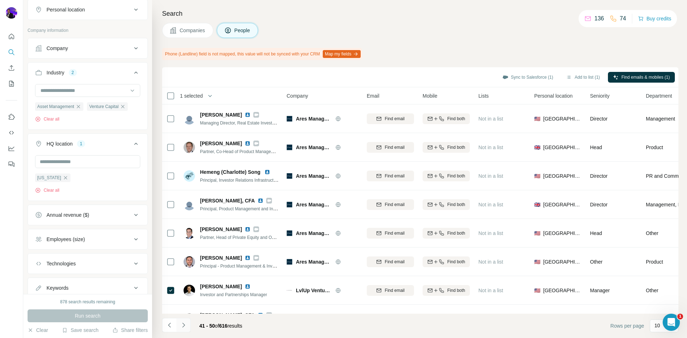
click at [185, 326] on icon "Navigate to next page" at bounding box center [183, 325] width 7 height 7
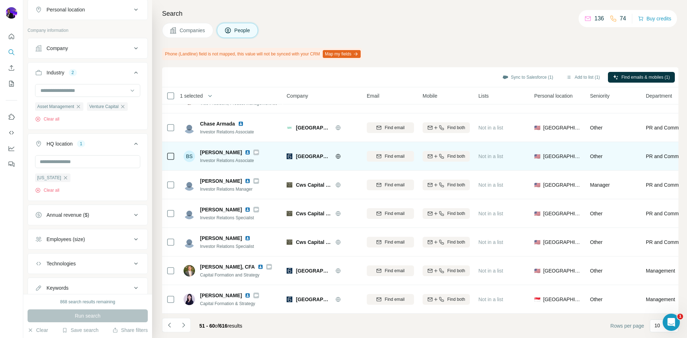
scroll to position [81, 0]
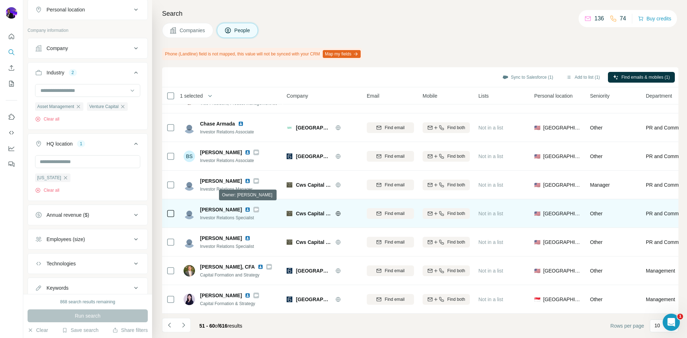
click at [254, 208] on icon at bounding box center [256, 210] width 4 height 6
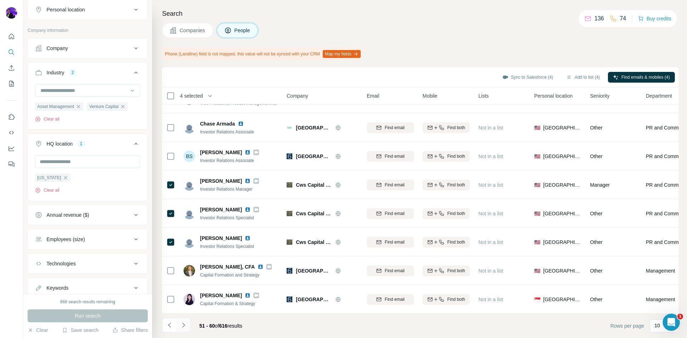
click at [186, 325] on icon "Navigate to next page" at bounding box center [183, 325] width 7 height 7
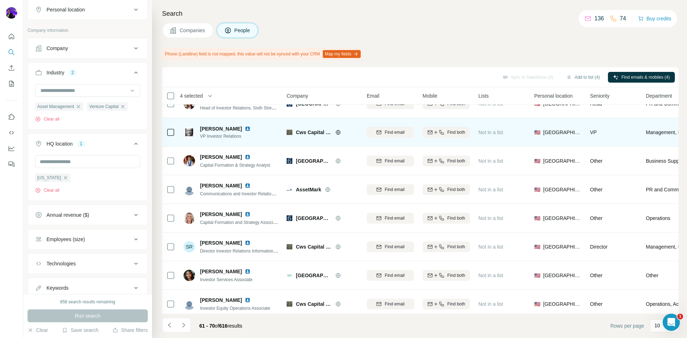
scroll to position [0, 0]
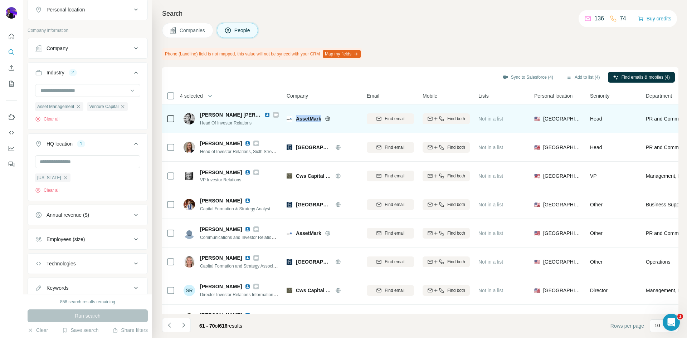
drag, startPoint x: 297, startPoint y: 119, endPoint x: 321, endPoint y: 117, distance: 24.4
click at [321, 117] on span "AssetMark" at bounding box center [308, 118] width 25 height 7
click at [274, 116] on icon at bounding box center [276, 115] width 4 height 6
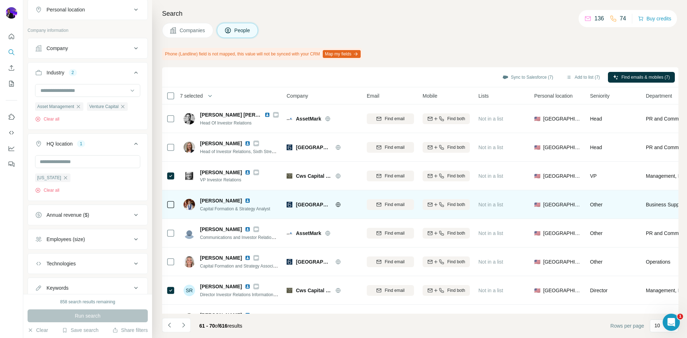
scroll to position [81, 0]
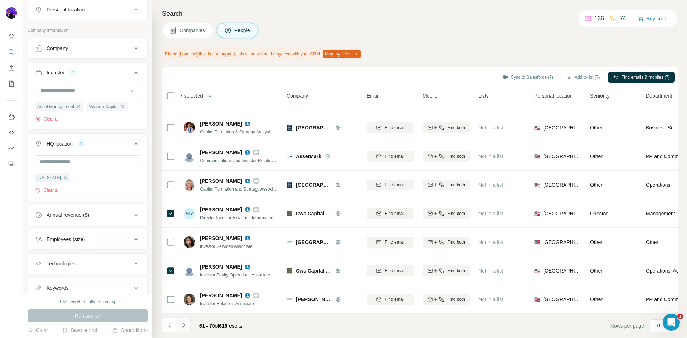
click at [183, 323] on icon "Navigate to next page" at bounding box center [183, 325] width 7 height 7
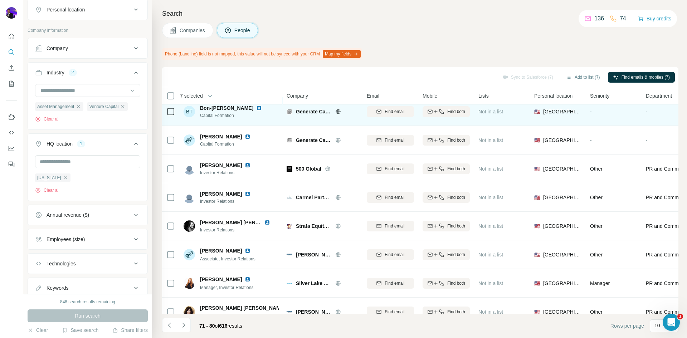
scroll to position [0, 0]
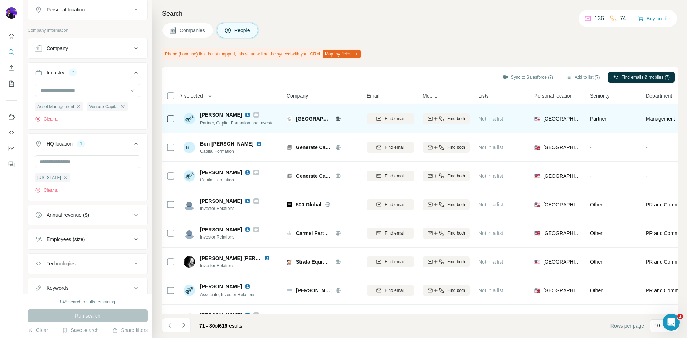
click at [254, 114] on icon at bounding box center [256, 114] width 4 height 3
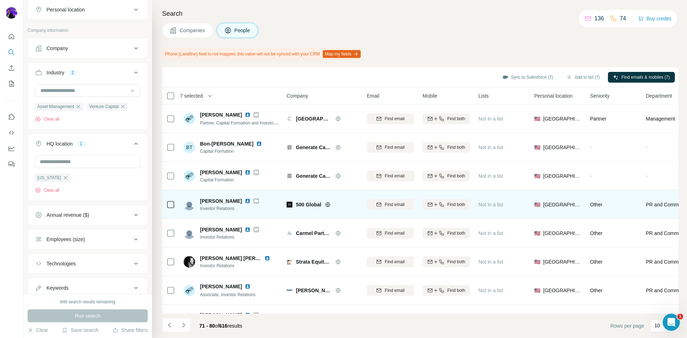
click at [255, 203] on icon at bounding box center [256, 201] width 4 height 6
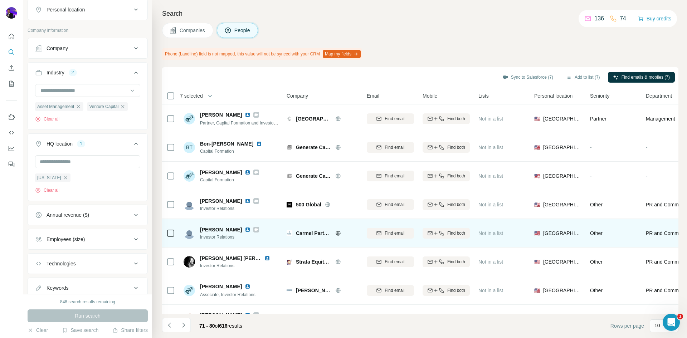
click at [253, 232] on div "[PERSON_NAME] Investor Relations" at bounding box center [231, 233] width 95 height 20
click at [254, 230] on icon at bounding box center [256, 229] width 4 height 3
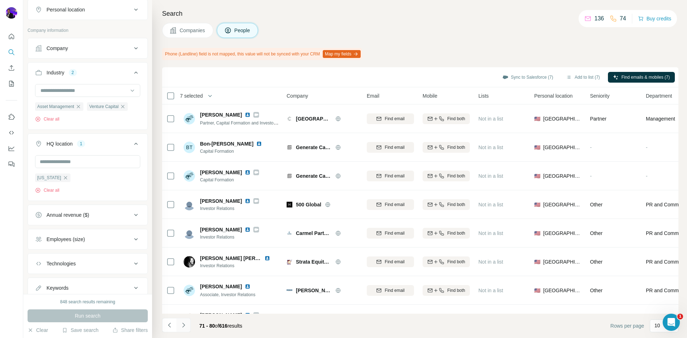
click at [185, 325] on icon "Navigate to next page" at bounding box center [183, 325] width 7 height 7
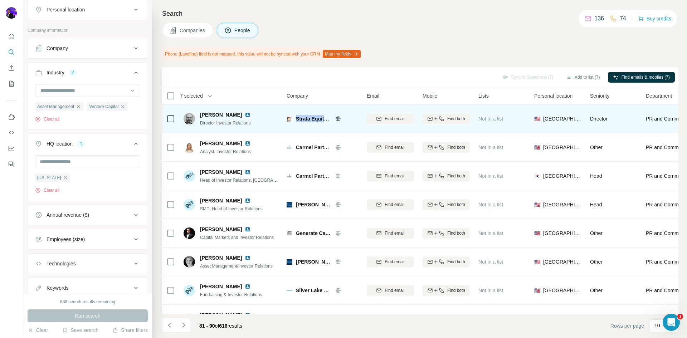
drag, startPoint x: 296, startPoint y: 118, endPoint x: 329, endPoint y: 121, distance: 33.7
click at [329, 121] on div "Strata Equity Group" at bounding box center [323, 118] width 72 height 7
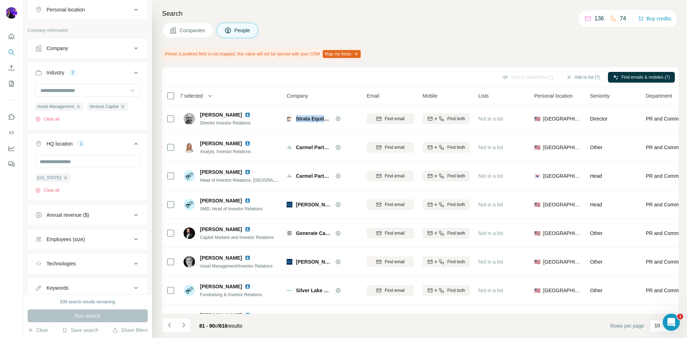
copy span "Strata Equity"
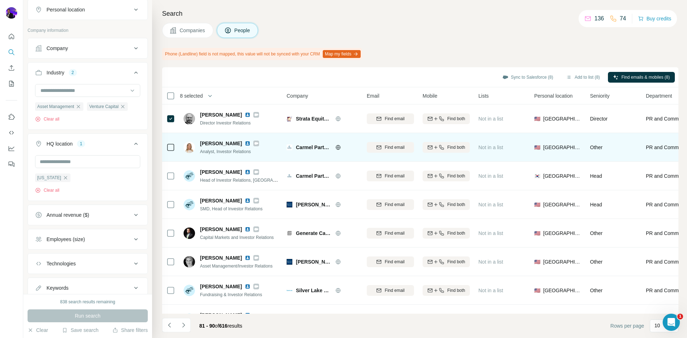
click at [254, 144] on icon at bounding box center [256, 143] width 4 height 3
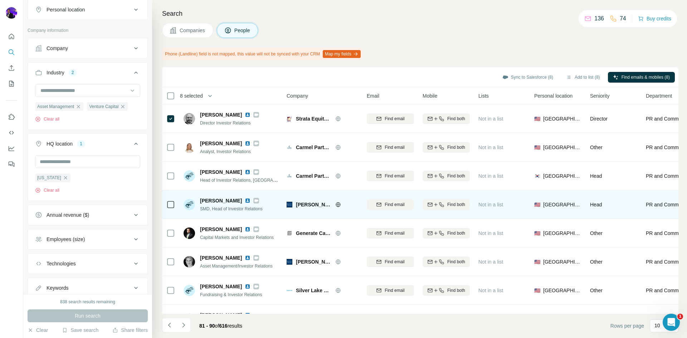
click at [254, 200] on icon at bounding box center [256, 200] width 4 height 3
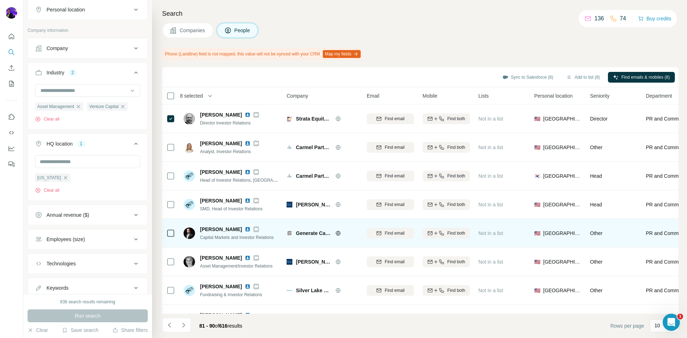
click at [254, 230] on icon at bounding box center [256, 229] width 4 height 6
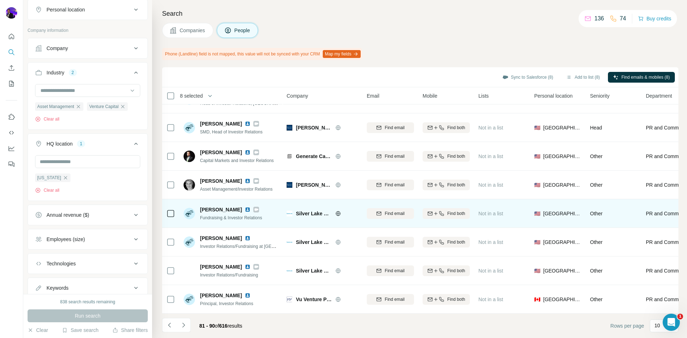
scroll to position [81, 0]
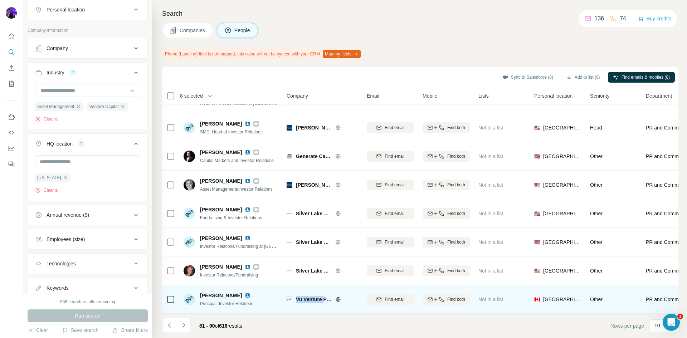
drag, startPoint x: 297, startPoint y: 295, endPoint x: 326, endPoint y: 297, distance: 29.0
click at [326, 297] on span "Vu Venture Partners" at bounding box center [314, 299] width 36 height 7
copy span "Vu Venture"
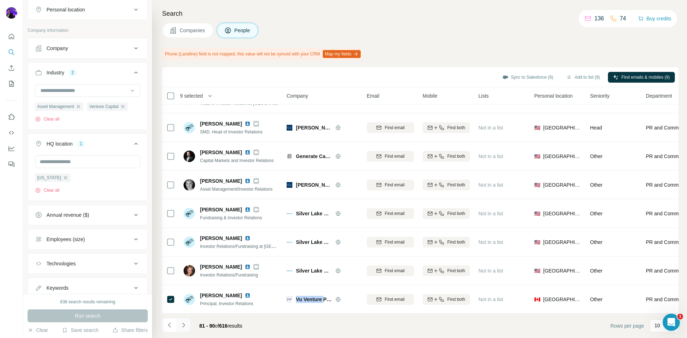
click at [182, 325] on icon "Navigate to next page" at bounding box center [183, 325] width 7 height 7
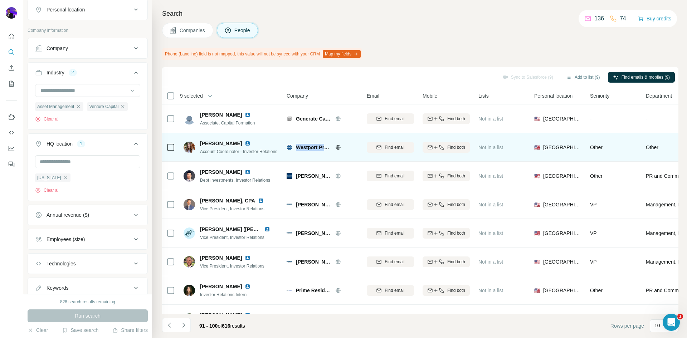
drag, startPoint x: 297, startPoint y: 147, endPoint x: 330, endPoint y: 147, distance: 32.2
click at [330, 147] on span "Westport Properties" at bounding box center [314, 147] width 36 height 7
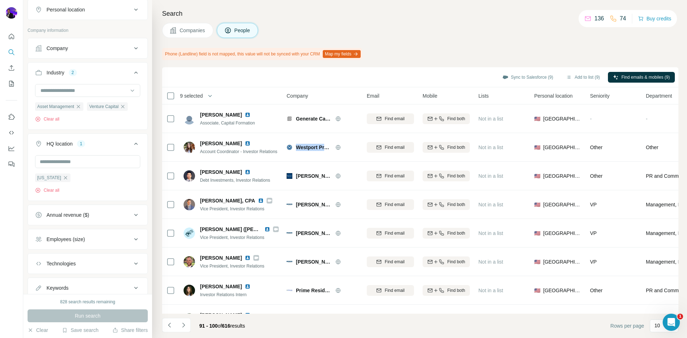
copy span "Westport Prop"
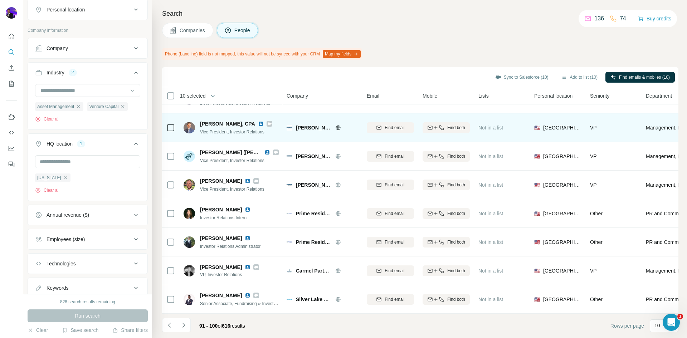
scroll to position [81, 0]
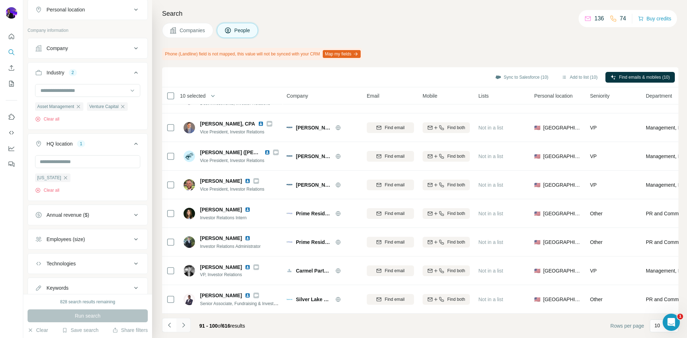
click at [185, 326] on icon "Navigate to next page" at bounding box center [183, 325] width 7 height 7
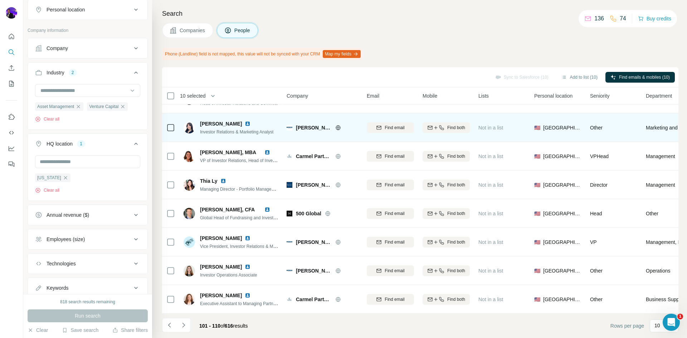
scroll to position [0, 0]
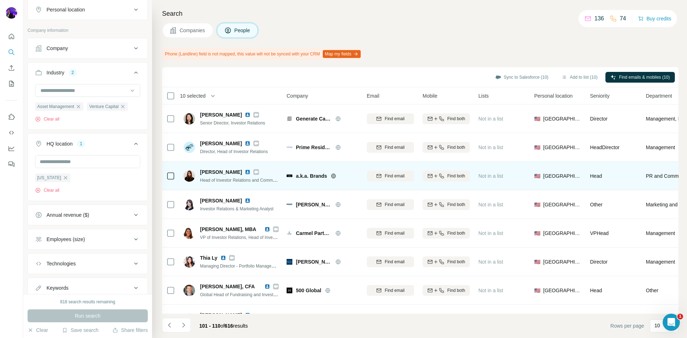
click at [254, 172] on icon at bounding box center [256, 172] width 4 height 3
click at [334, 176] on icon at bounding box center [333, 176] width 5 height 0
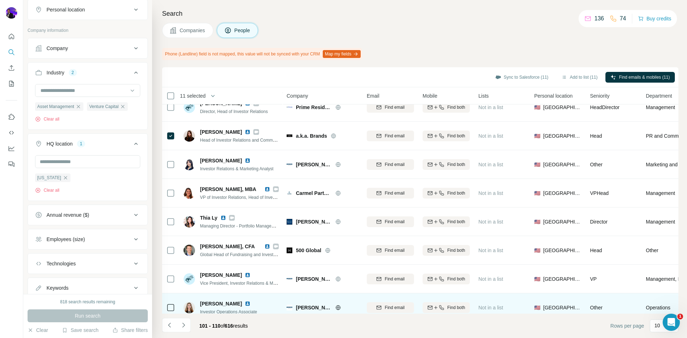
scroll to position [81, 0]
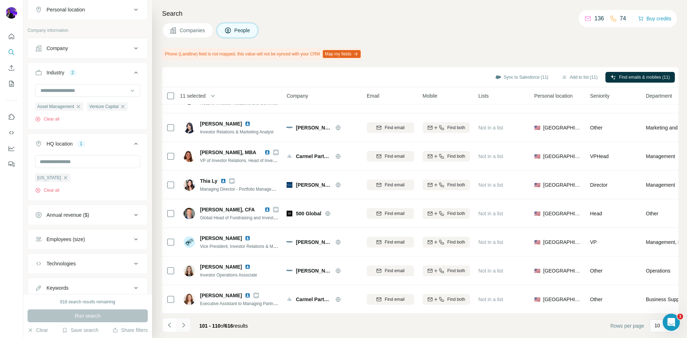
click at [186, 326] on icon "Navigate to next page" at bounding box center [183, 325] width 7 height 7
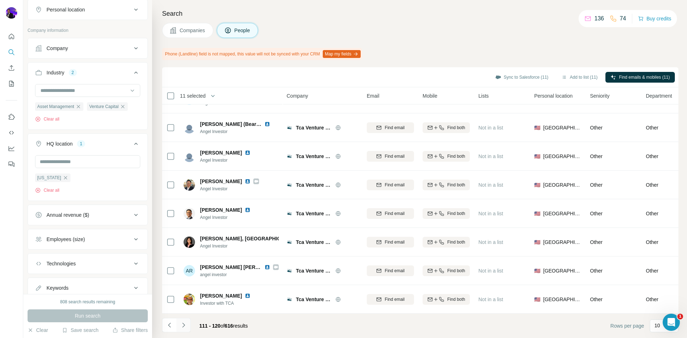
click at [184, 323] on icon "Navigate to next page" at bounding box center [183, 325] width 7 height 7
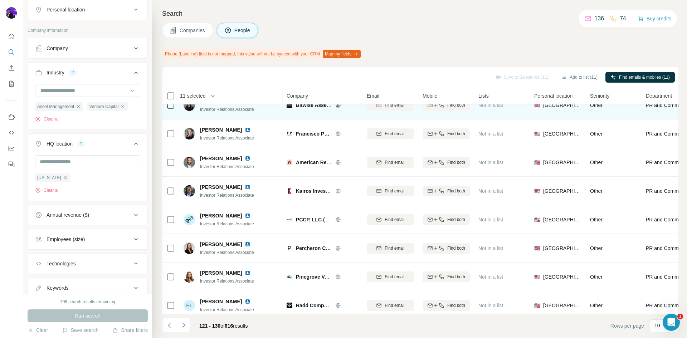
scroll to position [0, 0]
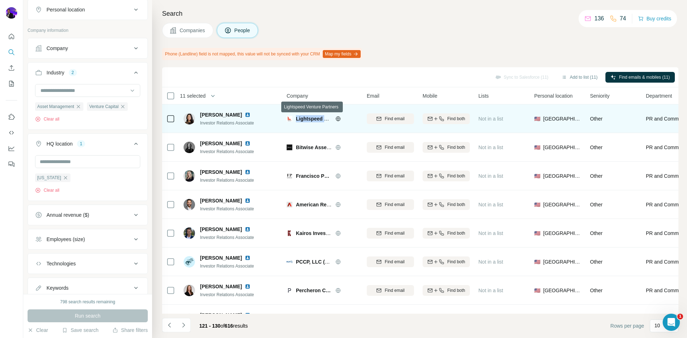
drag, startPoint x: 296, startPoint y: 120, endPoint x: 329, endPoint y: 121, distance: 33.3
click at [329, 121] on span "Lightspeed Venture Partners" at bounding box center [330, 119] width 68 height 6
copy span "Lightspeed Ve"
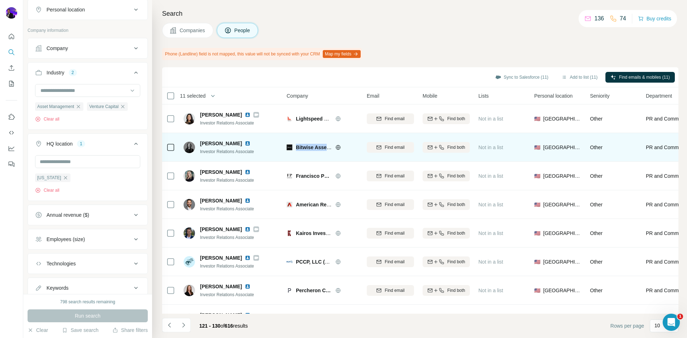
drag, startPoint x: 296, startPoint y: 147, endPoint x: 345, endPoint y: 153, distance: 49.4
click at [345, 153] on div "Bitwise Asset Management" at bounding box center [323, 147] width 72 height 20
copy div "Bitwise Asset Management"
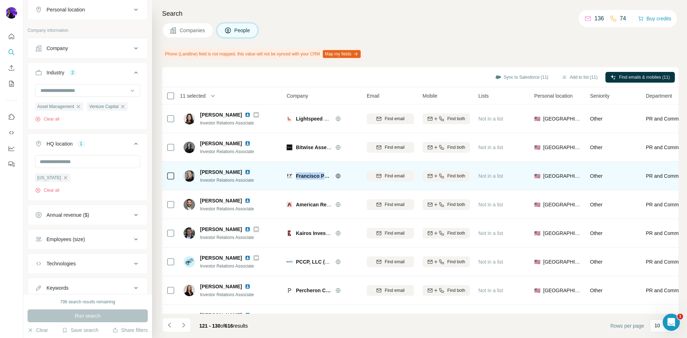
drag, startPoint x: 295, startPoint y: 175, endPoint x: 330, endPoint y: 176, distance: 34.4
click at [330, 176] on div "Francisco Partners" at bounding box center [323, 175] width 72 height 7
copy span "Francisco Part"
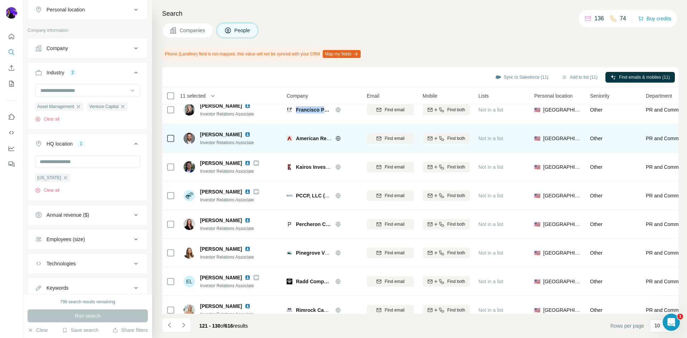
scroll to position [81, 0]
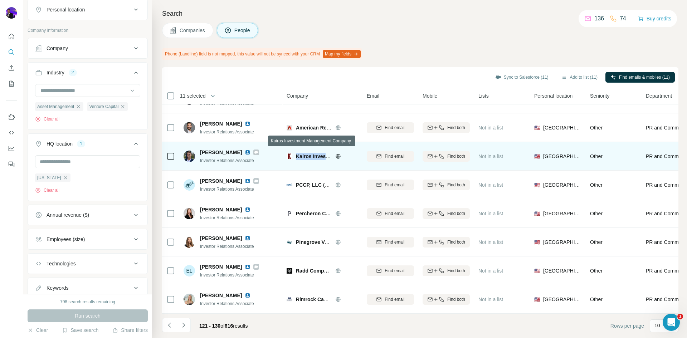
drag, startPoint x: 296, startPoint y: 152, endPoint x: 331, endPoint y: 152, distance: 35.1
click at [331, 153] on span "Kairos Investment Management Company" at bounding box center [346, 156] width 100 height 6
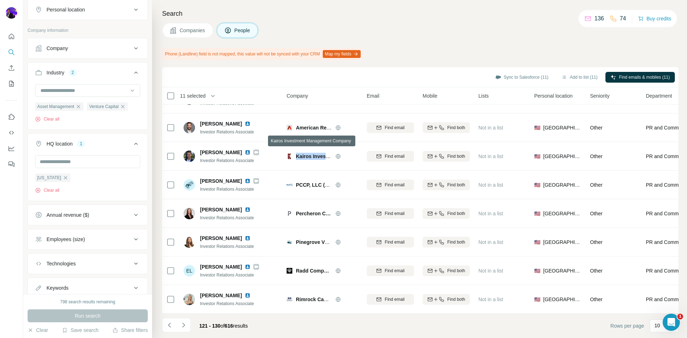
copy span "Kairos Investm"
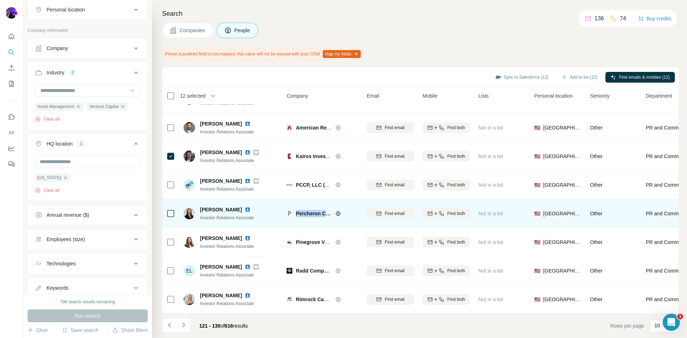
drag, startPoint x: 296, startPoint y: 209, endPoint x: 337, endPoint y: 212, distance: 42.0
click at [337, 212] on div "Percheron Capital" at bounding box center [323, 213] width 72 height 7
copy div "Percheron Capital"
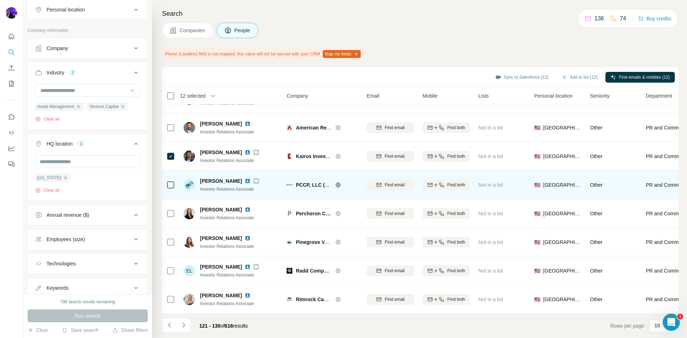
click at [253, 178] on div at bounding box center [256, 181] width 6 height 6
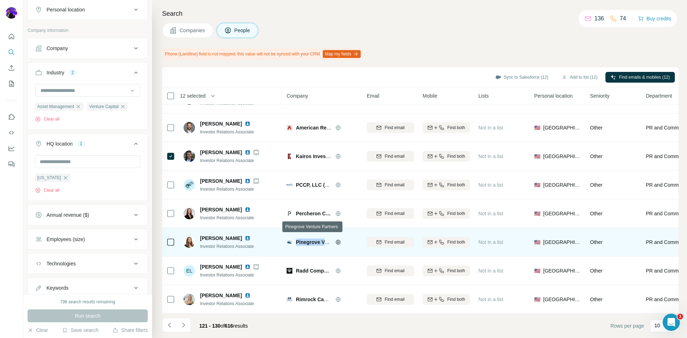
drag, startPoint x: 295, startPoint y: 237, endPoint x: 327, endPoint y: 239, distance: 32.6
click at [327, 239] on div "Pinegrove Venture Partners" at bounding box center [323, 242] width 72 height 7
copy span "Pinegrove Ve"
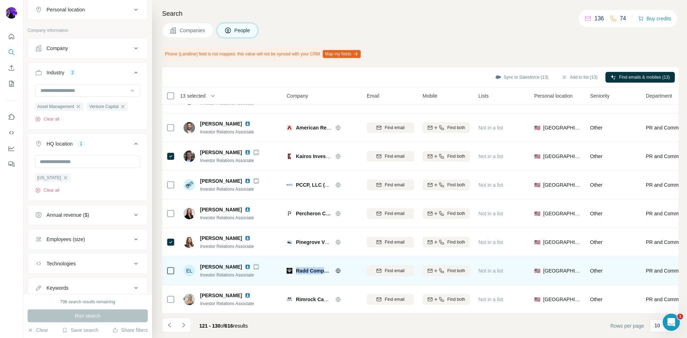
drag, startPoint x: 296, startPoint y: 267, endPoint x: 308, endPoint y: 269, distance: 12.0
click at [328, 269] on span "Radd Companies" at bounding box center [314, 270] width 36 height 7
click at [243, 263] on div "erin larson" at bounding box center [229, 266] width 59 height 7
click at [254, 265] on icon at bounding box center [256, 266] width 4 height 3
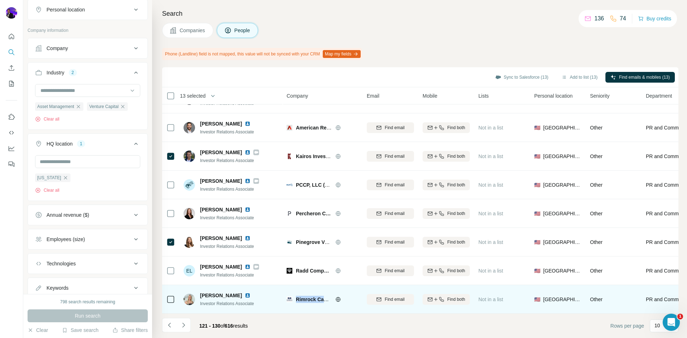
drag, startPoint x: 295, startPoint y: 296, endPoint x: 332, endPoint y: 299, distance: 37.0
click at [332, 299] on div "Rimrock Capital Management" at bounding box center [323, 299] width 72 height 7
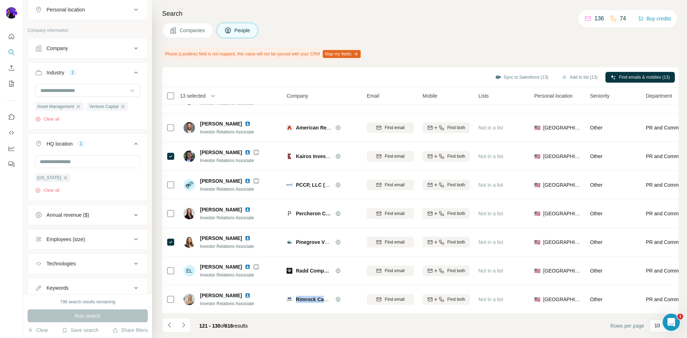
copy span "Rimrock Capita"
drag, startPoint x: 184, startPoint y: 324, endPoint x: 191, endPoint y: 320, distance: 7.4
click at [185, 322] on icon "Navigate to next page" at bounding box center [183, 325] width 7 height 7
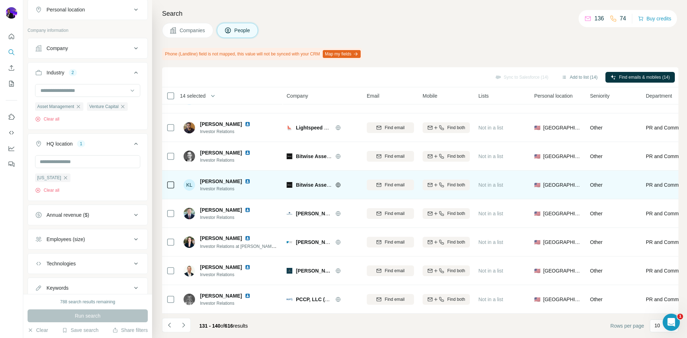
scroll to position [0, 0]
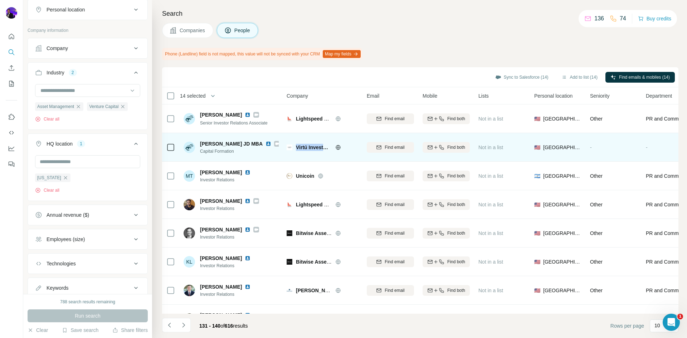
drag, startPoint x: 296, startPoint y: 145, endPoint x: 333, endPoint y: 146, distance: 37.2
click at [333, 146] on div "Virtú Investments" at bounding box center [327, 147] width 62 height 7
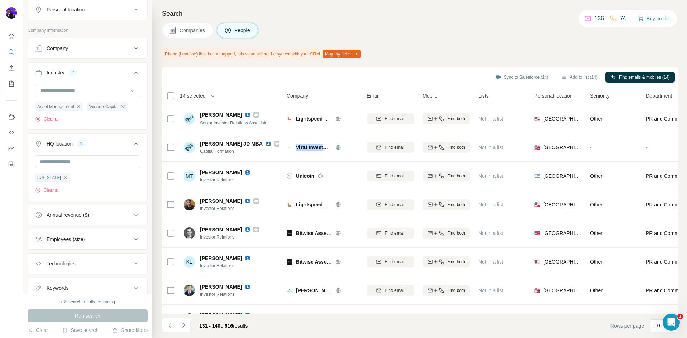
copy span "Virtú Investmen"
click at [184, 322] on icon "Navigate to next page" at bounding box center [183, 325] width 7 height 7
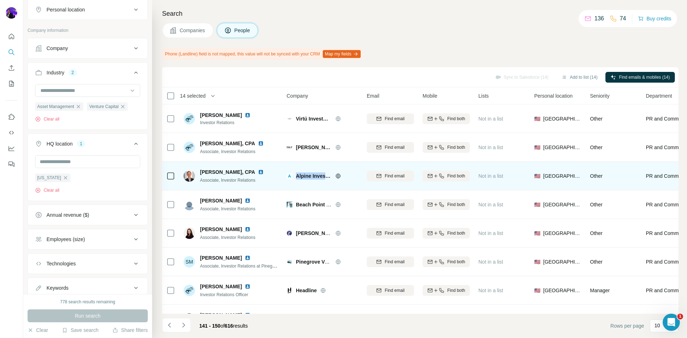
drag, startPoint x: 297, startPoint y: 176, endPoint x: 333, endPoint y: 179, distance: 37.0
click at [333, 179] on div "Alpine Investors" at bounding box center [327, 175] width 62 height 7
copy div "Alpine Investors"
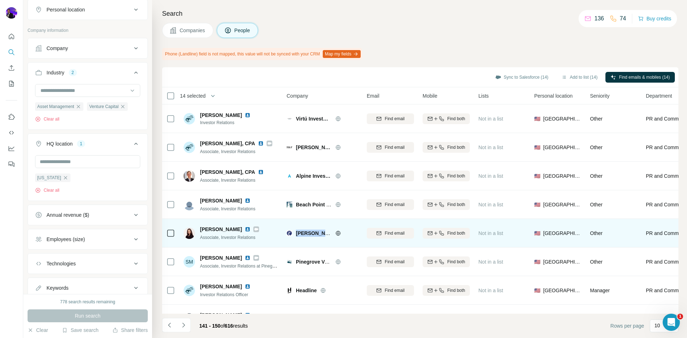
drag, startPoint x: 324, startPoint y: 232, endPoint x: 335, endPoint y: 233, distance: 10.5
click at [335, 233] on div "Marlin Equity Partners" at bounding box center [327, 233] width 62 height 7
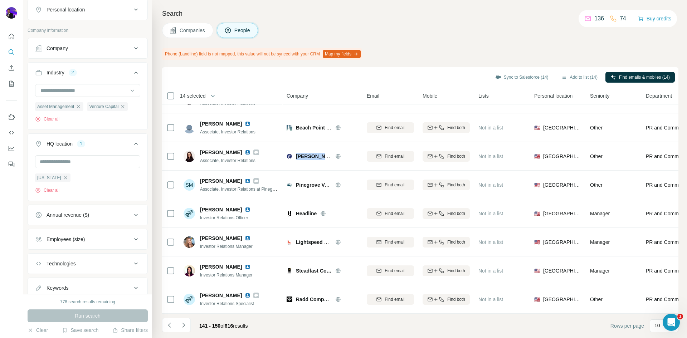
drag, startPoint x: 184, startPoint y: 325, endPoint x: 213, endPoint y: 320, distance: 29.9
click at [184, 325] on icon "Navigate to next page" at bounding box center [183, 325] width 7 height 7
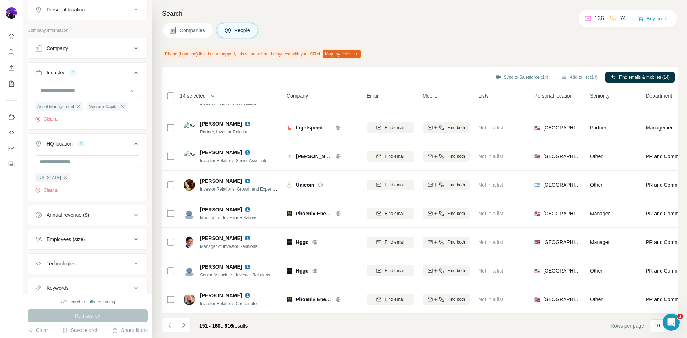
scroll to position [0, 0]
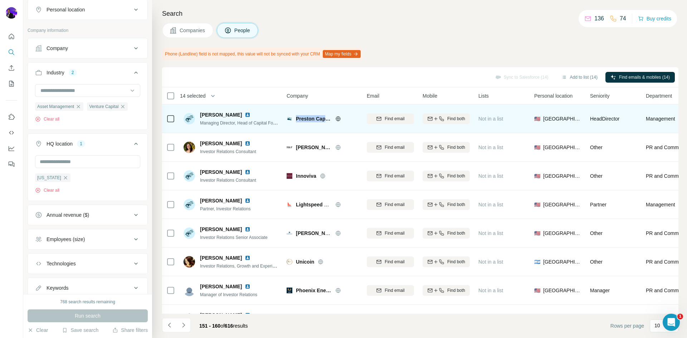
drag, startPoint x: 297, startPoint y: 117, endPoint x: 331, endPoint y: 120, distance: 34.1
click at [331, 120] on span "Preston Capital" at bounding box center [314, 118] width 36 height 7
click at [174, 119] on div at bounding box center [170, 118] width 9 height 9
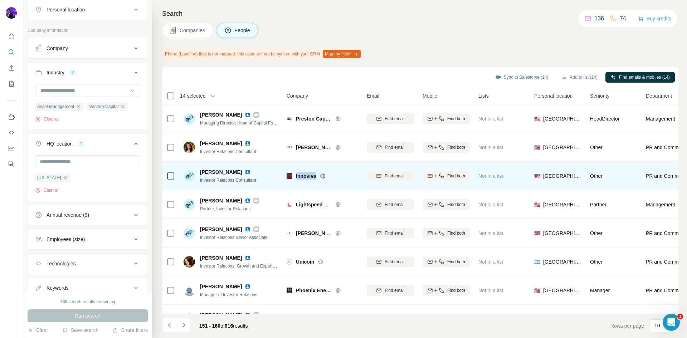
drag, startPoint x: 294, startPoint y: 175, endPoint x: 317, endPoint y: 178, distance: 23.0
click at [317, 178] on div "Innoviva" at bounding box center [323, 175] width 72 height 7
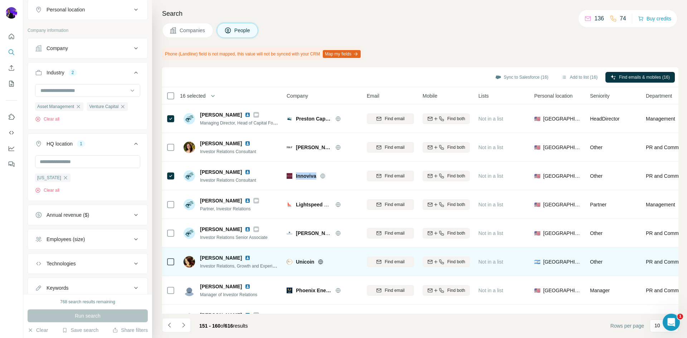
scroll to position [81, 0]
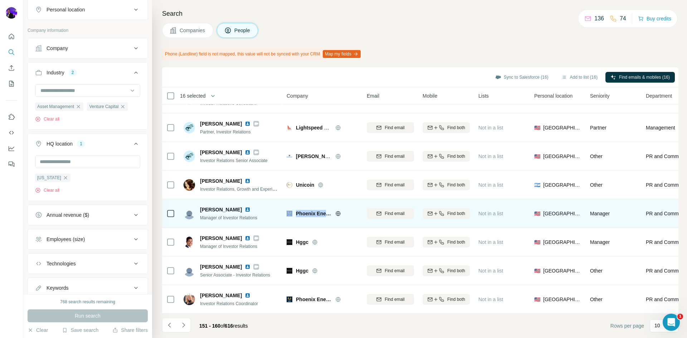
drag, startPoint x: 293, startPoint y: 208, endPoint x: 332, endPoint y: 209, distance: 38.7
click at [332, 210] on div "Phoenix Energy" at bounding box center [323, 213] width 72 height 7
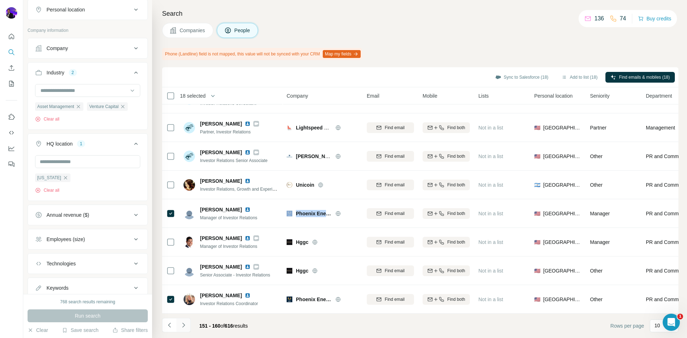
click at [185, 323] on icon "Navigate to next page" at bounding box center [183, 325] width 7 height 7
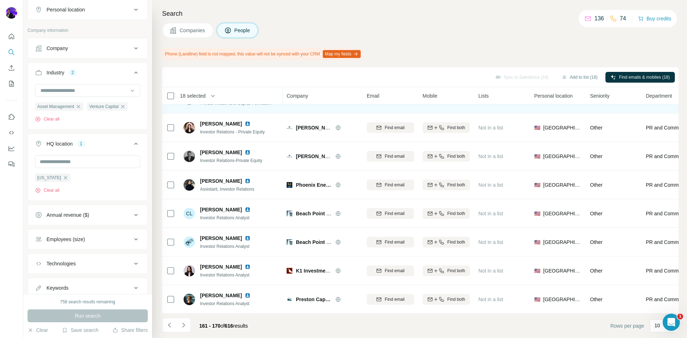
scroll to position [0, 0]
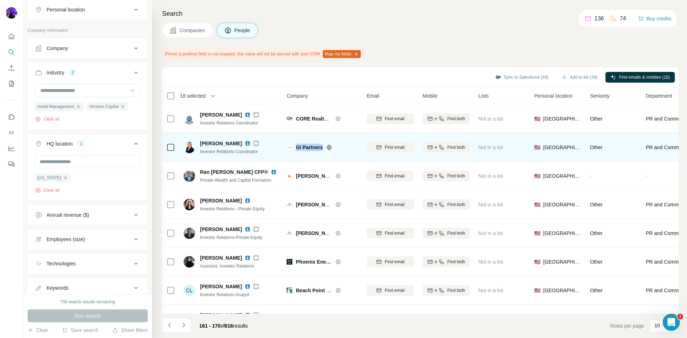
drag, startPoint x: 297, startPoint y: 146, endPoint x: 326, endPoint y: 148, distance: 29.0
click at [326, 148] on div "Gi Partners" at bounding box center [327, 147] width 62 height 7
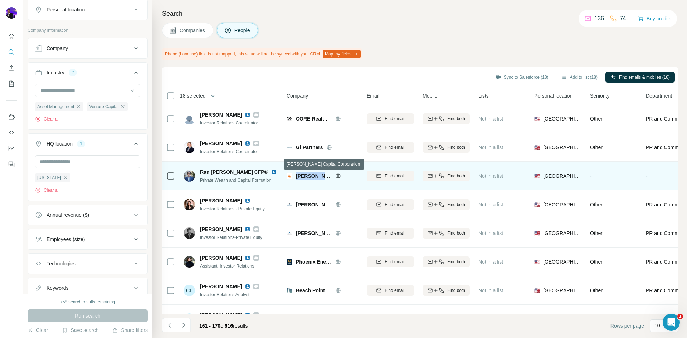
drag, startPoint x: 296, startPoint y: 176, endPoint x: 333, endPoint y: 176, distance: 36.5
click at [333, 176] on div "Griffin Capital Corporation" at bounding box center [327, 175] width 62 height 7
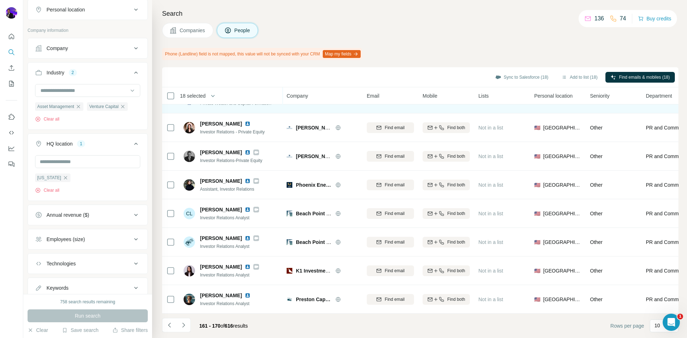
scroll to position [81, 0]
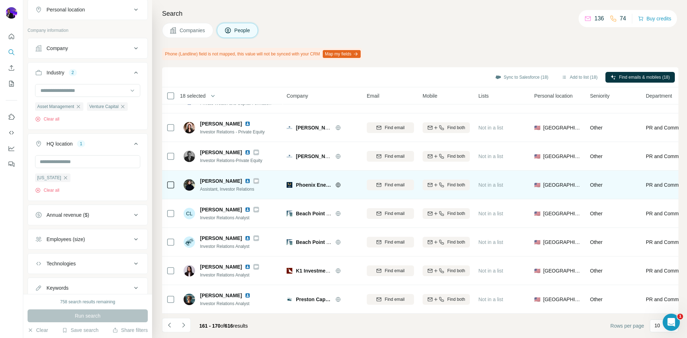
click at [167, 180] on td at bounding box center [170, 185] width 17 height 29
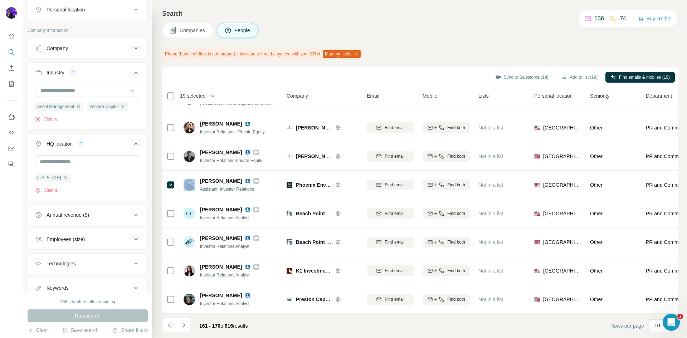
drag, startPoint x: 184, startPoint y: 323, endPoint x: 268, endPoint y: 323, distance: 84.4
click at [268, 323] on footer "161 - 170 of 616 results Rows per page 10" at bounding box center [420, 326] width 516 height 24
click at [182, 321] on button "Navigate to next page" at bounding box center [183, 325] width 14 height 14
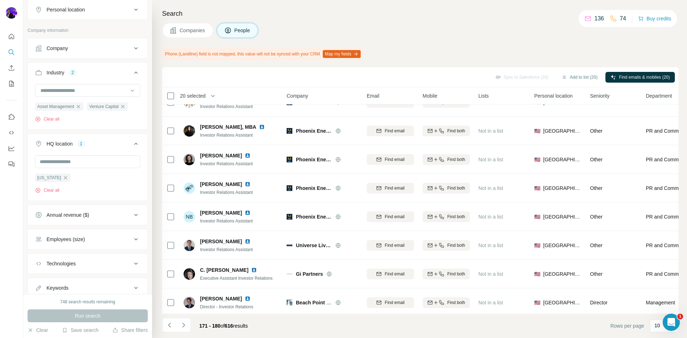
scroll to position [0, 0]
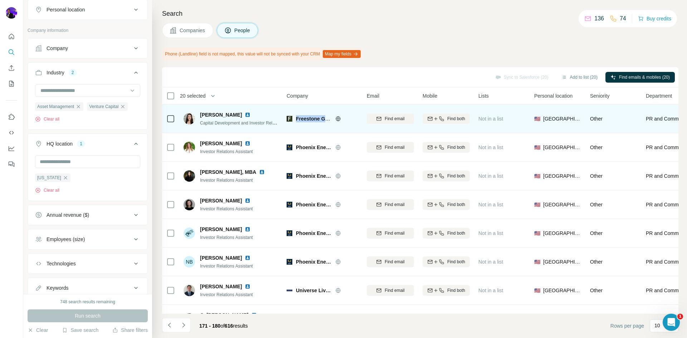
drag, startPoint x: 296, startPoint y: 118, endPoint x: 330, endPoint y: 124, distance: 35.3
click at [330, 124] on div "Freestone Grove Partners" at bounding box center [323, 119] width 72 height 20
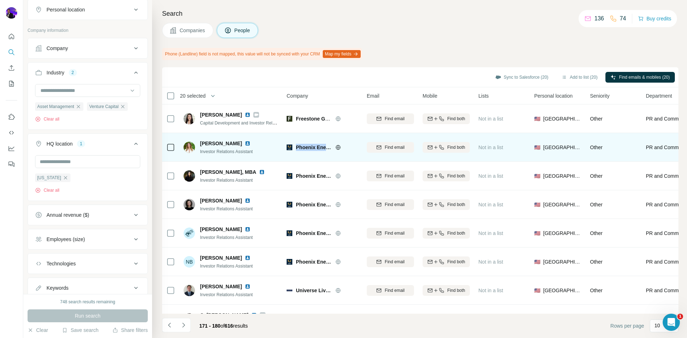
drag, startPoint x: 296, startPoint y: 148, endPoint x: 337, endPoint y: 148, distance: 40.8
click at [337, 148] on div "Phoenix Energy" at bounding box center [327, 147] width 62 height 7
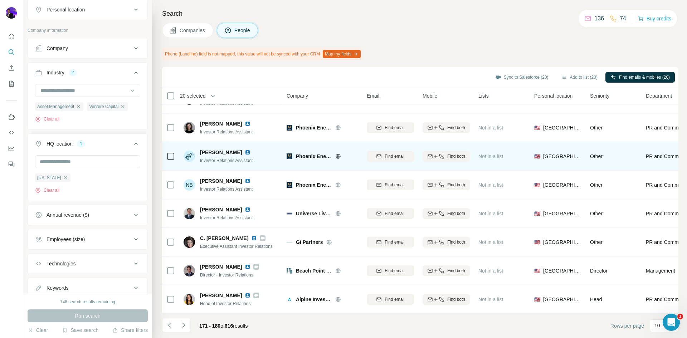
scroll to position [81, 0]
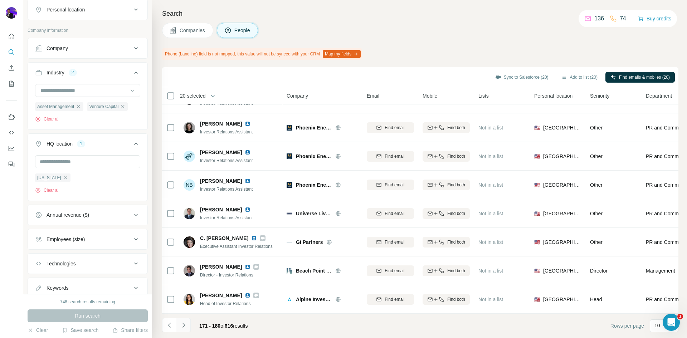
click at [181, 324] on icon "Navigate to next page" at bounding box center [183, 325] width 7 height 7
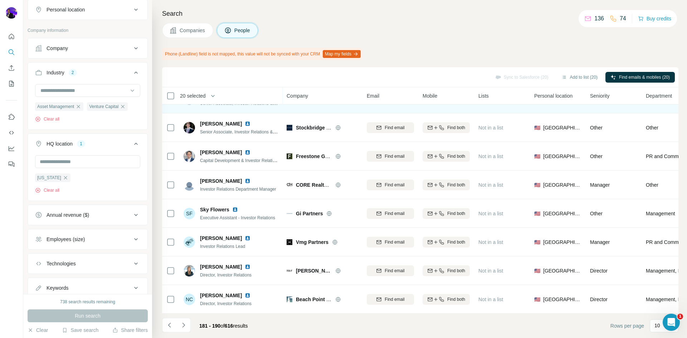
scroll to position [0, 0]
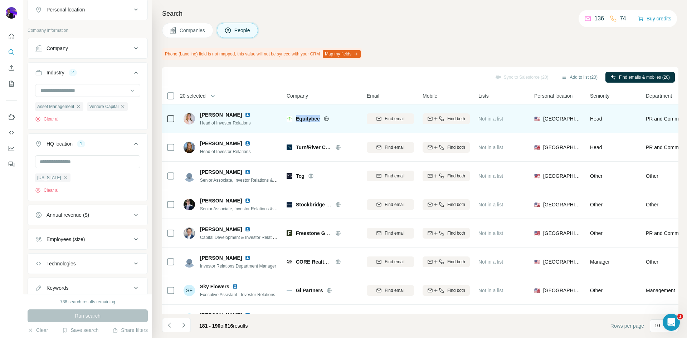
drag, startPoint x: 296, startPoint y: 118, endPoint x: 322, endPoint y: 121, distance: 26.2
click at [322, 121] on div "Equitybee" at bounding box center [323, 118] width 72 height 7
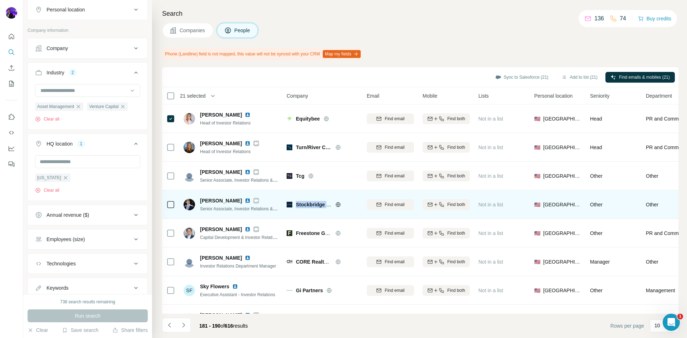
drag, startPoint x: 296, startPoint y: 205, endPoint x: 328, endPoint y: 203, distance: 31.9
click at [328, 203] on span "Stockbridge Capital Group" at bounding box center [327, 205] width 63 height 6
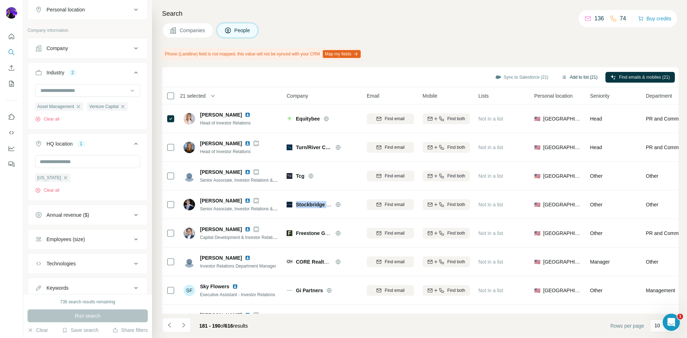
click at [569, 77] on button "Add to list (21)" at bounding box center [579, 77] width 46 height 11
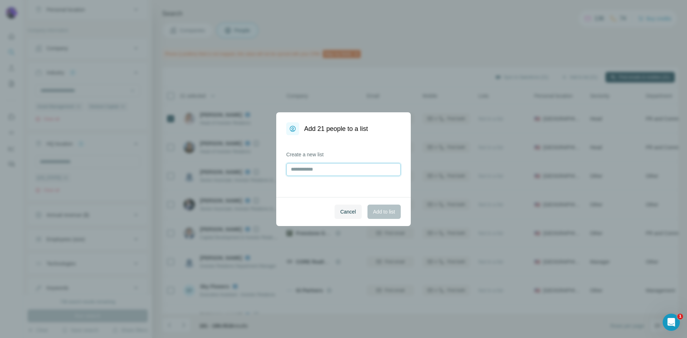
click at [329, 170] on input "text" at bounding box center [343, 169] width 114 height 13
type input "*"
type input "**********"
click at [380, 210] on span "Add to list" at bounding box center [384, 211] width 22 height 7
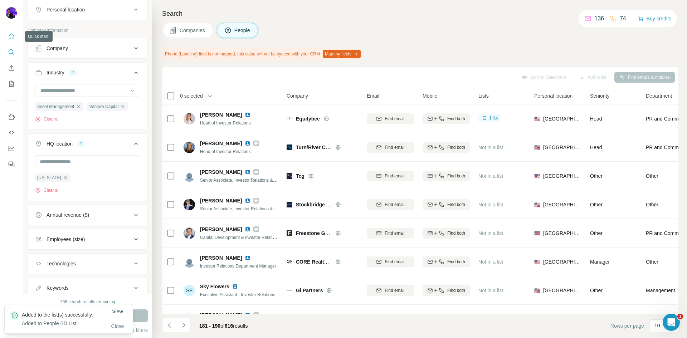
click at [12, 36] on icon "Quick start" at bounding box center [11, 36] width 7 height 7
click at [12, 35] on icon "Quick start" at bounding box center [11, 36] width 7 height 7
click at [11, 35] on icon "Quick start" at bounding box center [11, 36] width 7 height 7
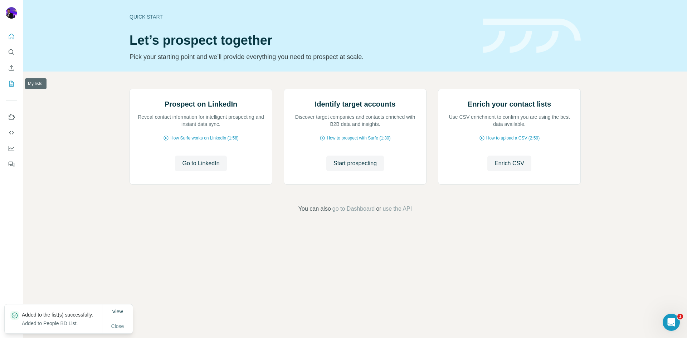
click at [11, 84] on icon "My lists" at bounding box center [12, 83] width 4 height 5
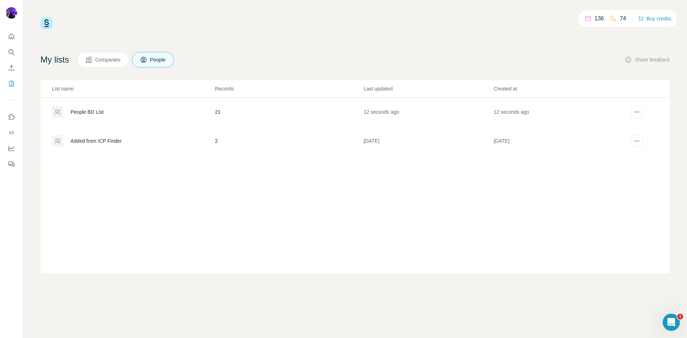
click at [110, 141] on div "Added from ICP Finder" at bounding box center [95, 140] width 51 height 7
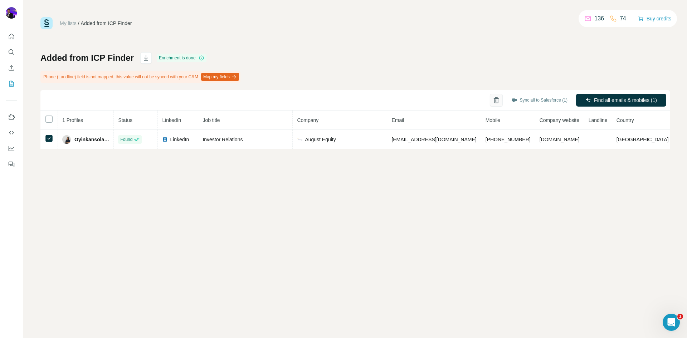
click at [495, 101] on icon "button" at bounding box center [496, 100] width 2 height 3
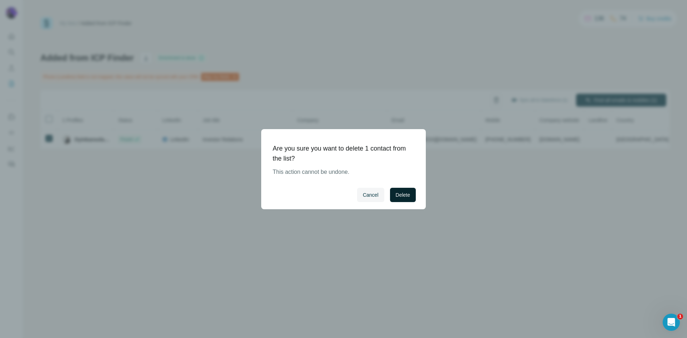
click at [407, 195] on span "Delete" at bounding box center [403, 194] width 14 height 7
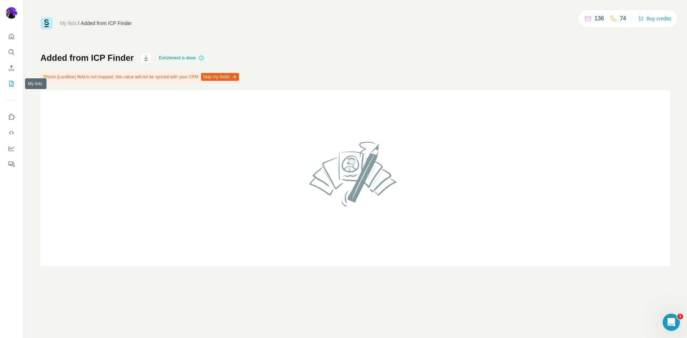
click at [14, 84] on icon "My lists" at bounding box center [11, 84] width 5 height 6
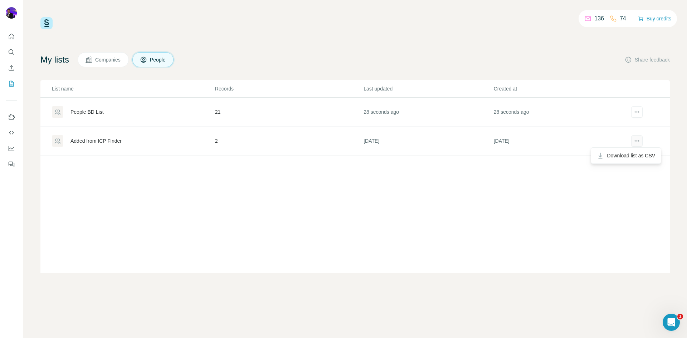
click at [639, 141] on icon "actions" at bounding box center [638, 141] width 1 height 1
click at [639, 142] on icon "actions" at bounding box center [636, 140] width 7 height 7
click at [397, 212] on div "List name Records Last updated Created at People BD List 21 30 seconds ago 30 s…" at bounding box center [354, 176] width 629 height 193
click at [642, 141] on button "actions" at bounding box center [636, 140] width 11 height 11
click at [81, 106] on td "People BD List" at bounding box center [127, 112] width 174 height 29
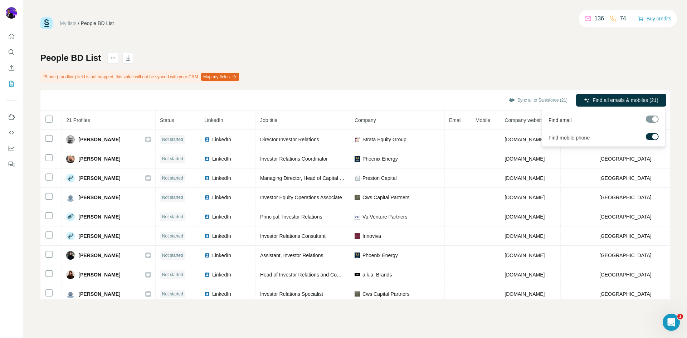
click at [653, 136] on div at bounding box center [655, 137] width 6 height 6
click at [656, 120] on div at bounding box center [652, 119] width 13 height 7
drag, startPoint x: 607, startPoint y: 70, endPoint x: 625, endPoint y: 83, distance: 22.1
click at [607, 70] on div "People BD List Phone (Landline) field is not mapped, this value will not be syn…" at bounding box center [354, 175] width 629 height 247
click at [641, 97] on span "Find all emails (21)" at bounding box center [637, 100] width 42 height 7
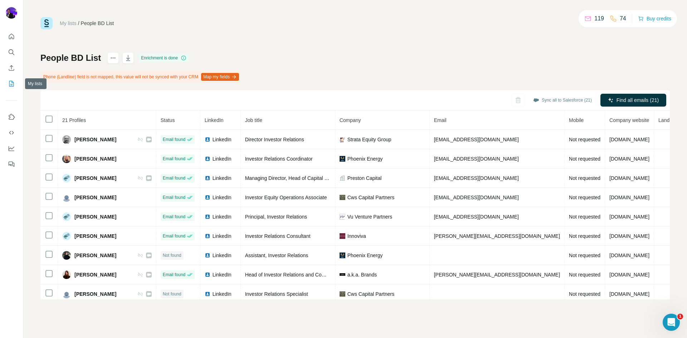
click at [14, 78] on button "My lists" at bounding box center [11, 83] width 11 height 13
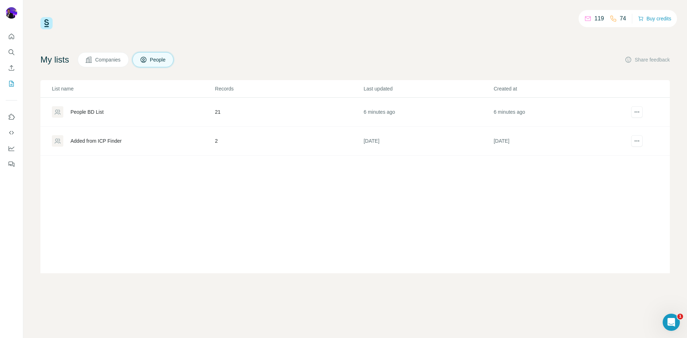
click at [97, 142] on div "Added from ICP Finder" at bounding box center [95, 140] width 51 height 7
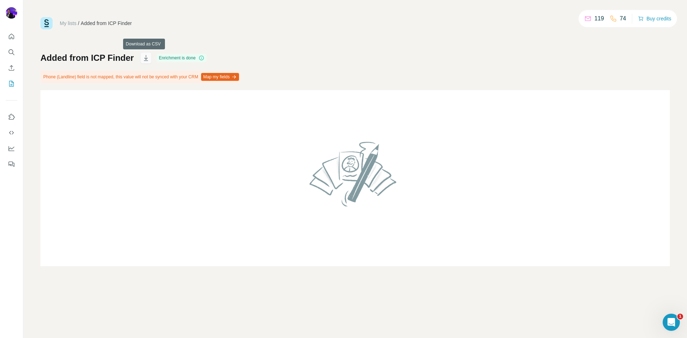
click at [141, 53] on button "button" at bounding box center [145, 57] width 11 height 11
click at [327, 57] on div "Added from ICP Finder Enrichment is done Phone (Landline) field is not mapped, …" at bounding box center [354, 159] width 629 height 214
click at [481, 40] on div "My lists / Added from ICP Finder 119 74 Buy credits Added from ICP Finder Enric…" at bounding box center [354, 141] width 629 height 249
click at [15, 36] on button "Quick start" at bounding box center [11, 36] width 11 height 13
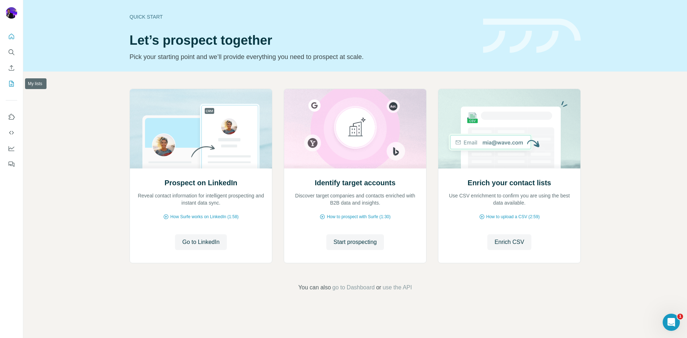
click at [10, 84] on icon "My lists" at bounding box center [11, 83] width 7 height 7
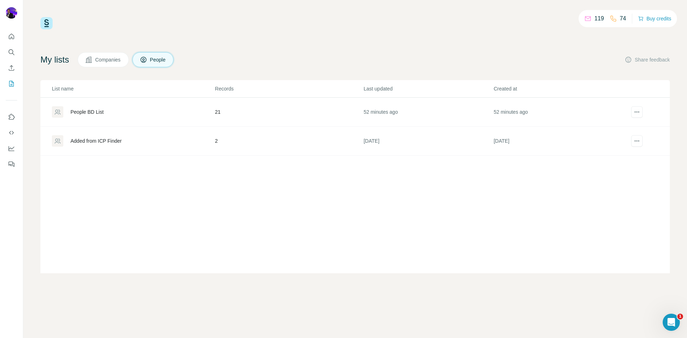
click at [97, 112] on div "People BD List" at bounding box center [86, 111] width 33 height 7
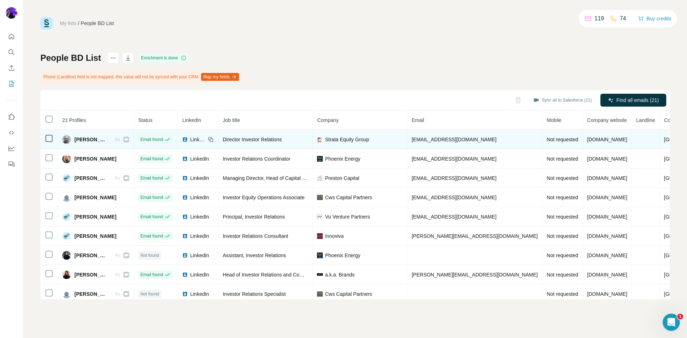
click at [199, 140] on span "LinkedIn" at bounding box center [198, 139] width 16 height 7
click at [201, 137] on span "LinkedIn" at bounding box center [198, 139] width 16 height 7
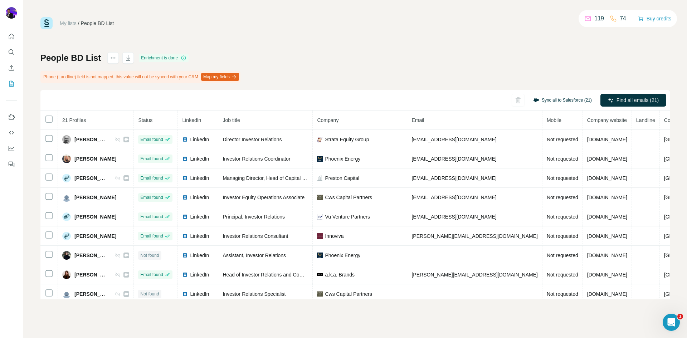
click at [569, 96] on button "Sync all to Salesforce (21)" at bounding box center [562, 100] width 69 height 11
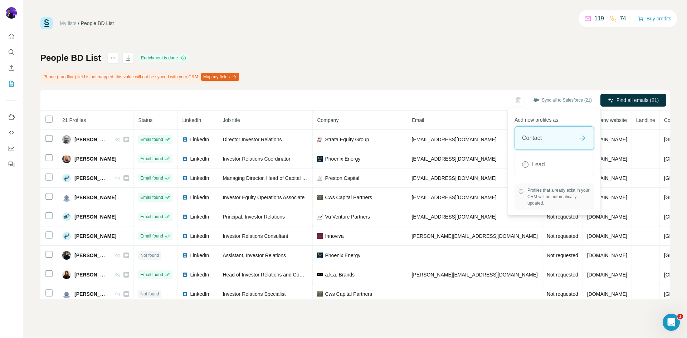
click at [556, 139] on div "Contact" at bounding box center [554, 138] width 79 height 23
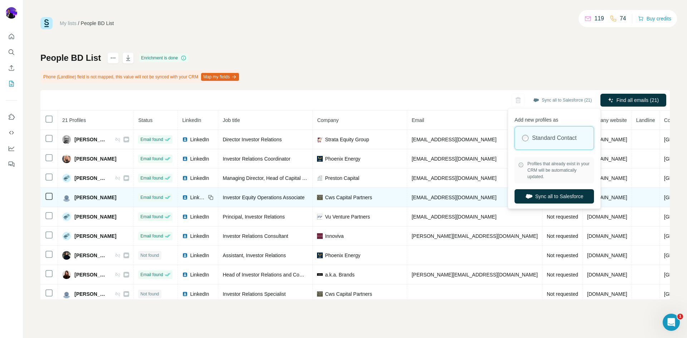
click at [552, 195] on button "Sync all to Salesforce" at bounding box center [553, 196] width 79 height 14
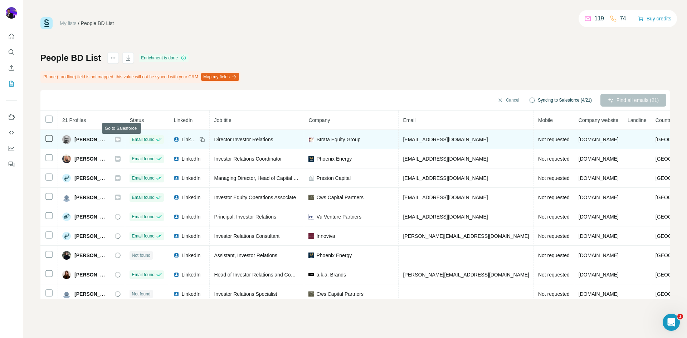
click at [120, 140] on icon at bounding box center [118, 139] width 4 height 3
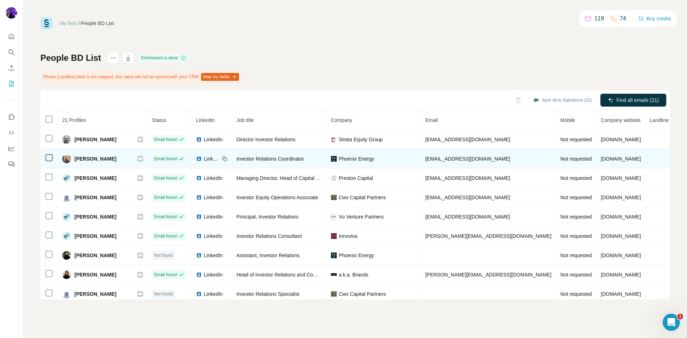
click at [138, 158] on icon at bounding box center [140, 158] width 4 height 3
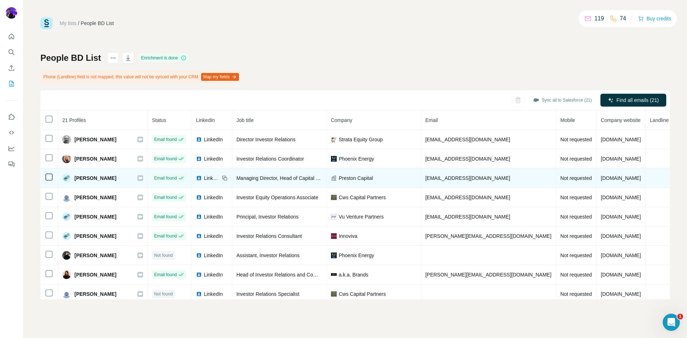
click at [138, 178] on icon at bounding box center [140, 178] width 4 height 3
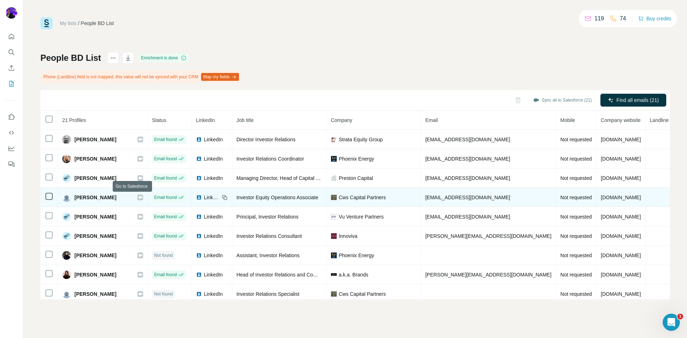
click at [138, 196] on icon at bounding box center [140, 197] width 4 height 3
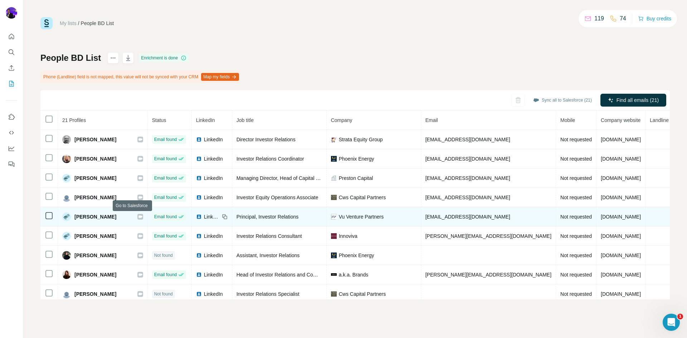
click at [137, 218] on div at bounding box center [140, 217] width 6 height 6
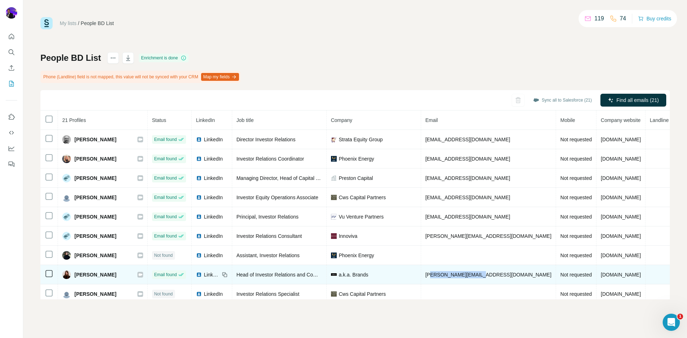
drag, startPoint x: 479, startPoint y: 273, endPoint x: 415, endPoint y: 277, distance: 64.1
click at [422, 278] on td "emily@aka-brands.com" at bounding box center [488, 274] width 135 height 19
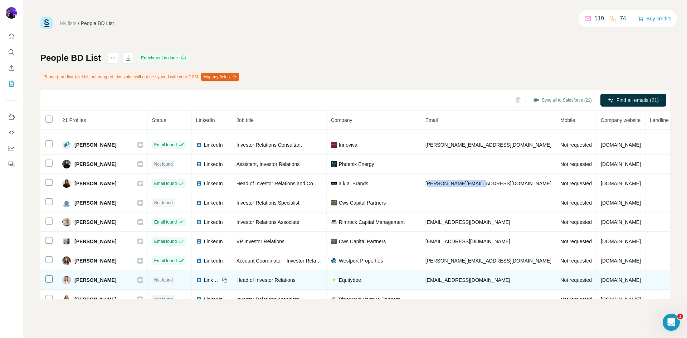
scroll to position [107, 0]
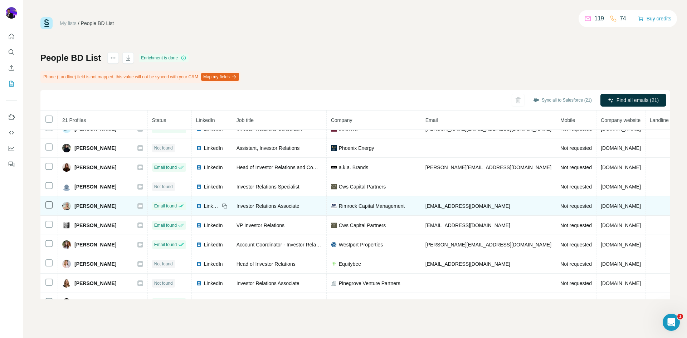
click at [138, 204] on icon at bounding box center [140, 206] width 4 height 6
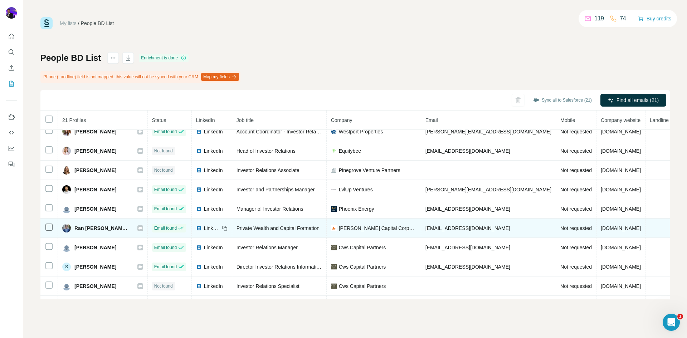
scroll to position [240, 0]
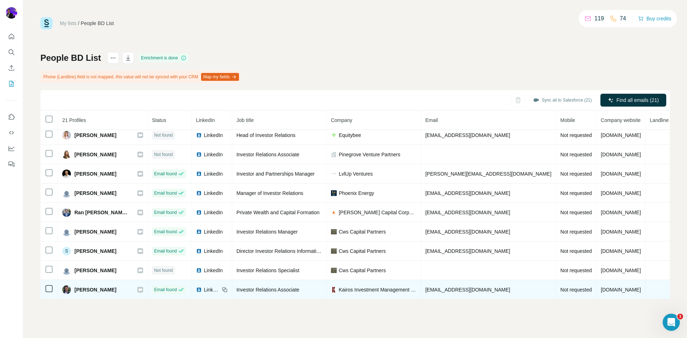
click at [138, 288] on icon at bounding box center [140, 289] width 4 height 3
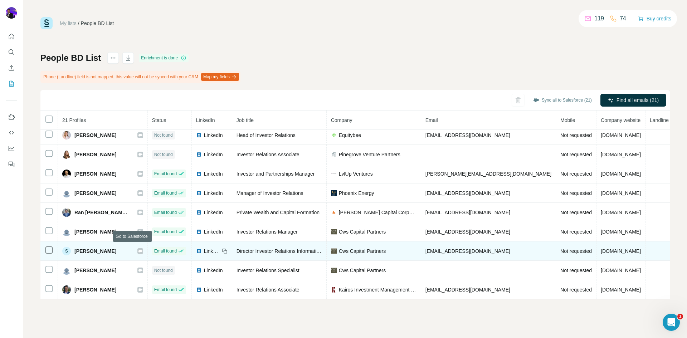
click at [138, 250] on icon at bounding box center [140, 251] width 4 height 3
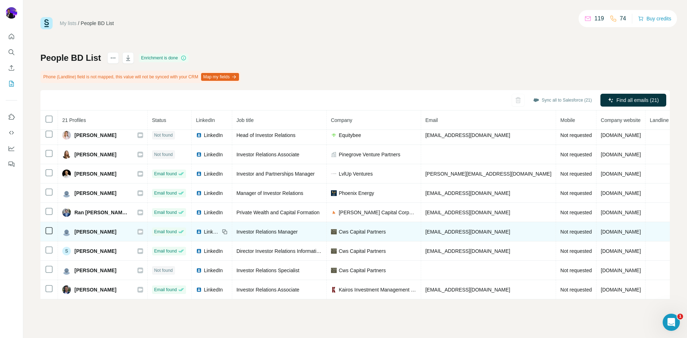
click at [138, 229] on icon at bounding box center [140, 232] width 4 height 6
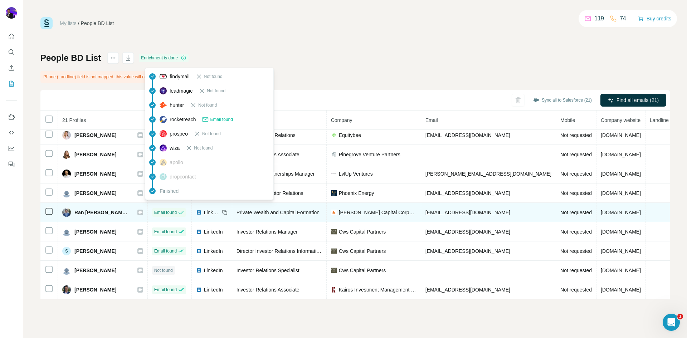
scroll to position [204, 0]
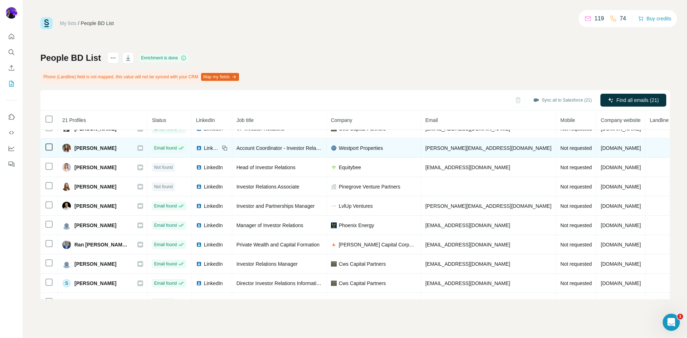
click at [138, 148] on icon at bounding box center [140, 148] width 4 height 3
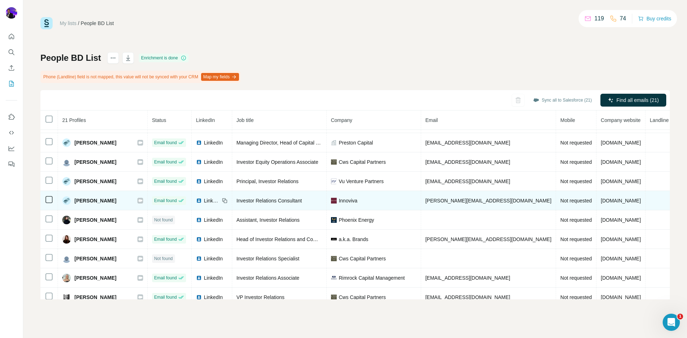
scroll to position [36, 0]
click at [138, 203] on icon at bounding box center [140, 200] width 4 height 6
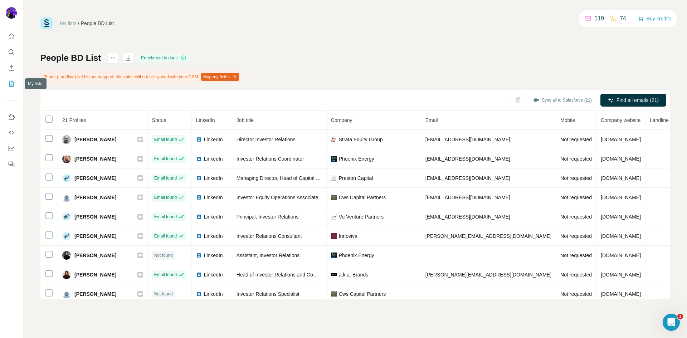
click at [13, 82] on icon "My lists" at bounding box center [11, 84] width 5 height 6
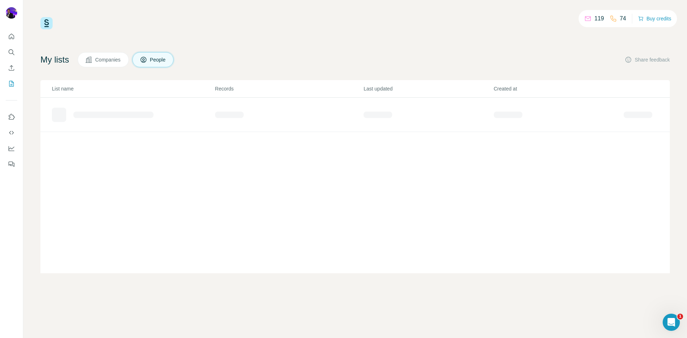
drag, startPoint x: 117, startPoint y: 58, endPoint x: 262, endPoint y: 39, distance: 146.1
click at [117, 57] on span "Companies" at bounding box center [108, 59] width 26 height 7
click at [87, 111] on div "BD List" at bounding box center [78, 111] width 16 height 7
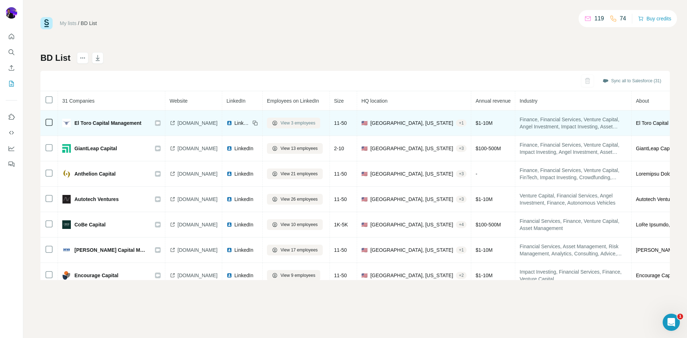
click at [306, 125] on span "View 3 employees" at bounding box center [298, 123] width 35 height 6
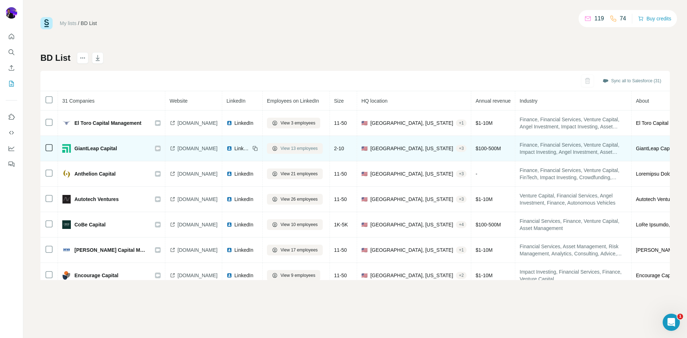
click at [303, 149] on span "View 13 employees" at bounding box center [299, 148] width 37 height 6
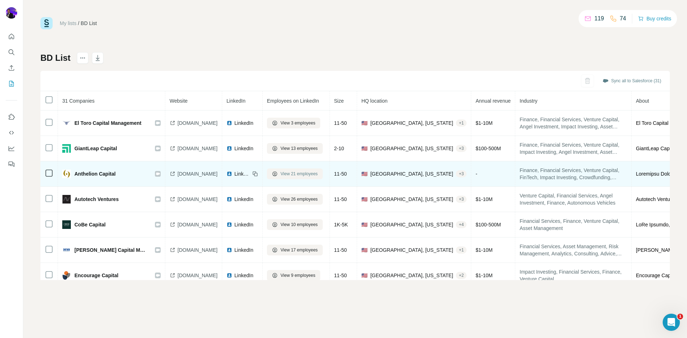
click at [311, 174] on span "View 21 employees" at bounding box center [299, 174] width 37 height 6
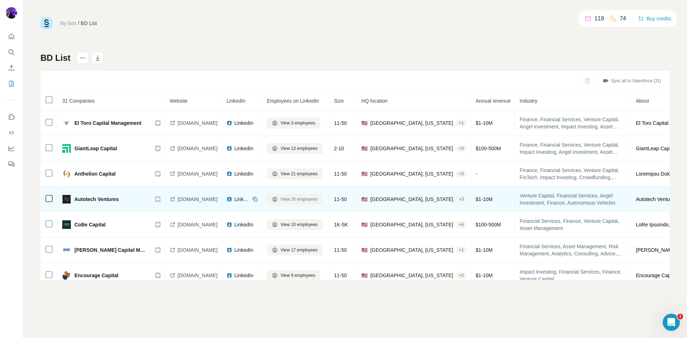
click at [318, 200] on span "View 26 employees" at bounding box center [299, 199] width 37 height 6
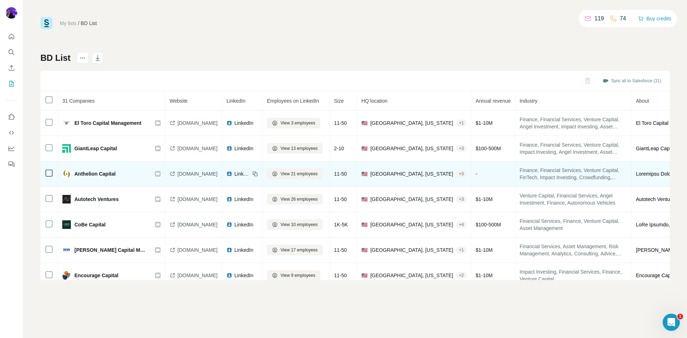
scroll to position [36, 0]
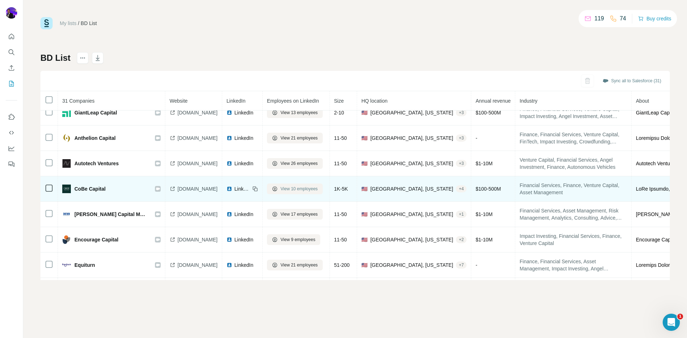
click at [303, 188] on span "View 10 employees" at bounding box center [299, 189] width 37 height 6
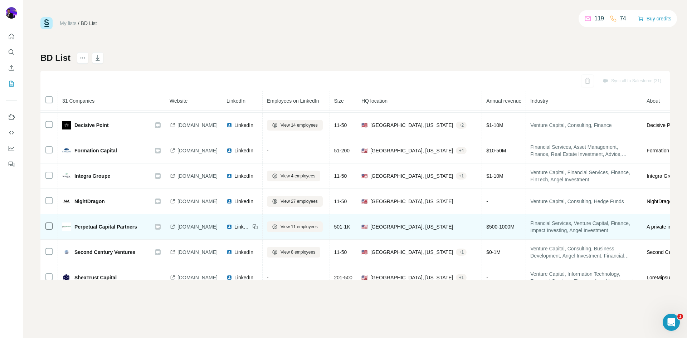
scroll to position [594, 0]
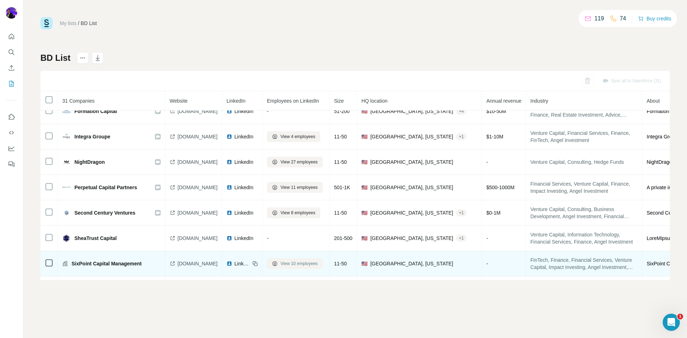
click at [323, 260] on button "View 10 employees" at bounding box center [295, 263] width 56 height 11
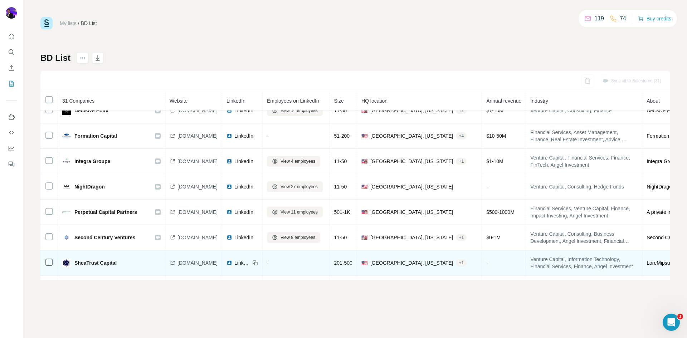
scroll to position [558, 0]
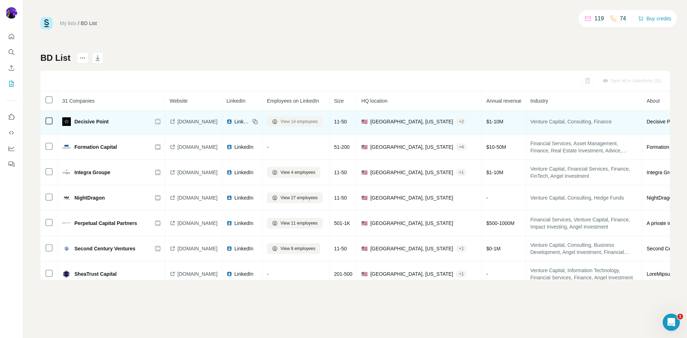
click at [318, 120] on span "View 14 employees" at bounding box center [299, 121] width 37 height 6
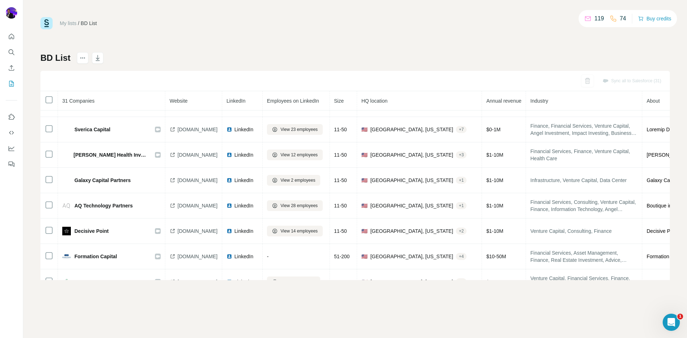
scroll to position [343, 0]
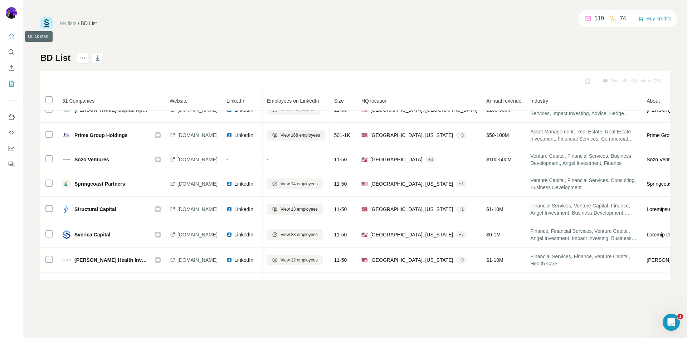
click at [13, 33] on icon "Quick start" at bounding box center [11, 36] width 7 height 7
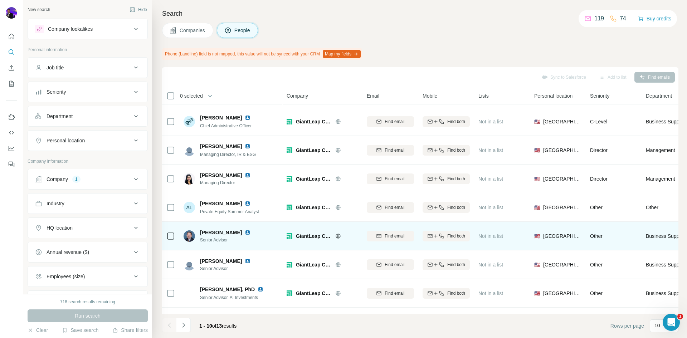
scroll to position [81, 0]
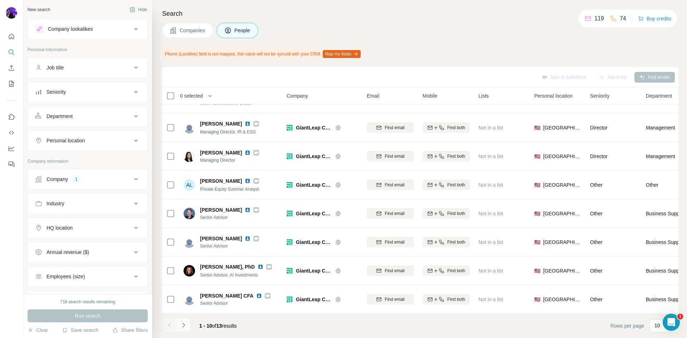
click at [183, 325] on icon "Navigate to next page" at bounding box center [183, 325] width 7 height 7
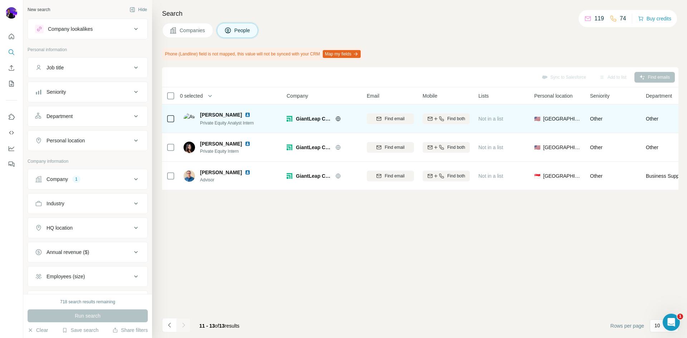
scroll to position [0, 0]
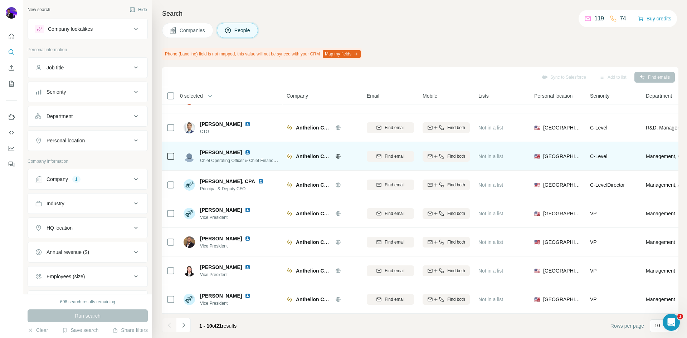
scroll to position [81, 0]
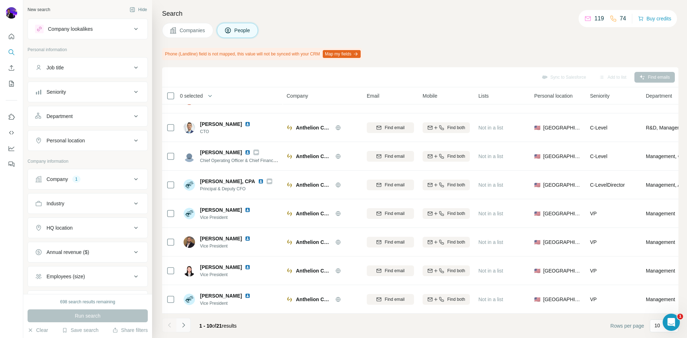
click at [185, 324] on icon "Navigate to next page" at bounding box center [183, 325] width 7 height 7
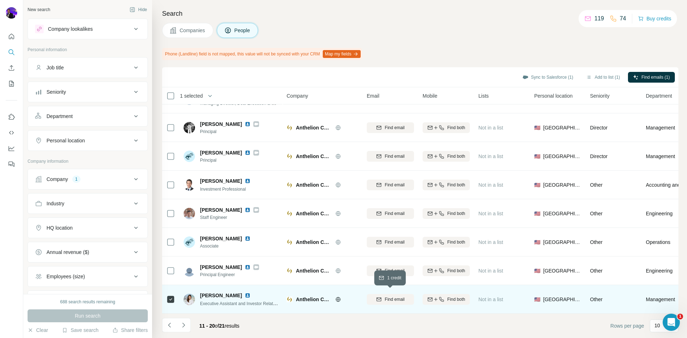
click at [403, 296] on span "Find email" at bounding box center [395, 299] width 20 height 6
click at [544, 79] on button "Sync to Salesforce (1)" at bounding box center [547, 77] width 61 height 11
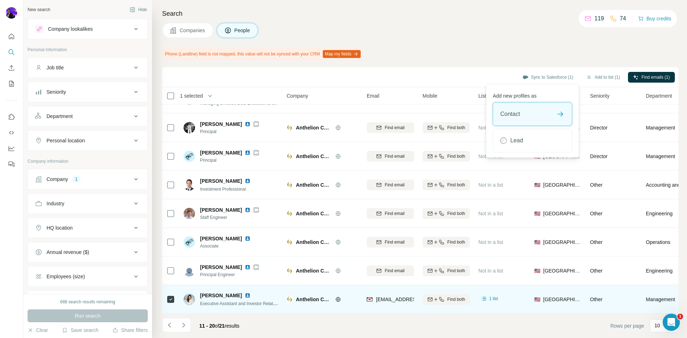
click at [526, 119] on div "Contact" at bounding box center [532, 114] width 79 height 23
click at [530, 139] on button "Sync to Salesforce" at bounding box center [532, 139] width 79 height 14
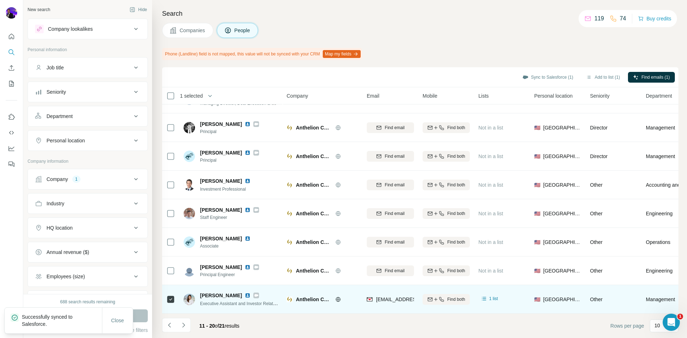
drag, startPoint x: 200, startPoint y: 293, endPoint x: 233, endPoint y: 293, distance: 32.2
click at [233, 293] on div "[PERSON_NAME]" at bounding box center [239, 295] width 79 height 7
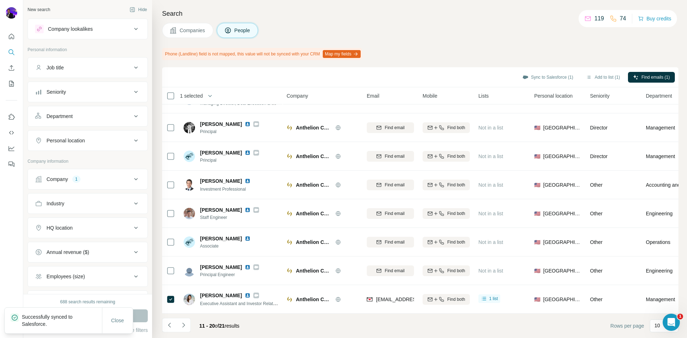
copy span "[PERSON_NAME]"
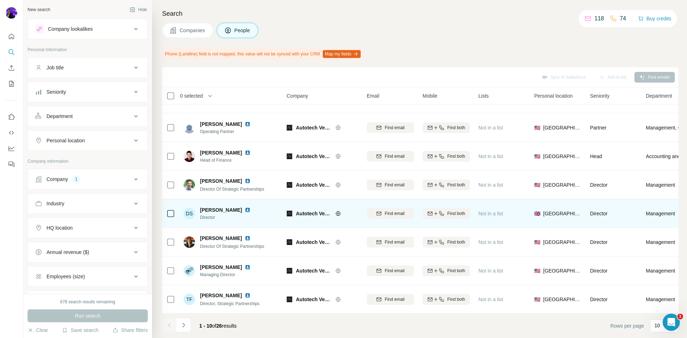
scroll to position [81, 0]
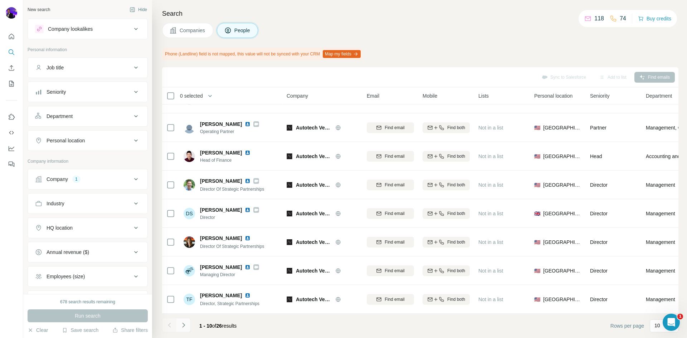
click at [182, 326] on icon "Navigate to next page" at bounding box center [183, 325] width 7 height 7
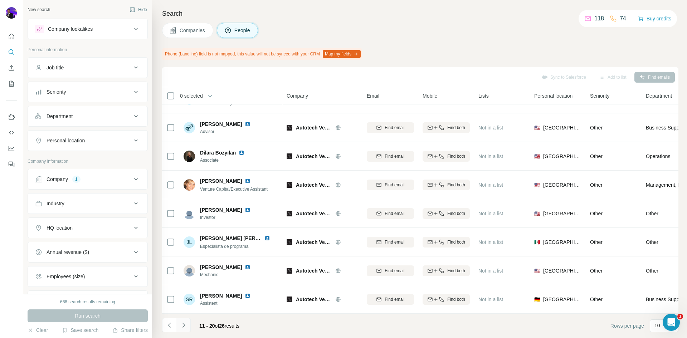
click at [184, 326] on icon "Navigate to next page" at bounding box center [183, 325] width 7 height 7
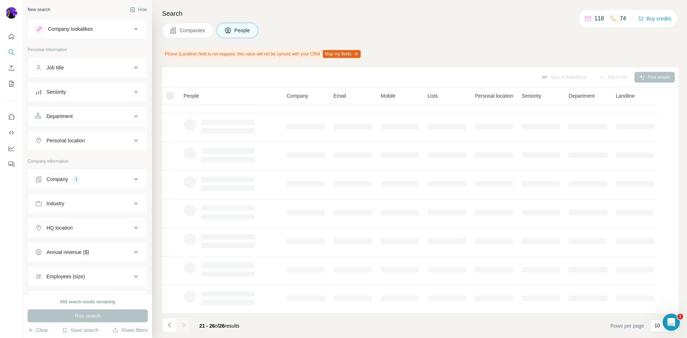
scroll to position [0, 0]
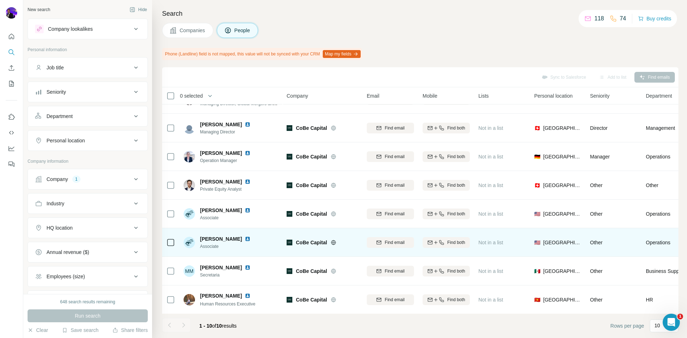
scroll to position [81, 0]
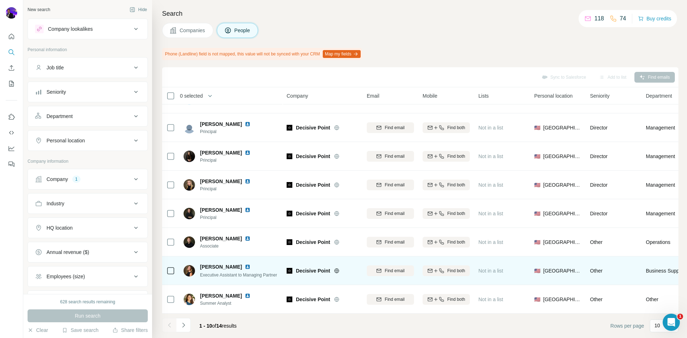
scroll to position [81, 0]
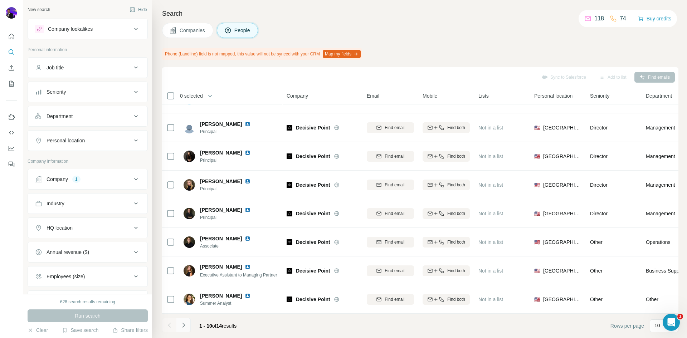
click at [185, 325] on icon "Navigate to next page" at bounding box center [183, 325] width 7 height 7
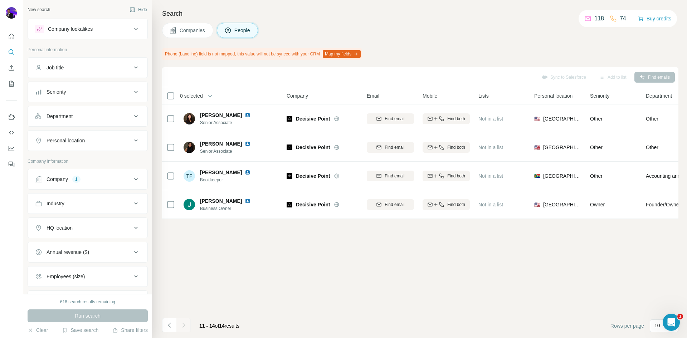
scroll to position [0, 0]
